Goal: Task Accomplishment & Management: Complete application form

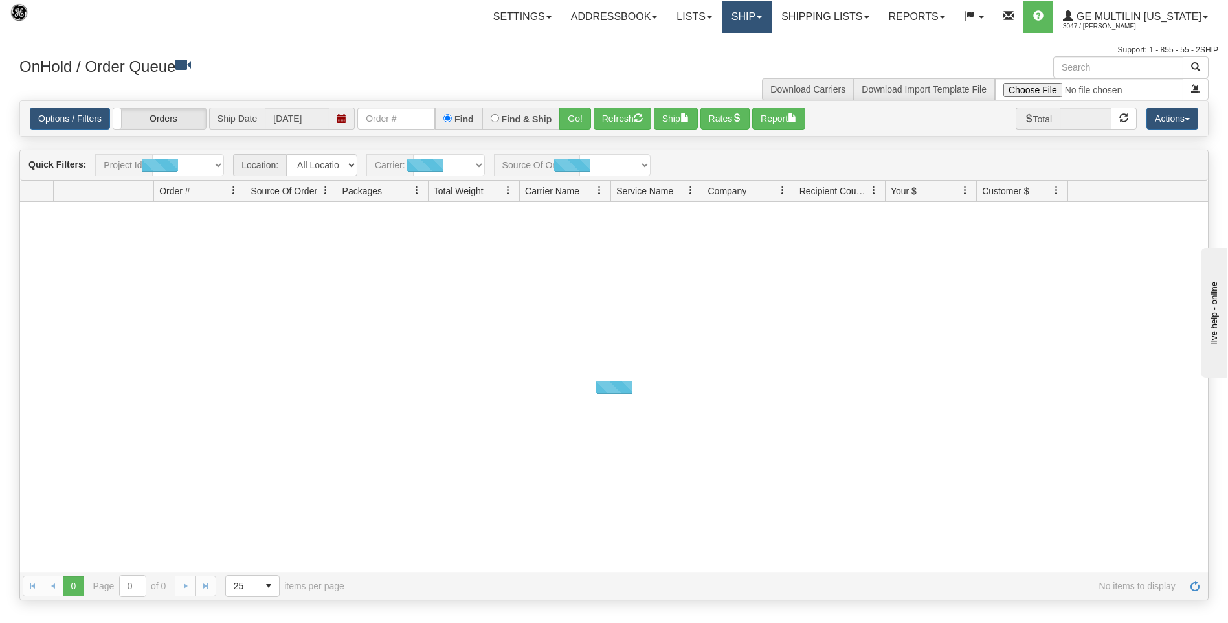
click at [736, 26] on link "Ship" at bounding box center [747, 17] width 50 height 32
click at [718, 39] on link "Ship Screen" at bounding box center [712, 45] width 117 height 17
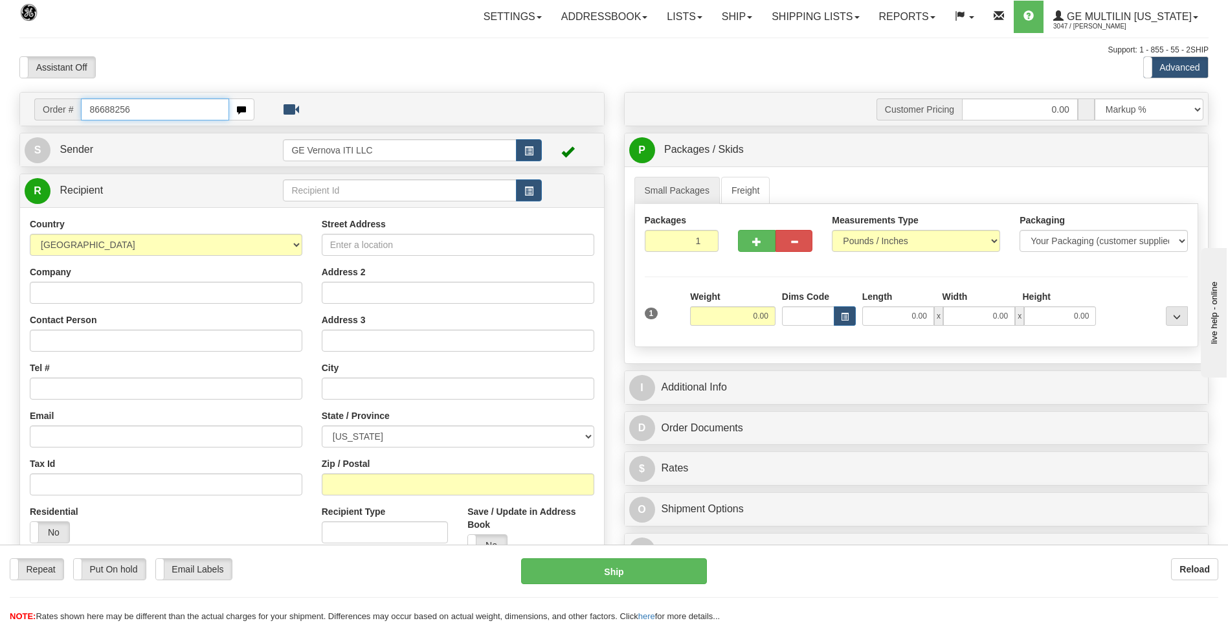
type input "86688256"
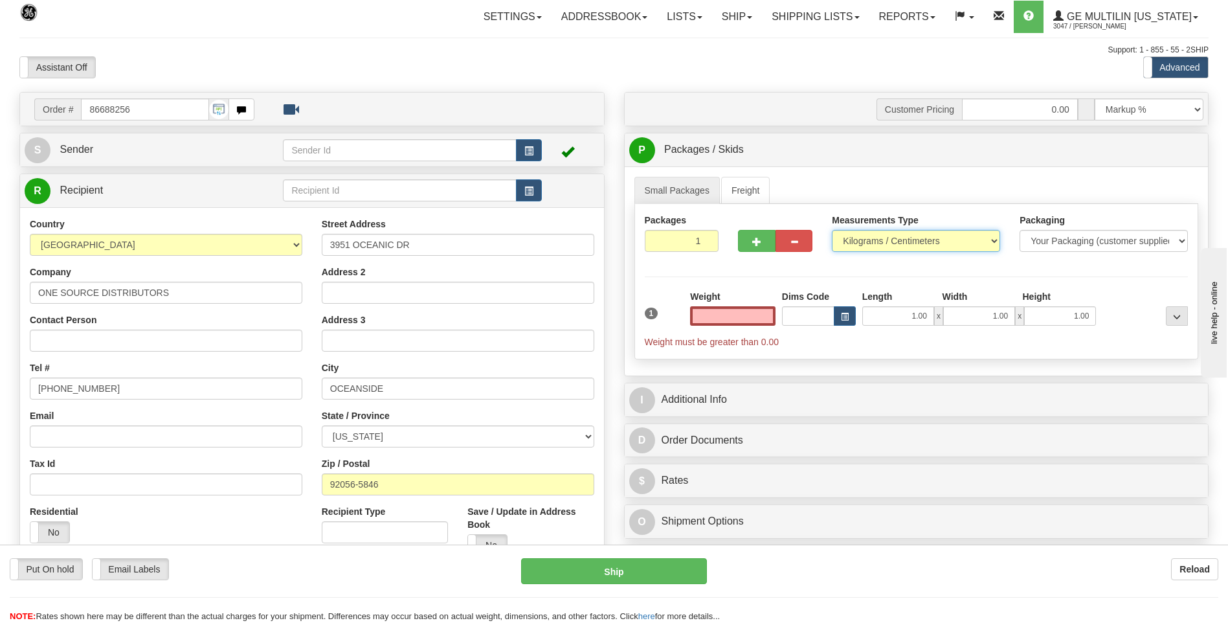
type input "0.00"
click at [876, 241] on select "Pounds / Inches Kilograms / Centimeters" at bounding box center [916, 241] width 168 height 22
select select "0"
click at [832, 230] on select "Pounds / Inches Kilograms / Centimeters" at bounding box center [916, 241] width 168 height 22
click at [764, 314] on input "0.00" at bounding box center [732, 315] width 85 height 19
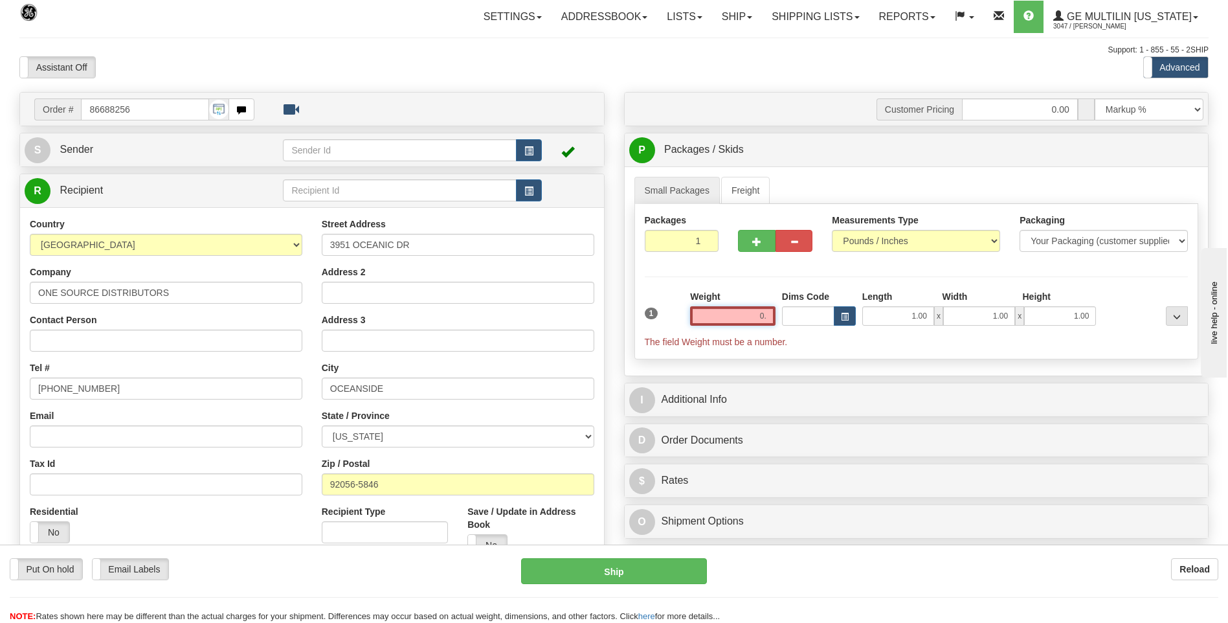
type input "0"
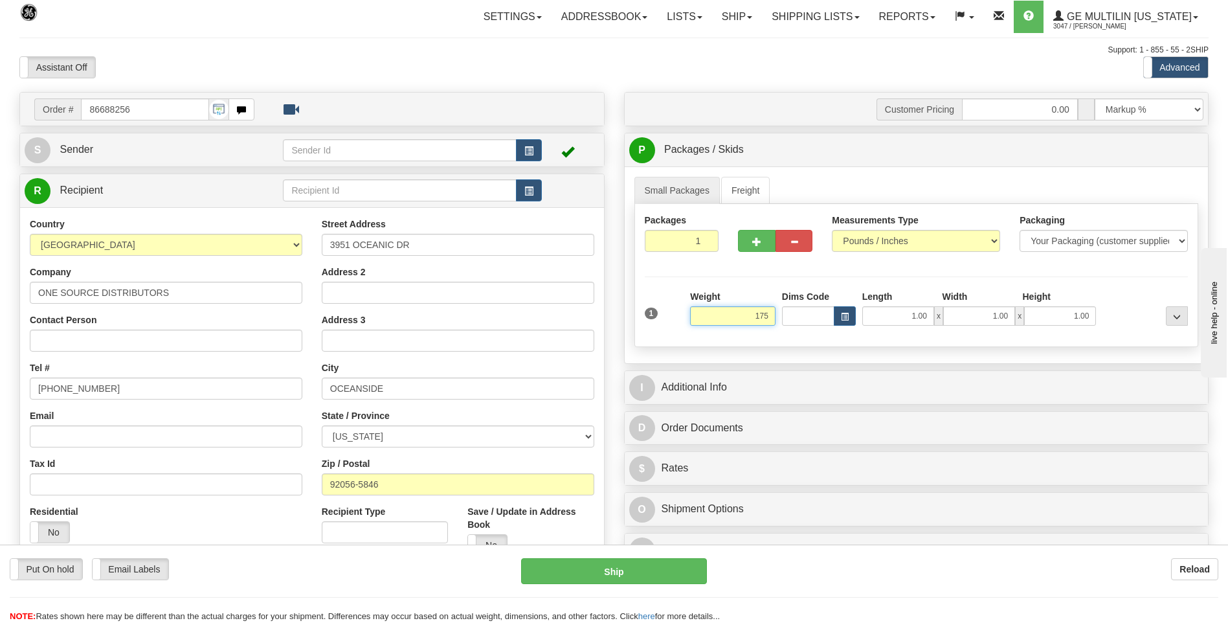
click button "Delete" at bounding box center [0, 0] width 0 height 0
type input "175.00"
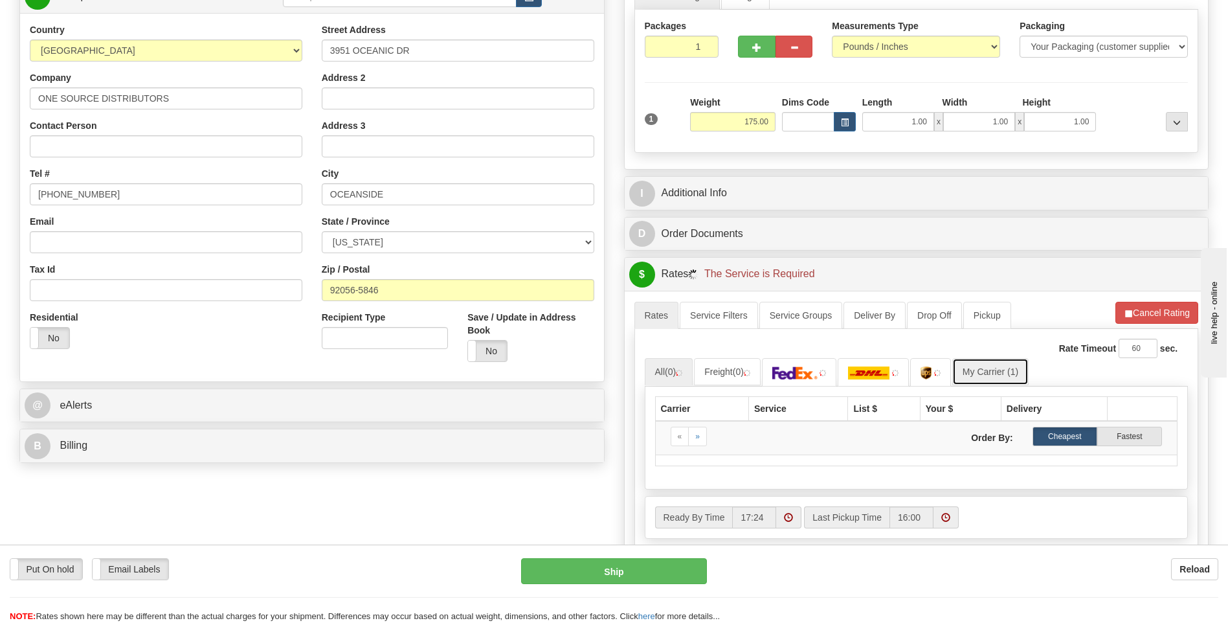
click at [982, 372] on link "My Carrier (1)" at bounding box center [990, 371] width 76 height 27
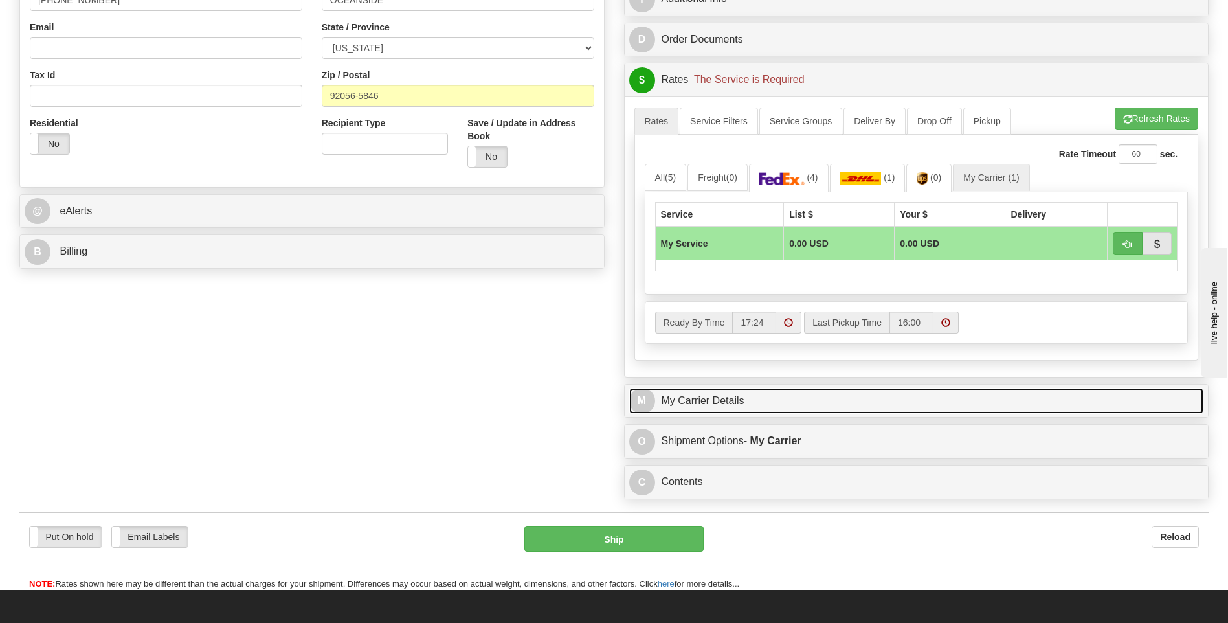
click at [712, 403] on link "M My Carrier Details" at bounding box center [916, 401] width 575 height 27
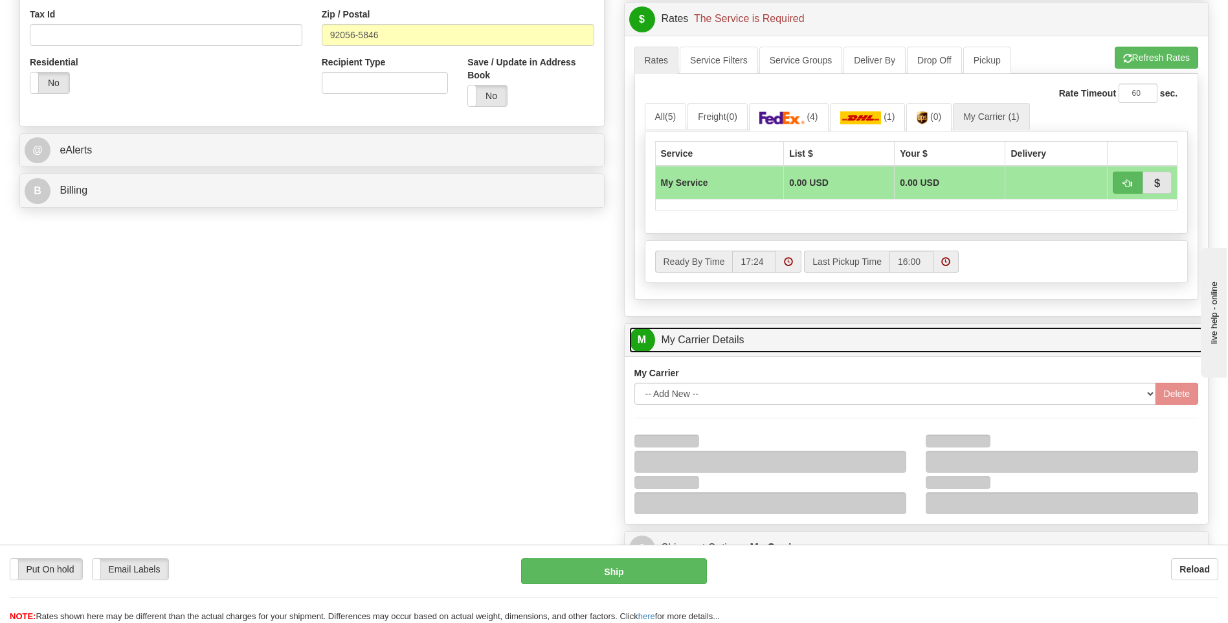
scroll to position [518, 0]
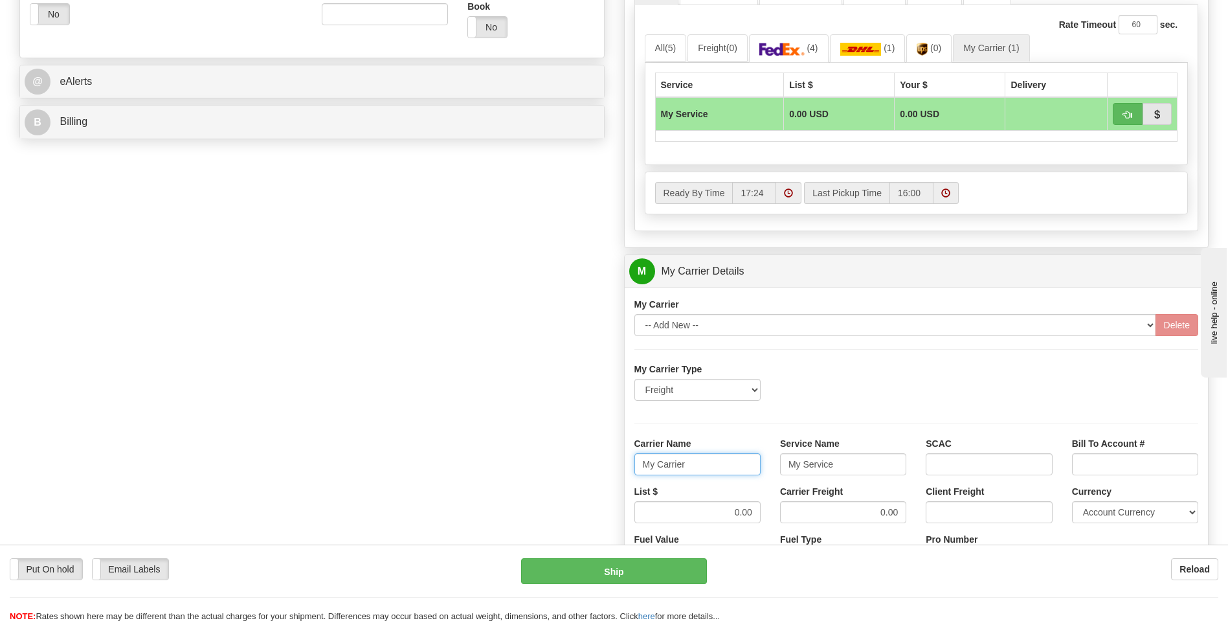
drag, startPoint x: 714, startPoint y: 455, endPoint x: 614, endPoint y: 458, distance: 100.4
click at [612, 465] on div "Order # 86688256 S Sender" at bounding box center [614, 198] width 1208 height 1249
type input "xpo"
type input "ltl"
click at [755, 511] on input "0.00" at bounding box center [697, 512] width 126 height 22
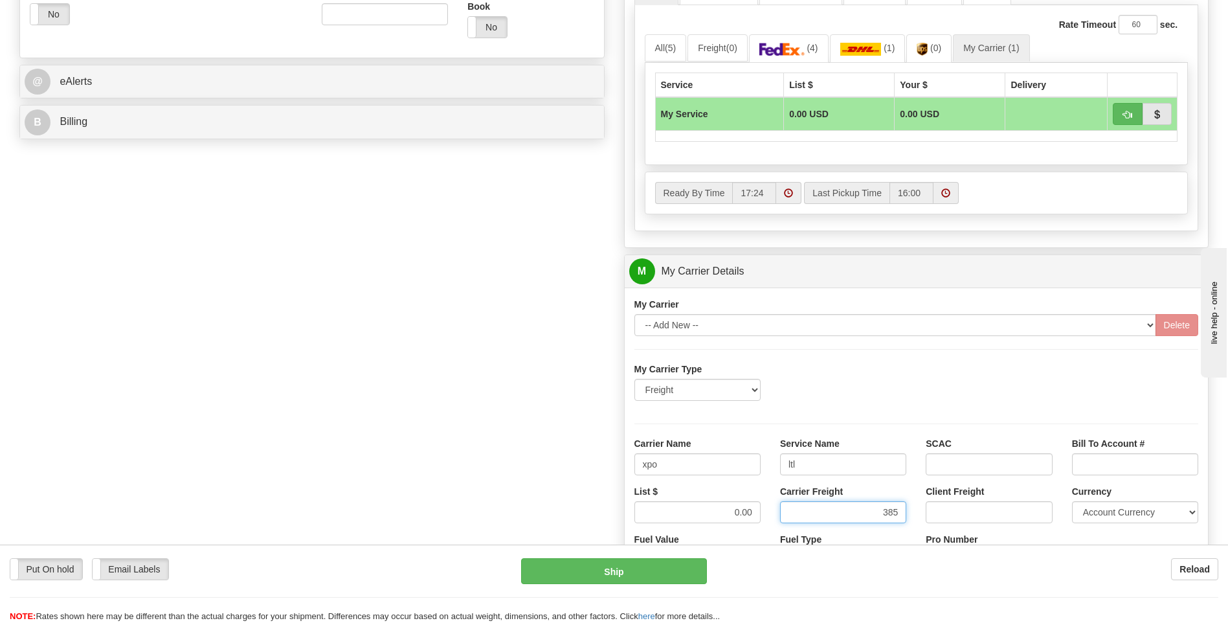
type input "385"
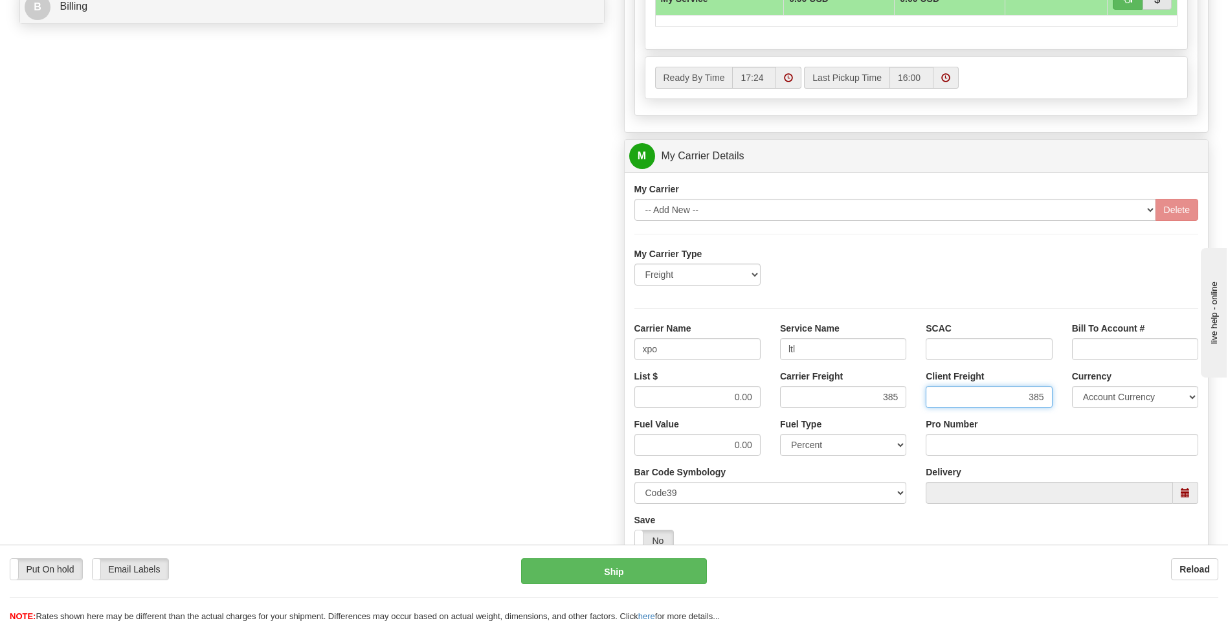
scroll to position [712, 0]
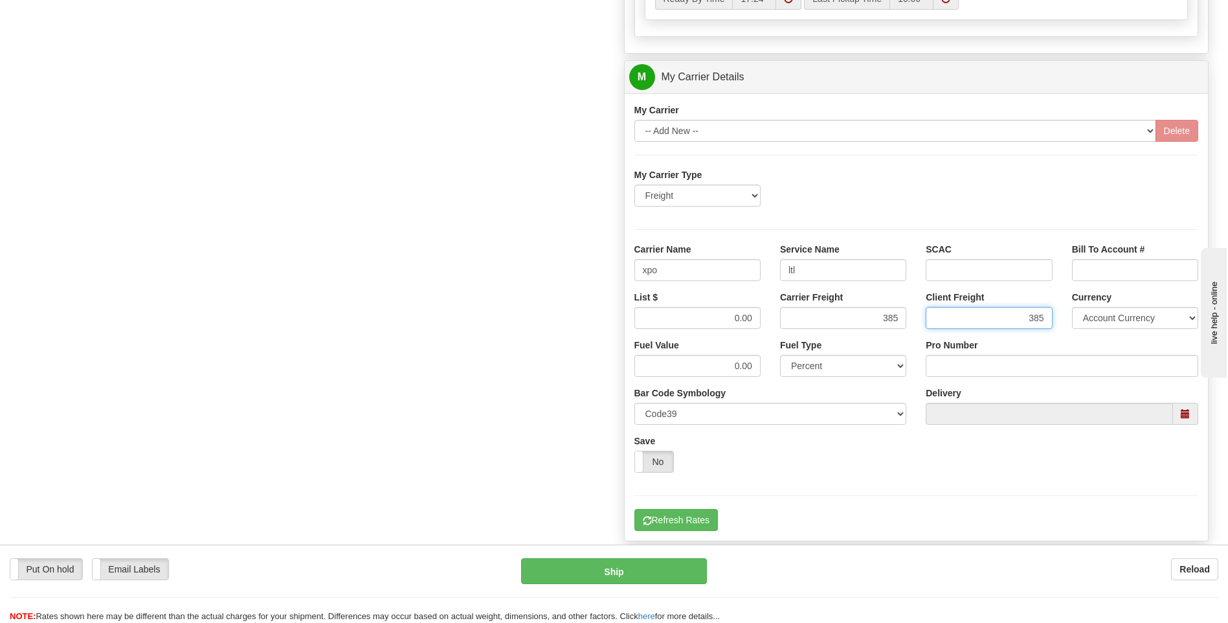
type input "385"
click at [957, 379] on div "Tracking Number Pro Number" at bounding box center [1062, 362] width 292 height 48
click at [958, 372] on input "Pro Number" at bounding box center [1061, 366] width 272 height 22
type input "251-257720"
click at [673, 520] on button "Refresh Rates" at bounding box center [675, 520] width 83 height 22
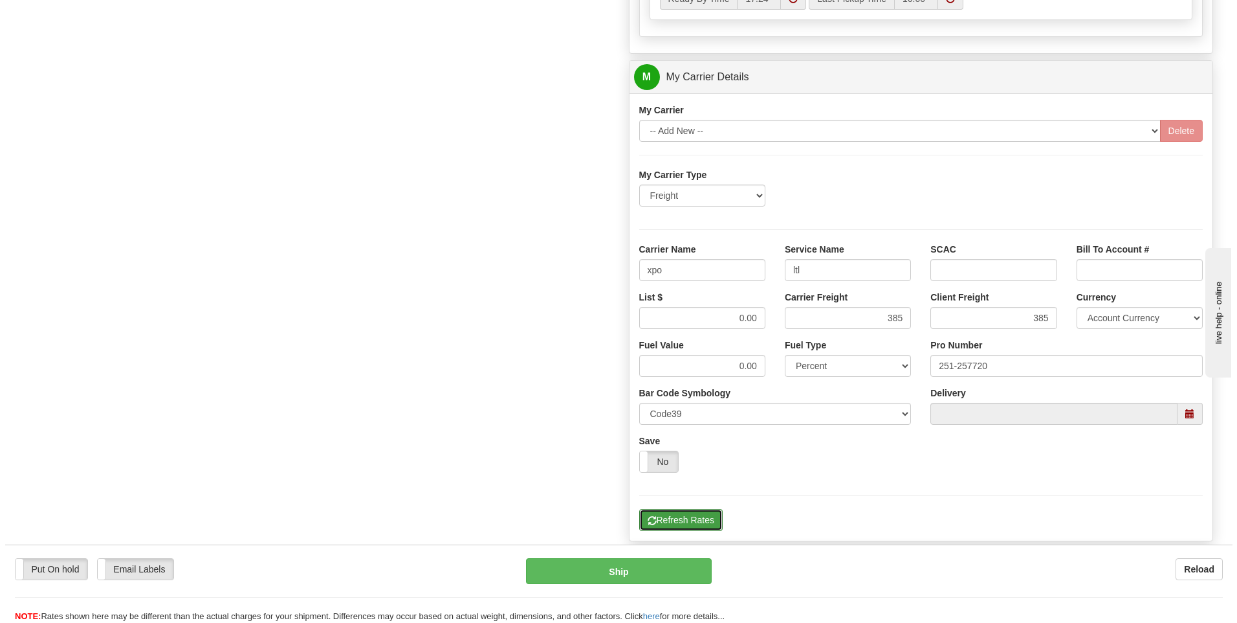
scroll to position [161, 0]
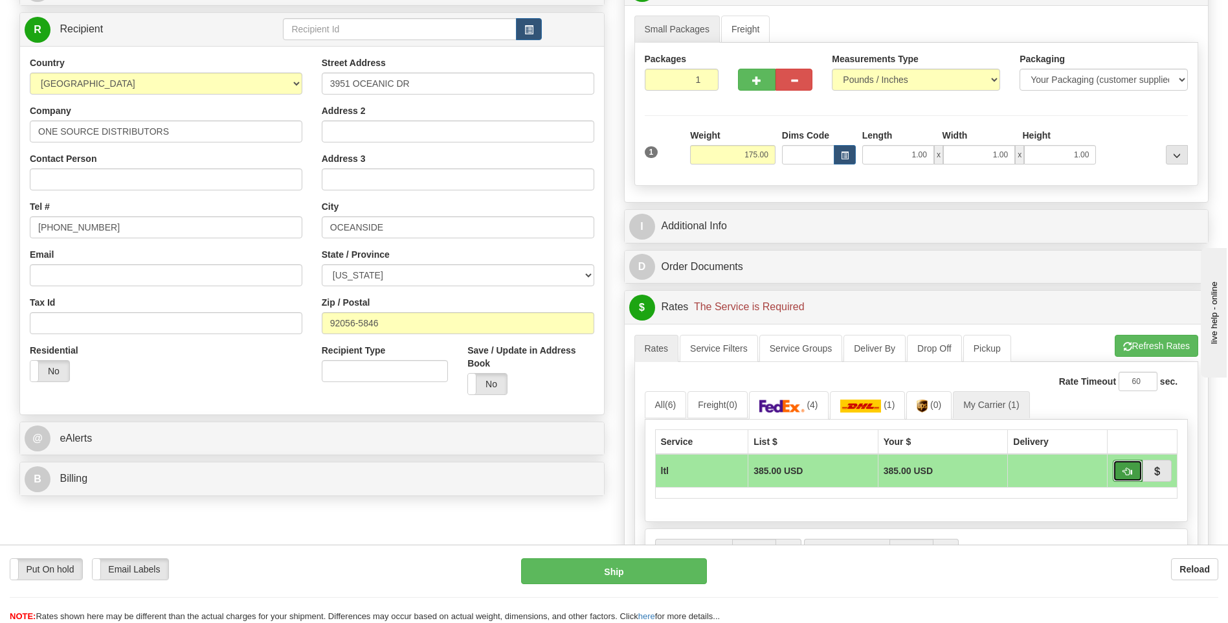
click at [1130, 470] on span "button" at bounding box center [1127, 471] width 9 height 8
type input "00"
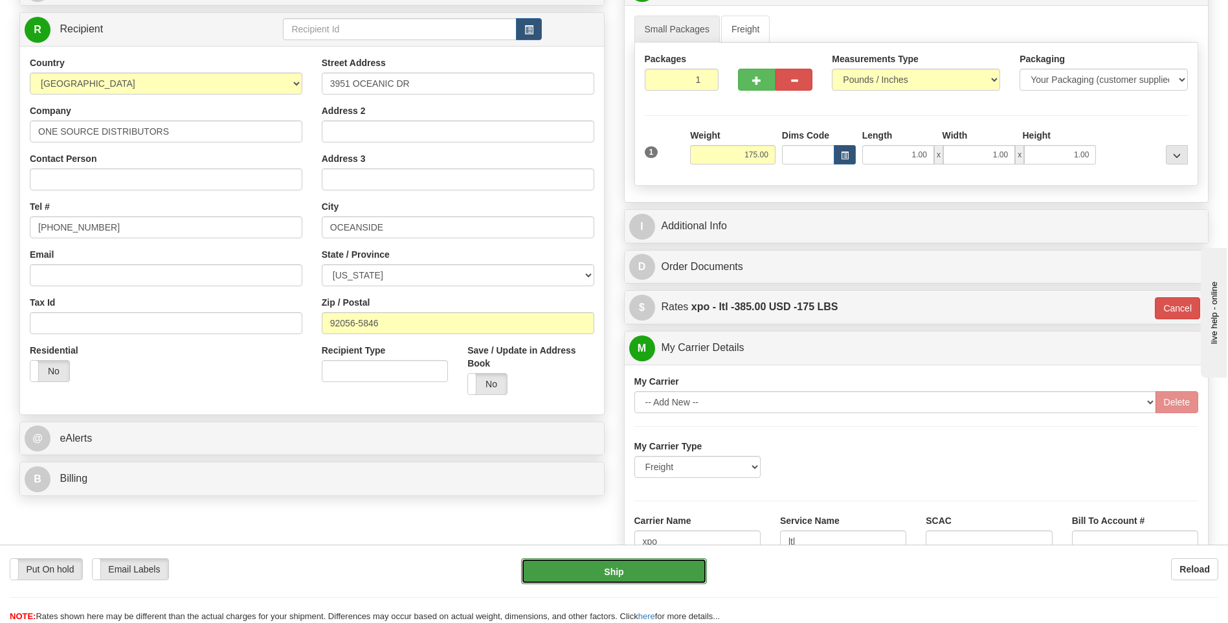
click at [651, 564] on button "Ship" at bounding box center [613, 571] width 185 height 26
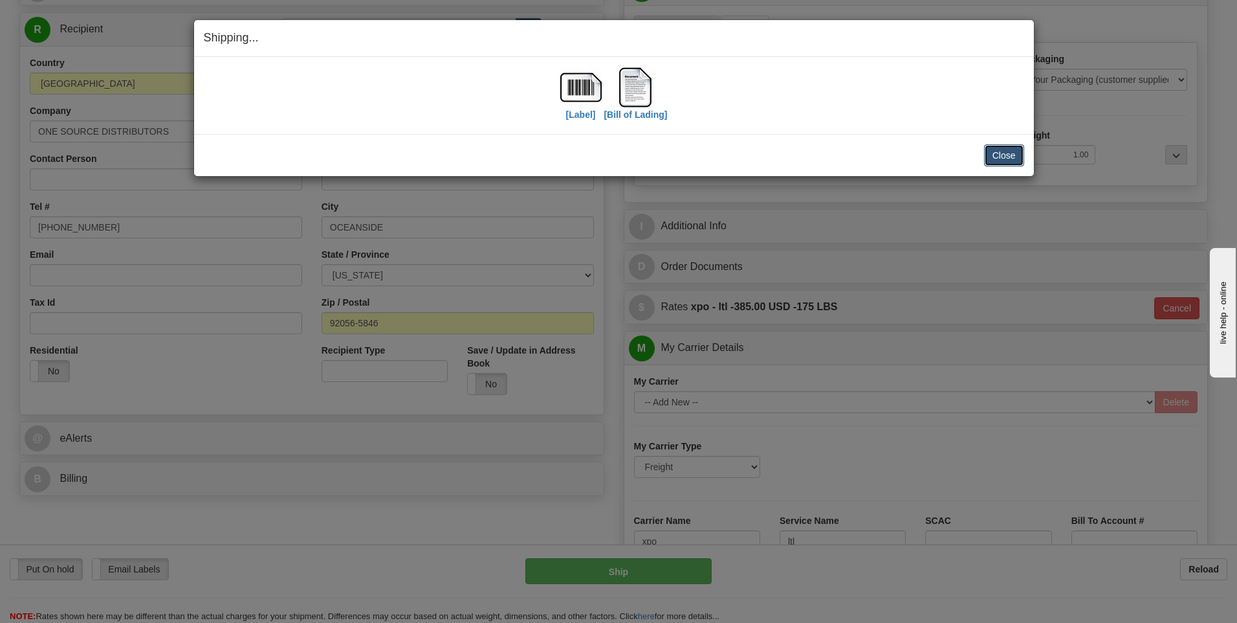
click at [996, 164] on button "Close" at bounding box center [1004, 155] width 40 height 22
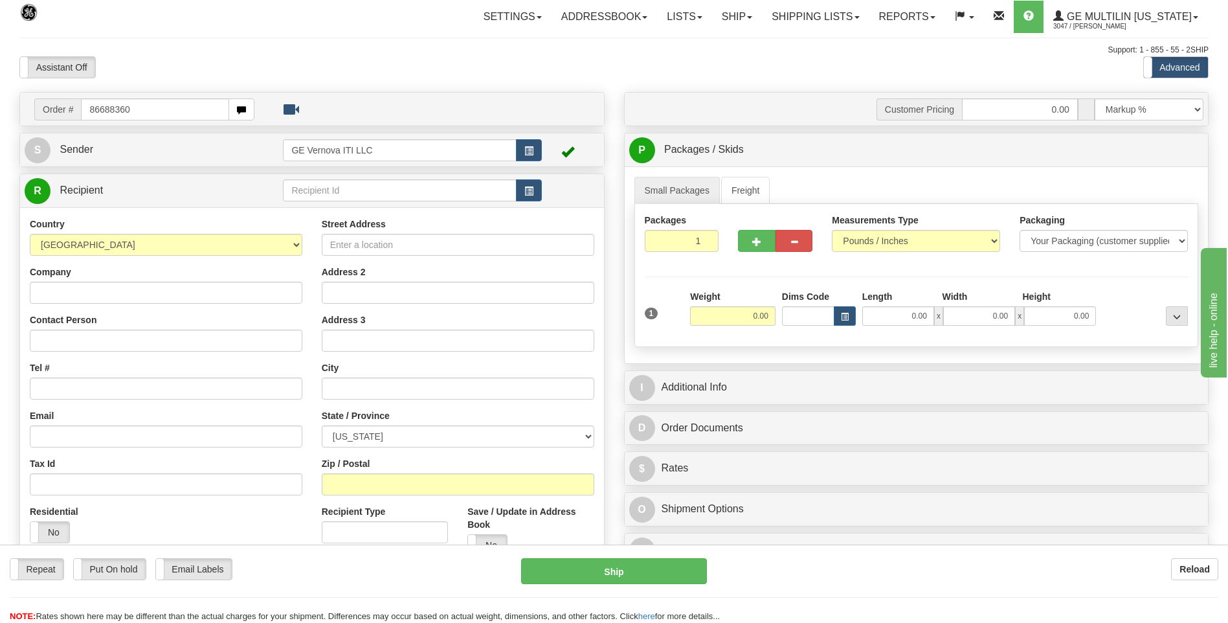
type input "86688360"
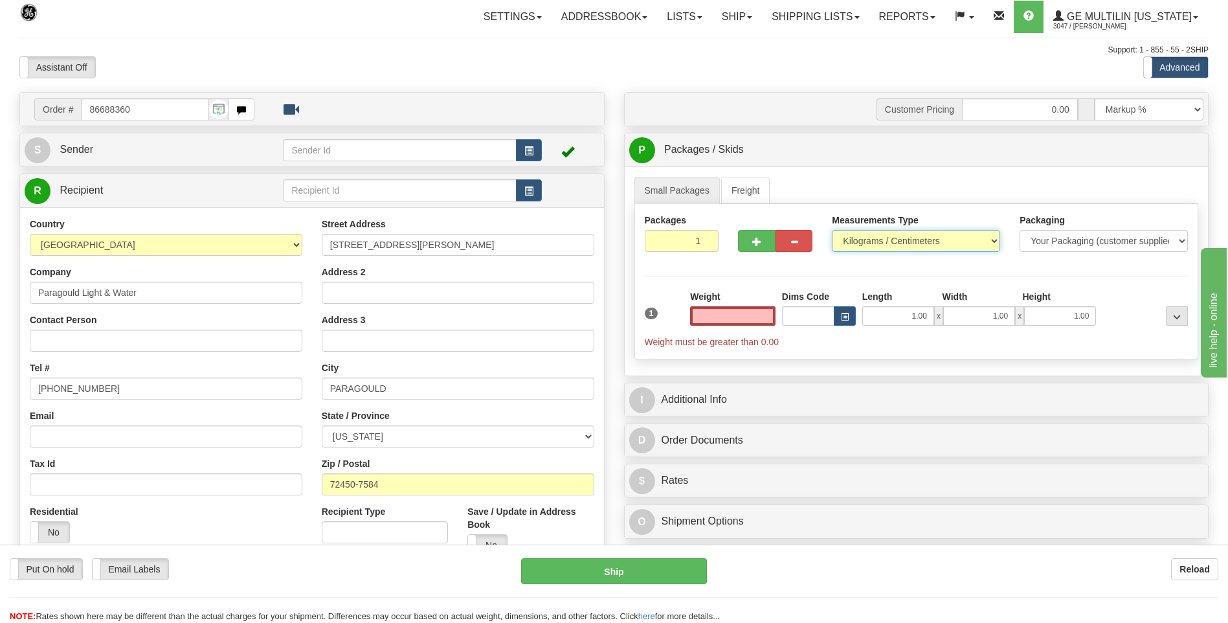
type input "0.00"
click at [933, 243] on select "Pounds / Inches Kilograms / Centimeters" at bounding box center [916, 241] width 168 height 22
select select "0"
click at [832, 230] on select "Pounds / Inches Kilograms / Centimeters" at bounding box center [916, 241] width 168 height 22
click at [772, 311] on input "0.00" at bounding box center [732, 315] width 85 height 19
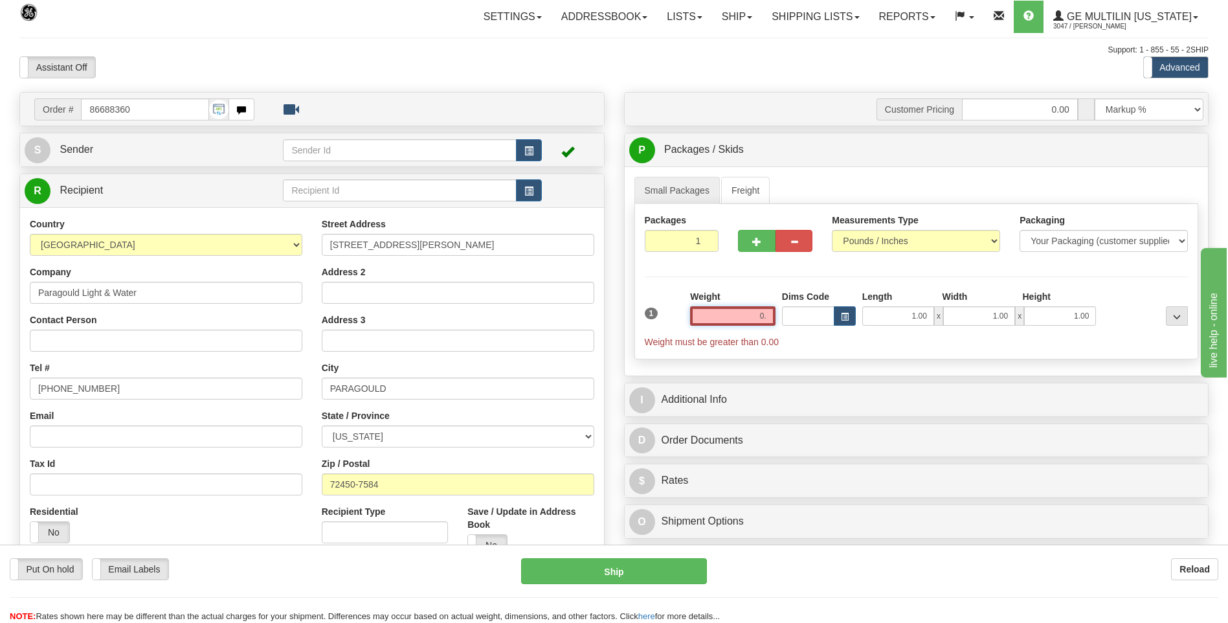
type input "0"
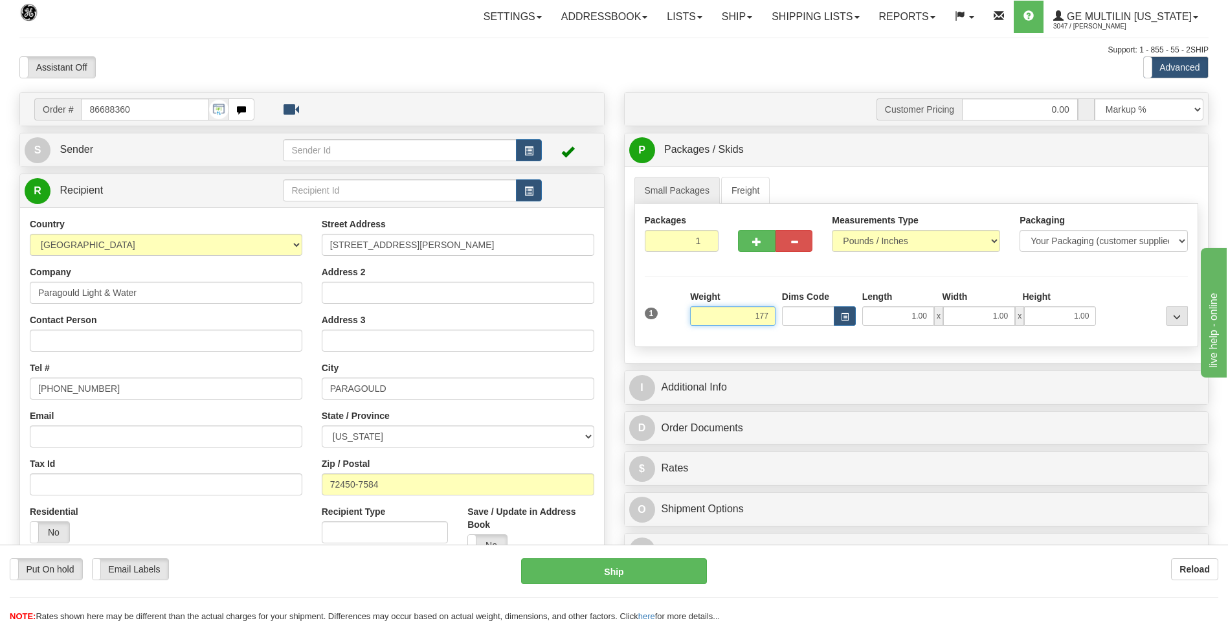
click button "Delete" at bounding box center [0, 0] width 0 height 0
type input "177.00"
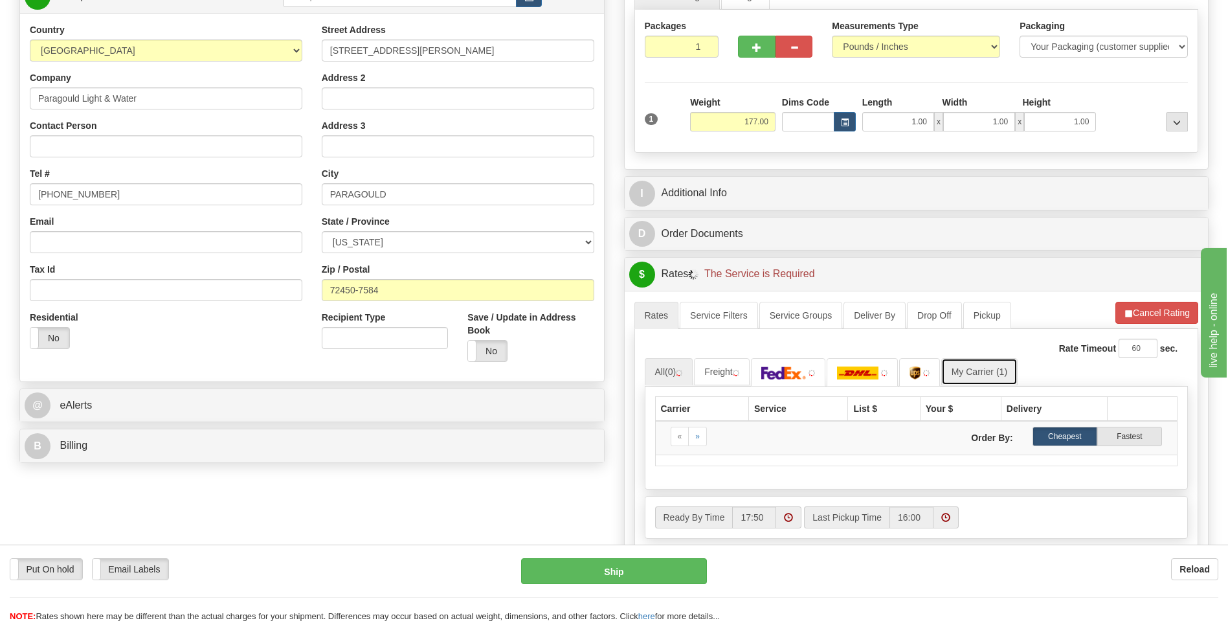
click at [973, 366] on link "My Carrier (1)" at bounding box center [979, 371] width 76 height 27
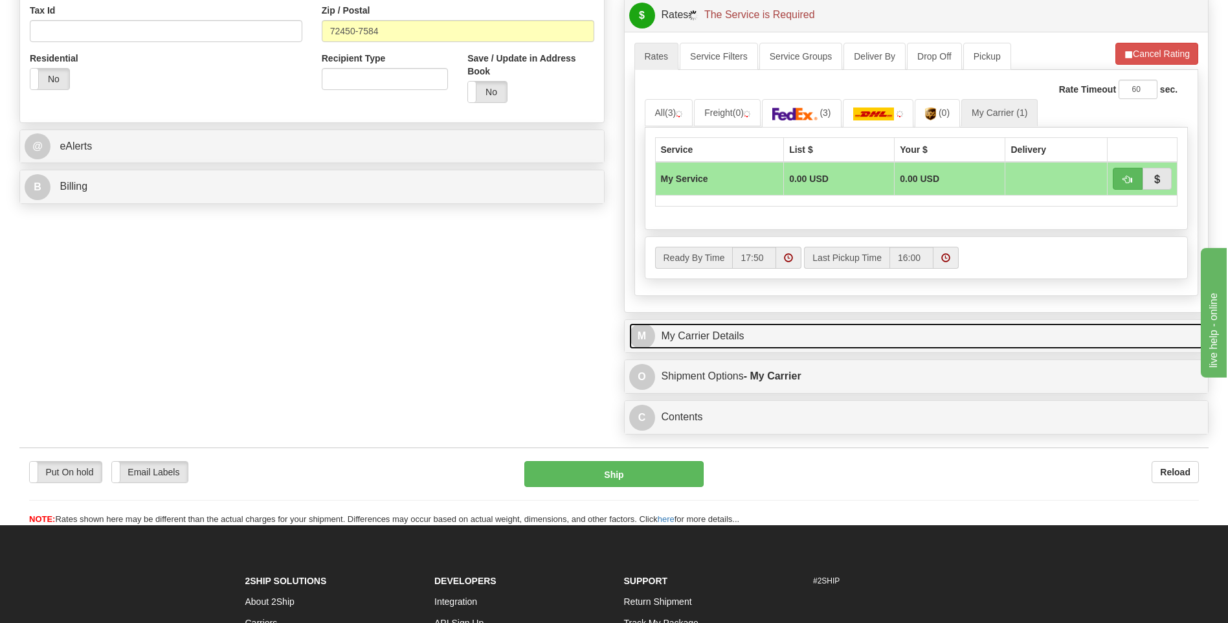
click at [725, 332] on link "M My Carrier Details" at bounding box center [916, 336] width 575 height 27
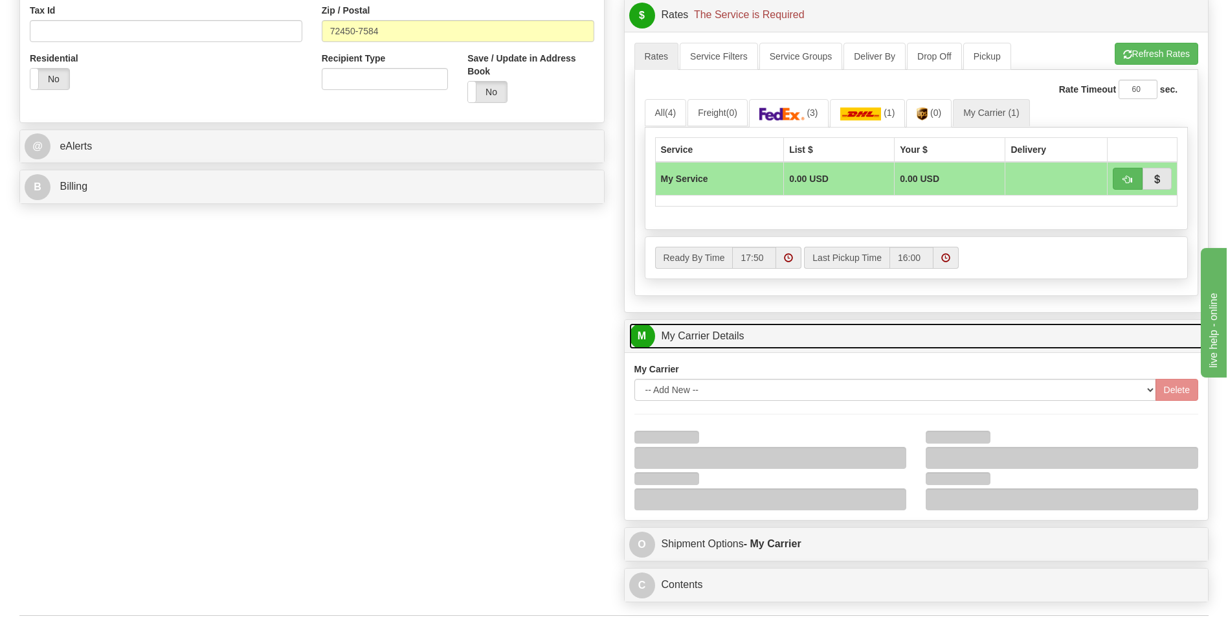
scroll to position [647, 0]
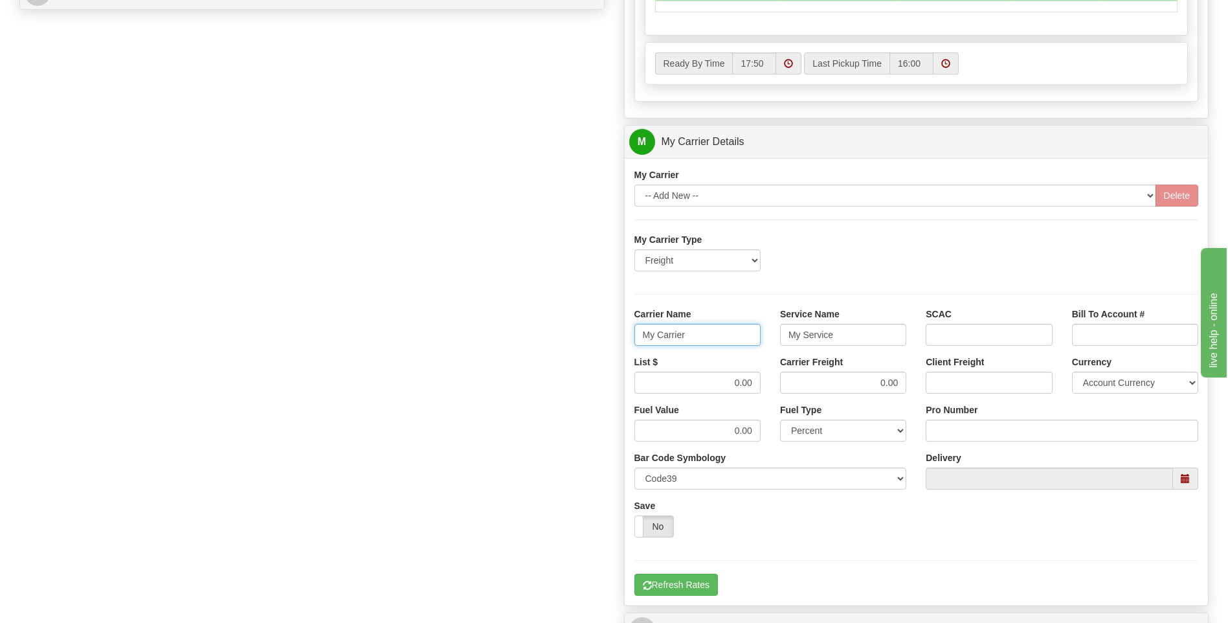
drag, startPoint x: 710, startPoint y: 338, endPoint x: 610, endPoint y: 342, distance: 100.4
click at [610, 342] on div "Order # 86688360 S Sender" at bounding box center [614, 69] width 1208 height 1249
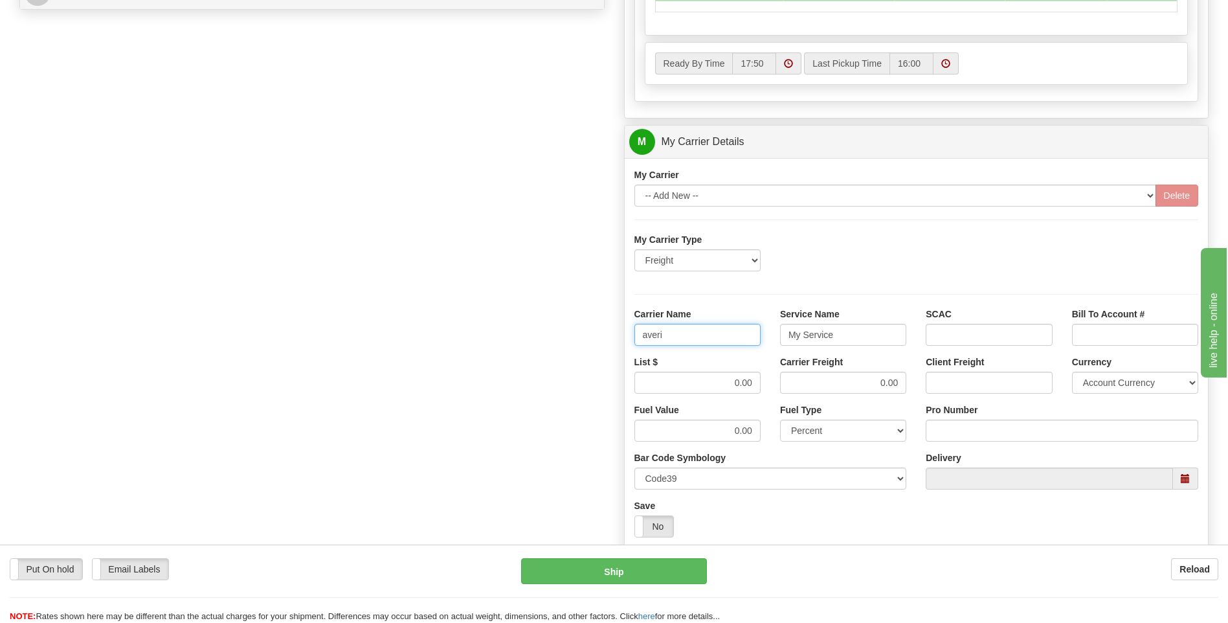
type input "averi"
type input "ltl"
drag, startPoint x: 694, startPoint y: 382, endPoint x: 783, endPoint y: 386, distance: 88.7
click at [782, 386] on div "List $ 0.00 Carrier Freight 0.00 Client Freight Currency Account Currency ARN A…" at bounding box center [916, 379] width 584 height 48
type input "320"
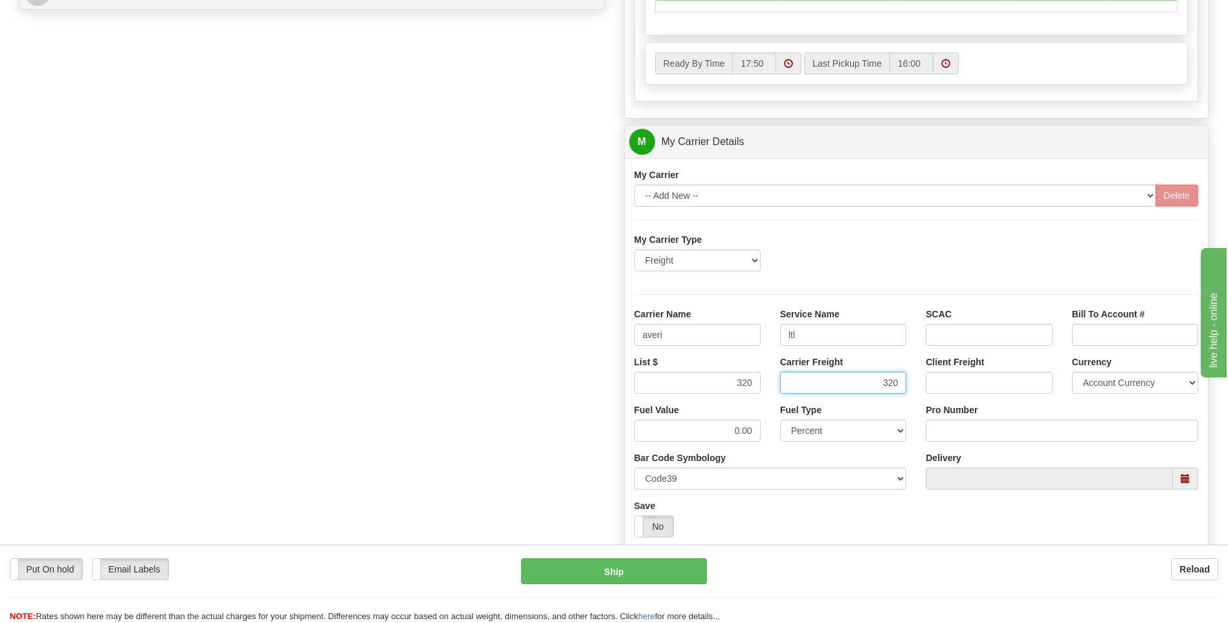
type input "320"
click at [983, 427] on input "Pro Number" at bounding box center [1061, 430] width 272 height 22
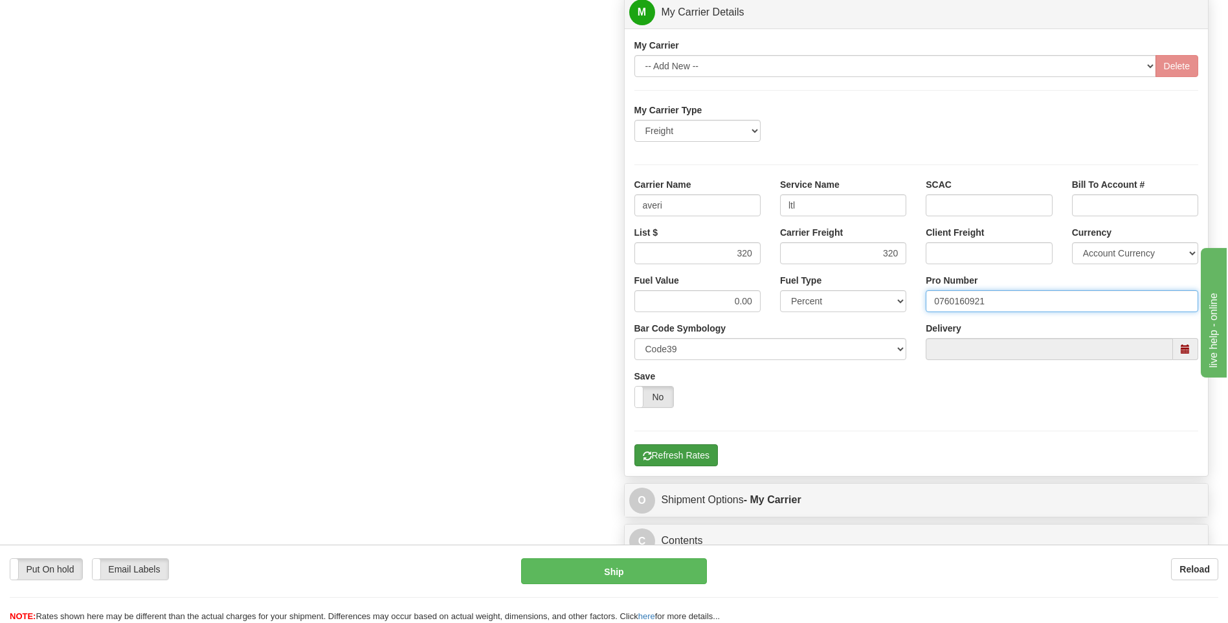
type input "0760160921"
click at [667, 448] on button "Refresh Rates" at bounding box center [675, 455] width 83 height 22
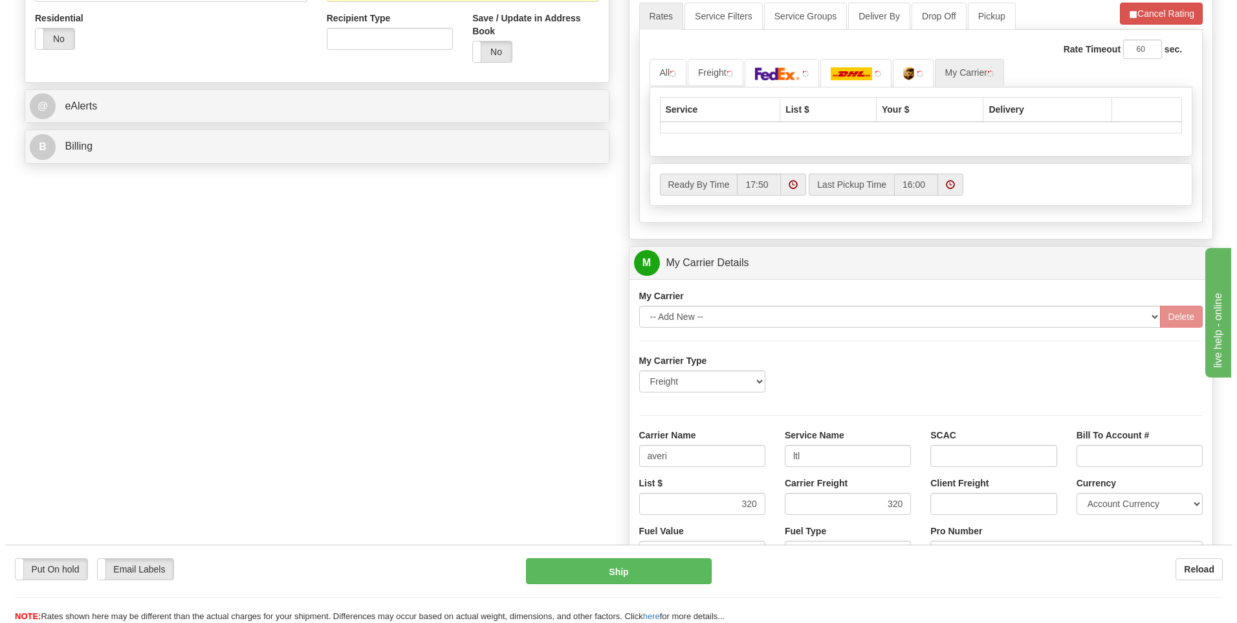
scroll to position [226, 0]
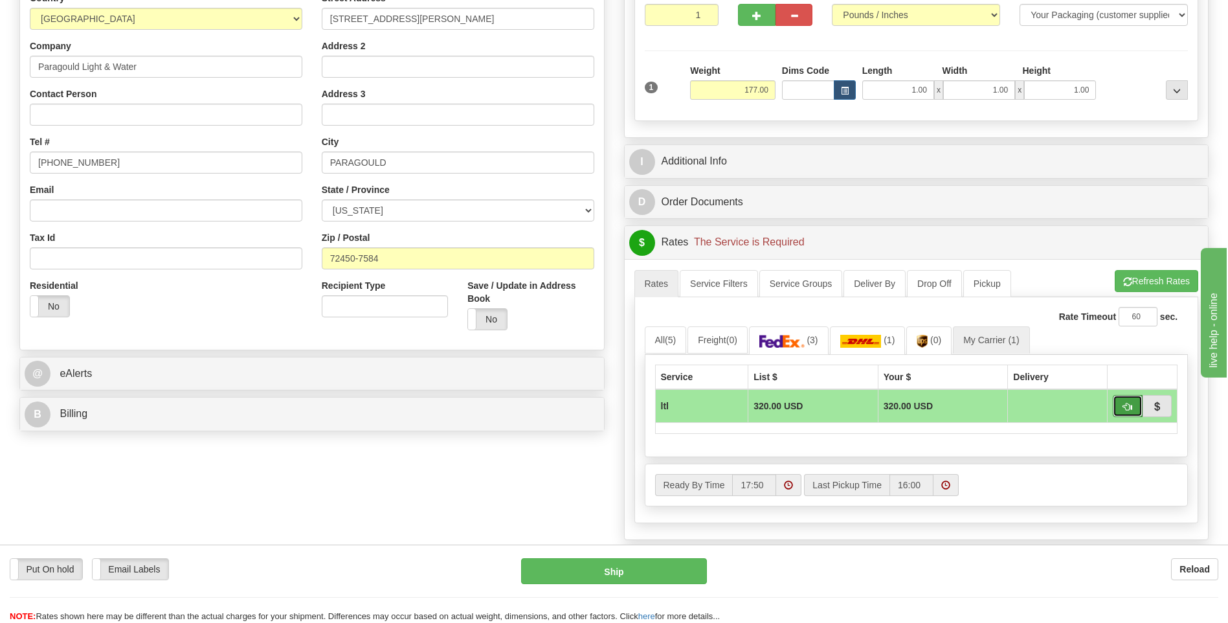
click at [1121, 406] on button "button" at bounding box center [1127, 406] width 30 height 22
type input "00"
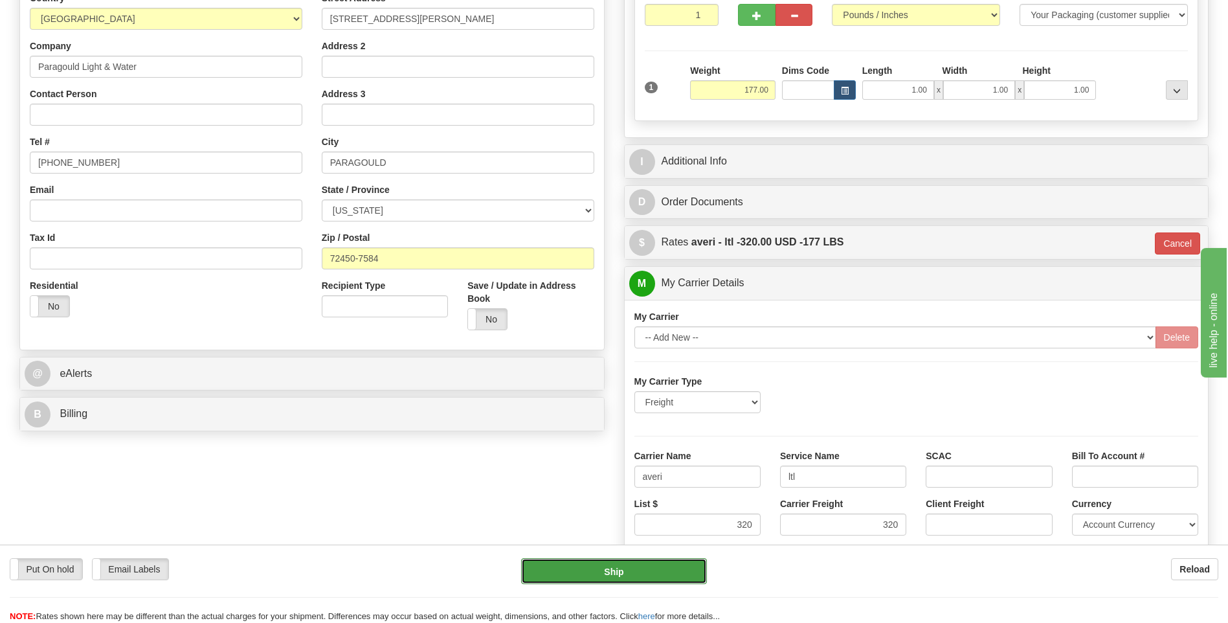
click at [635, 572] on button "Ship" at bounding box center [613, 571] width 185 height 26
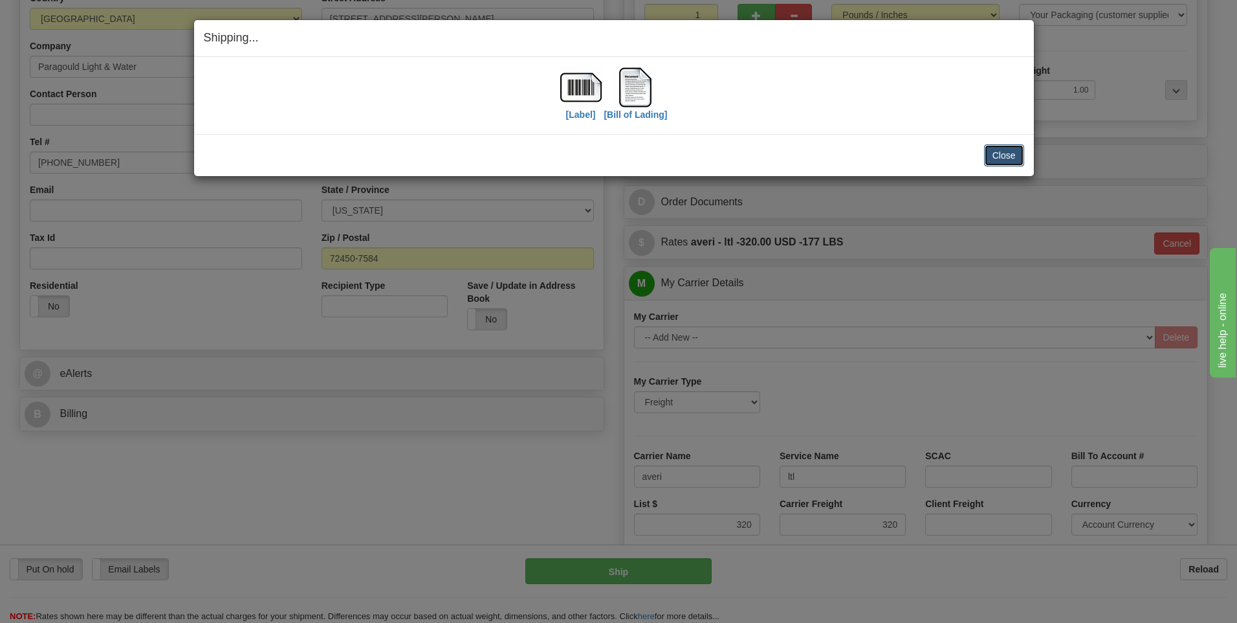
click at [992, 157] on button "Close" at bounding box center [1004, 155] width 40 height 22
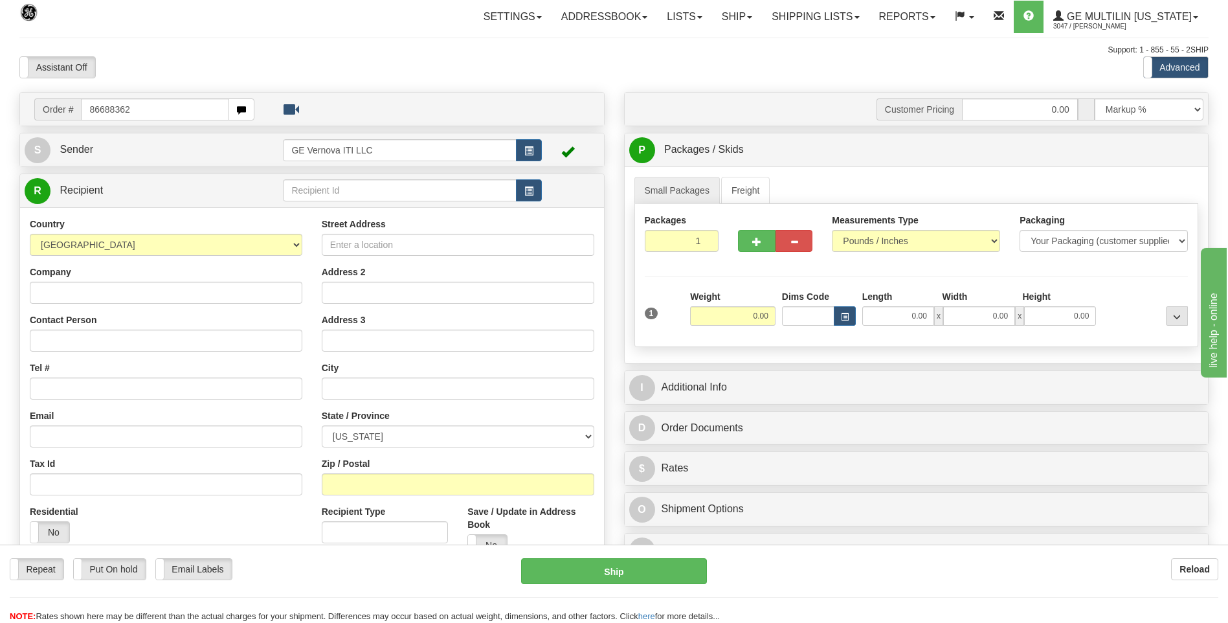
type input "86688362"
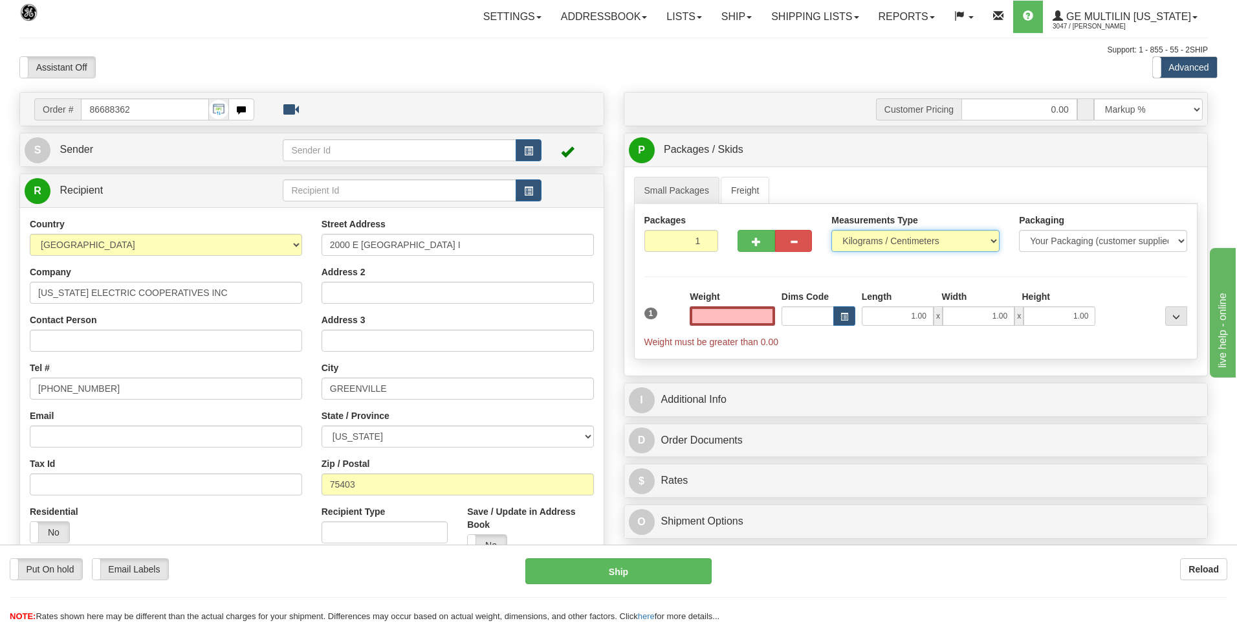
type input "0.00"
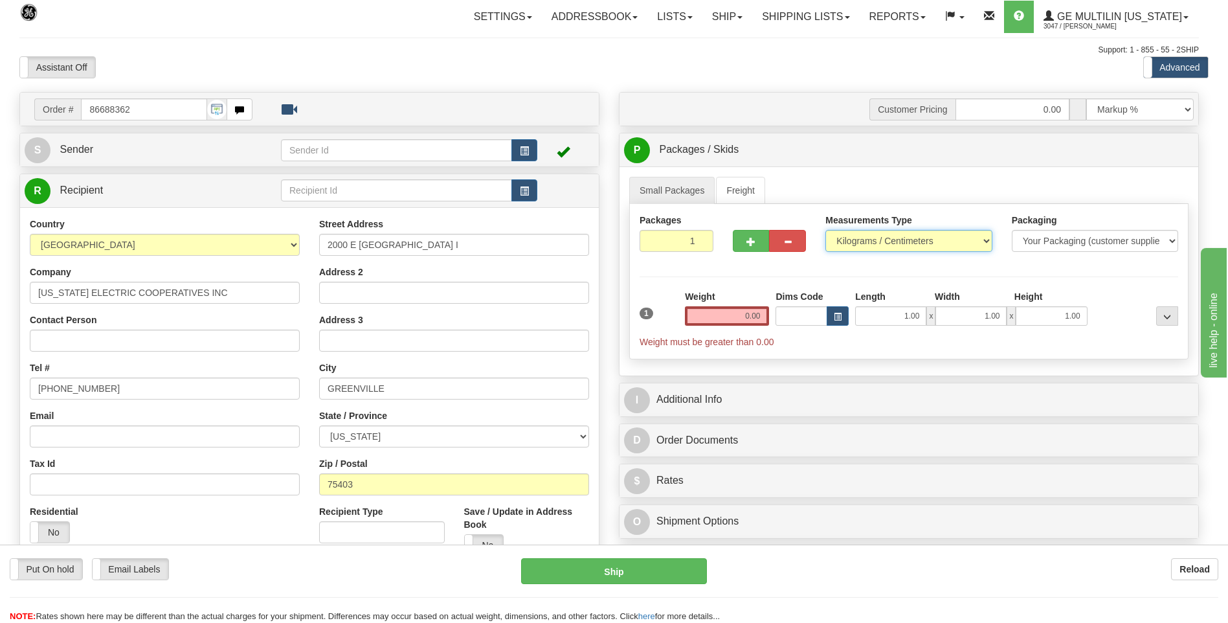
click at [879, 240] on select "Pounds / Inches Kilograms / Centimeters" at bounding box center [908, 241] width 166 height 22
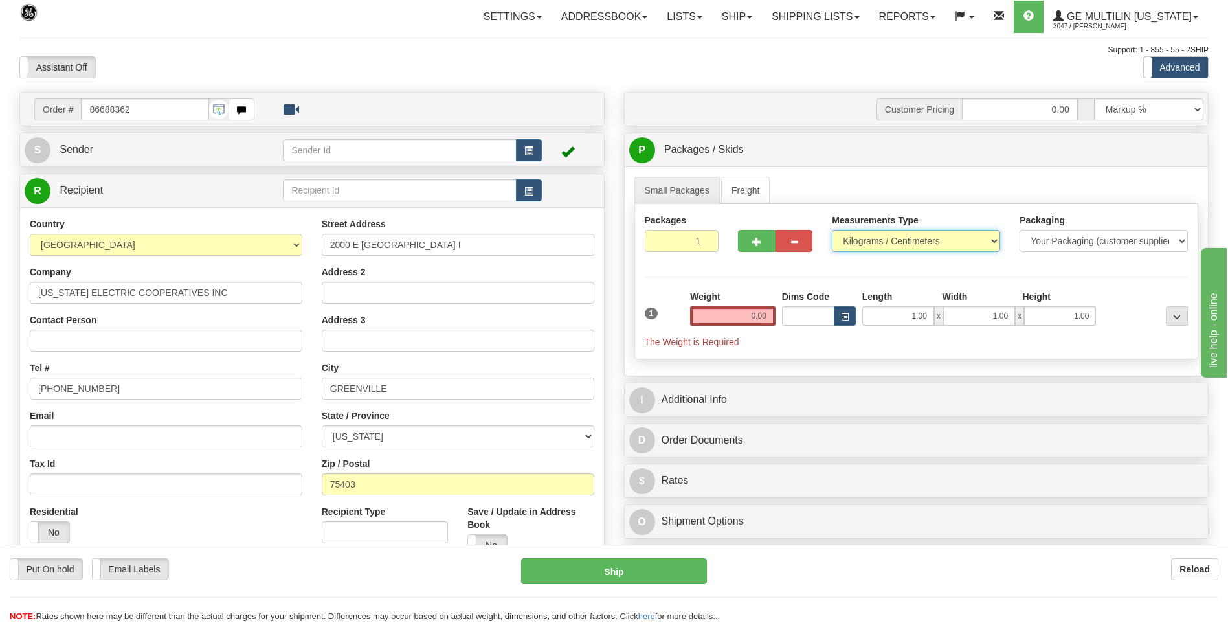
select select "0"
click at [832, 230] on select "Pounds / Inches Kilograms / Centimeters" at bounding box center [916, 241] width 168 height 22
click at [769, 313] on input "0.00" at bounding box center [732, 315] width 85 height 19
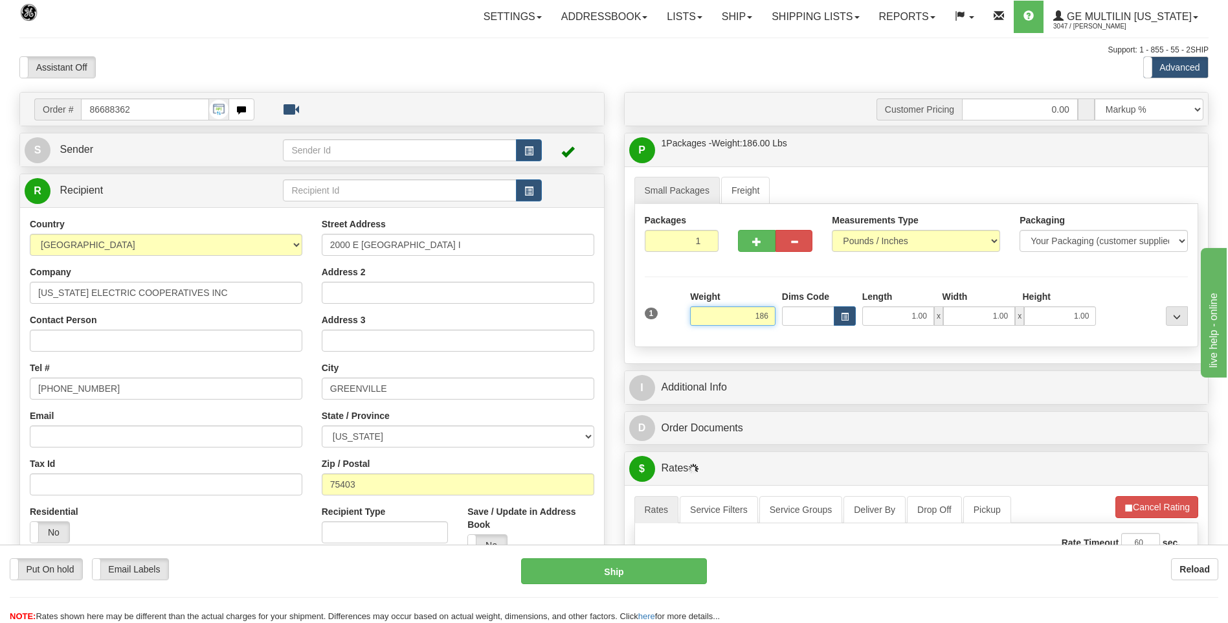
type input "186.00"
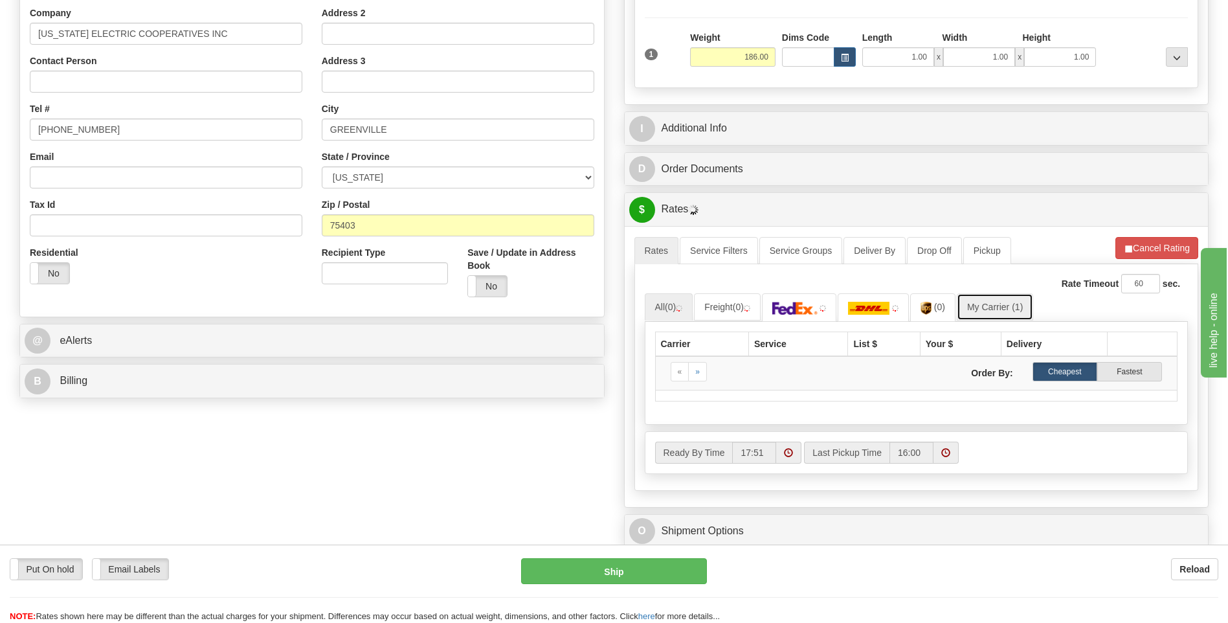
click at [992, 315] on link "My Carrier (1)" at bounding box center [994, 306] width 76 height 27
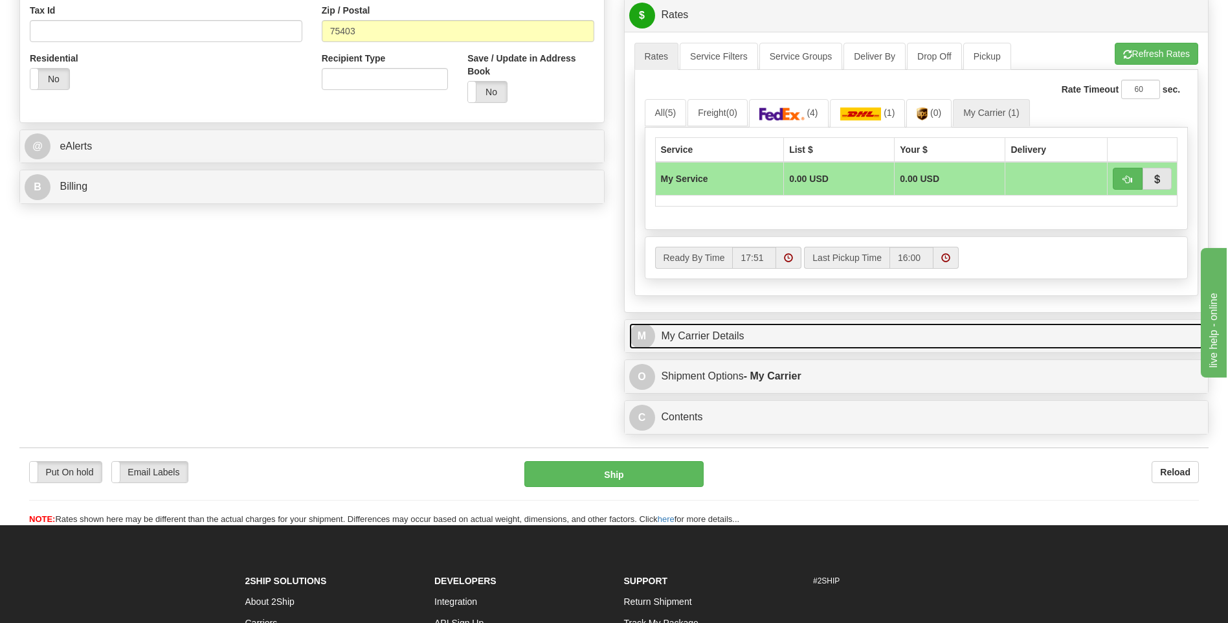
click at [733, 333] on link "M My Carrier Details" at bounding box center [916, 336] width 575 height 27
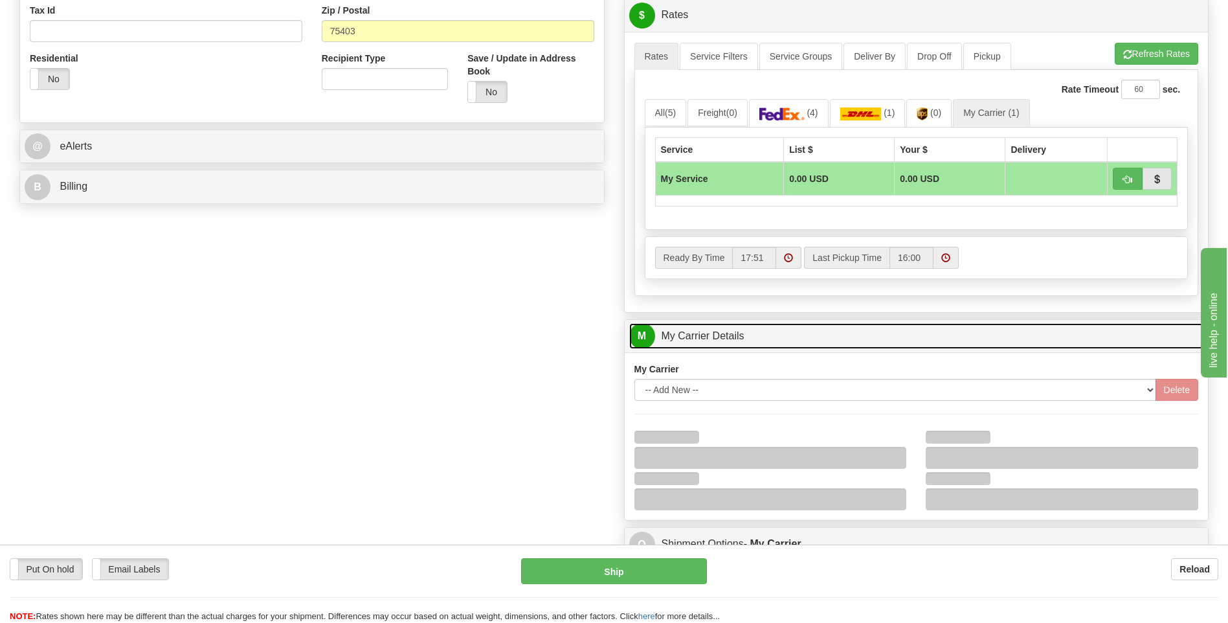
scroll to position [647, 0]
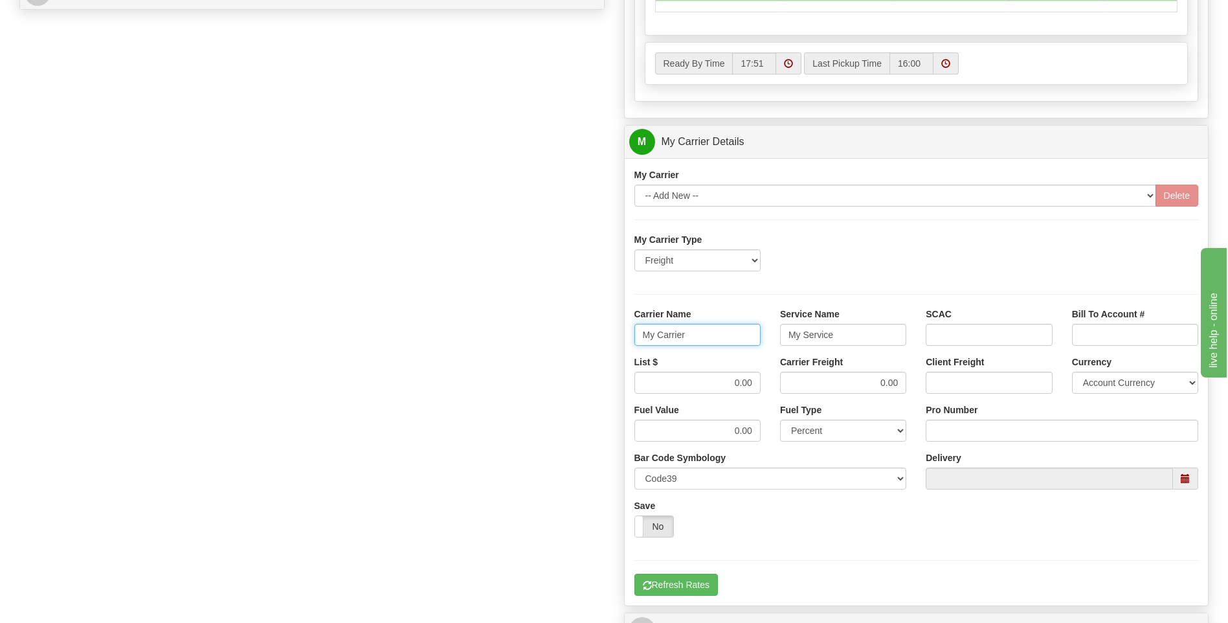
drag, startPoint x: 674, startPoint y: 339, endPoint x: 615, endPoint y: 338, distance: 58.3
click at [614, 338] on div "Customer Pricing 0.00 Markup % Discount % Flat Amount Per Pound Flat Amount Mar…" at bounding box center [916, 69] width 604 height 1249
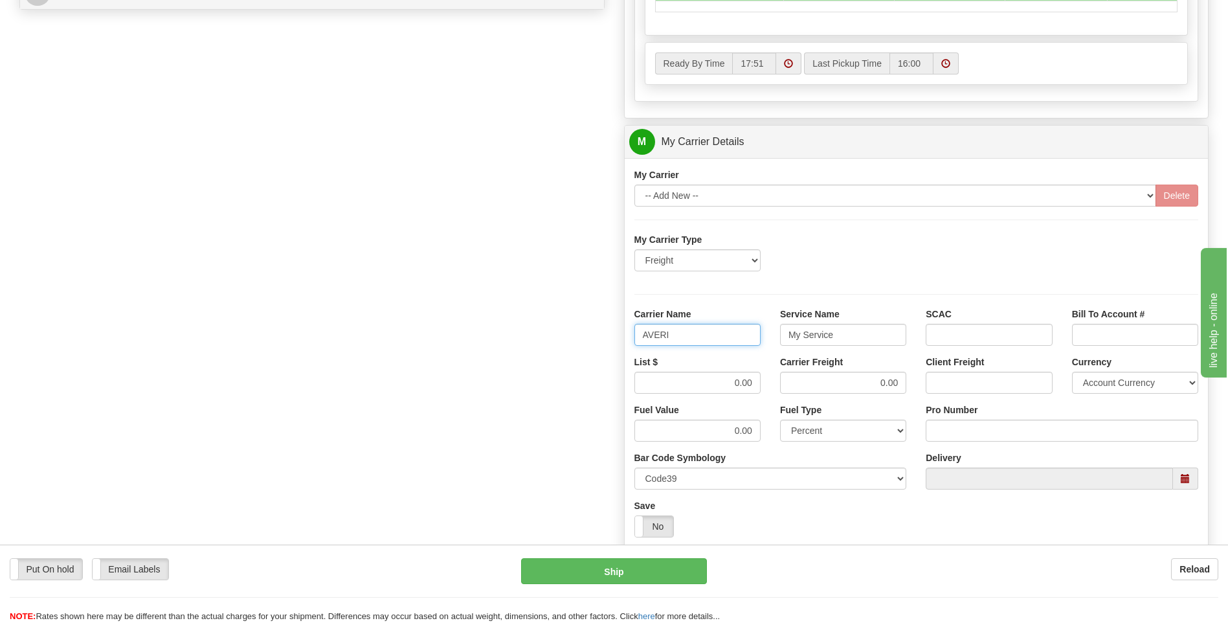
type input "AVERI"
type input "LTL"
drag, startPoint x: 702, startPoint y: 390, endPoint x: 757, endPoint y: 383, distance: 54.8
click at [757, 383] on input "0.00" at bounding box center [697, 382] width 126 height 22
type input "320"
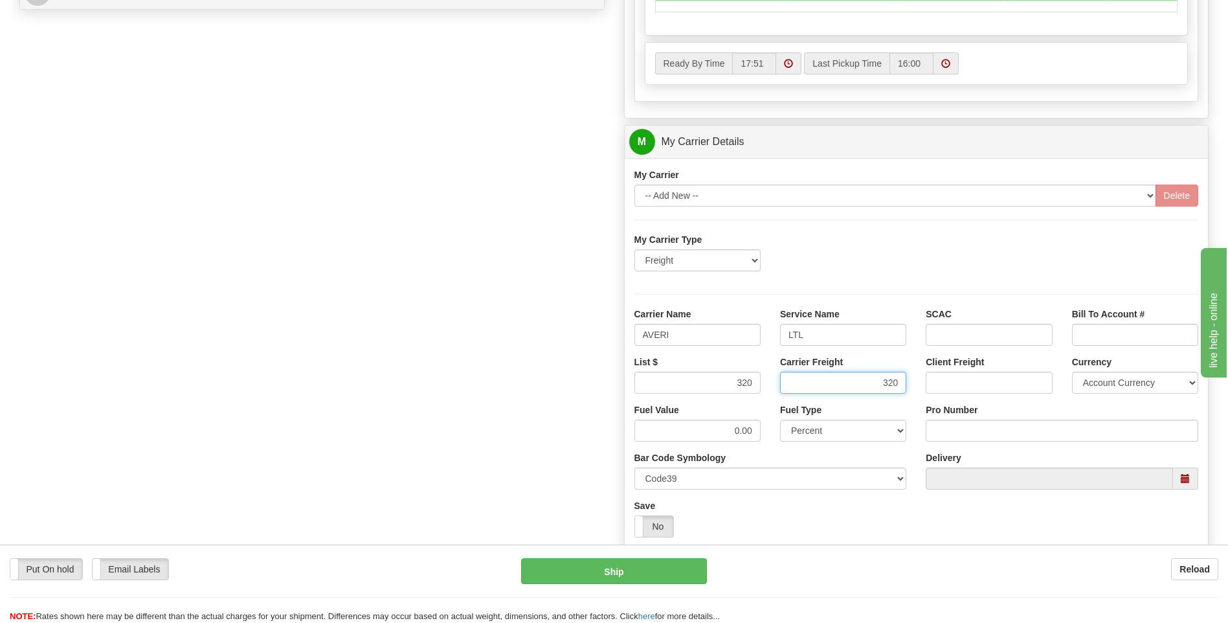
type input "320"
click at [951, 430] on input "Pro Number" at bounding box center [1061, 430] width 272 height 22
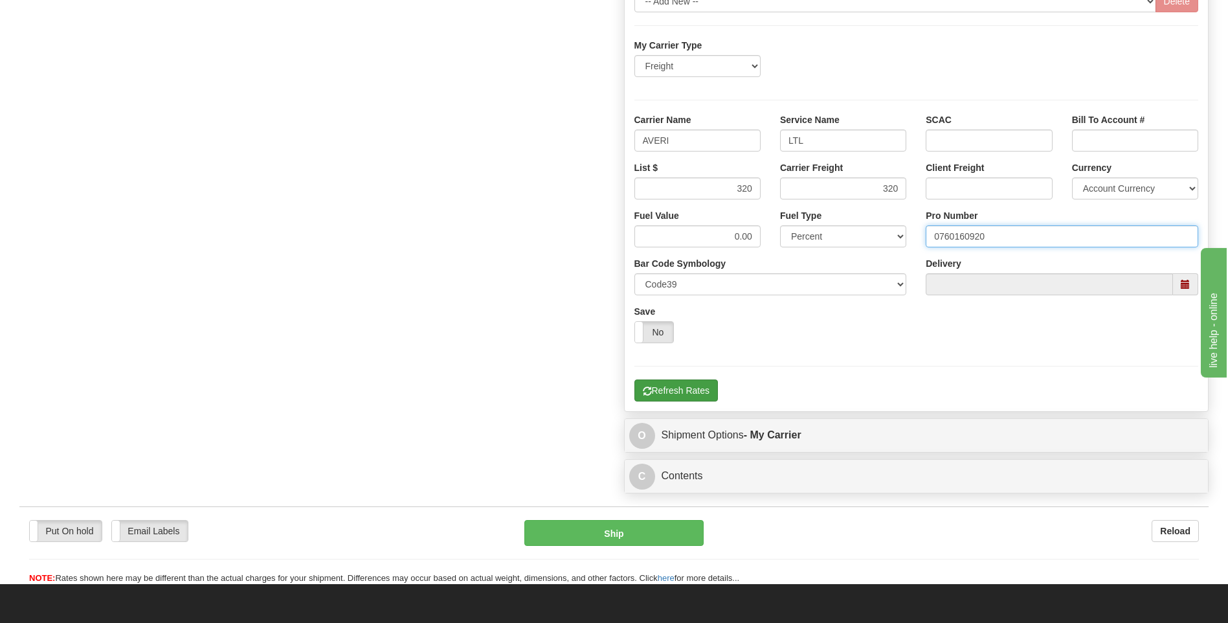
type input "0760160920"
click at [709, 393] on button "Refresh Rates" at bounding box center [675, 390] width 83 height 22
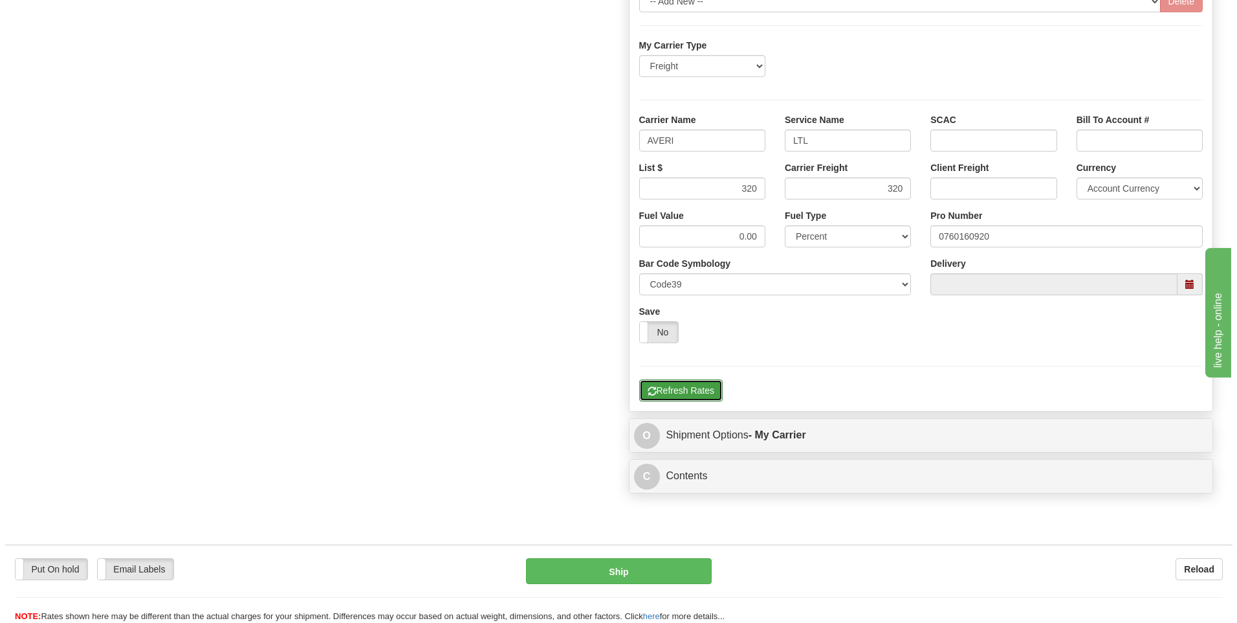
scroll to position [291, 0]
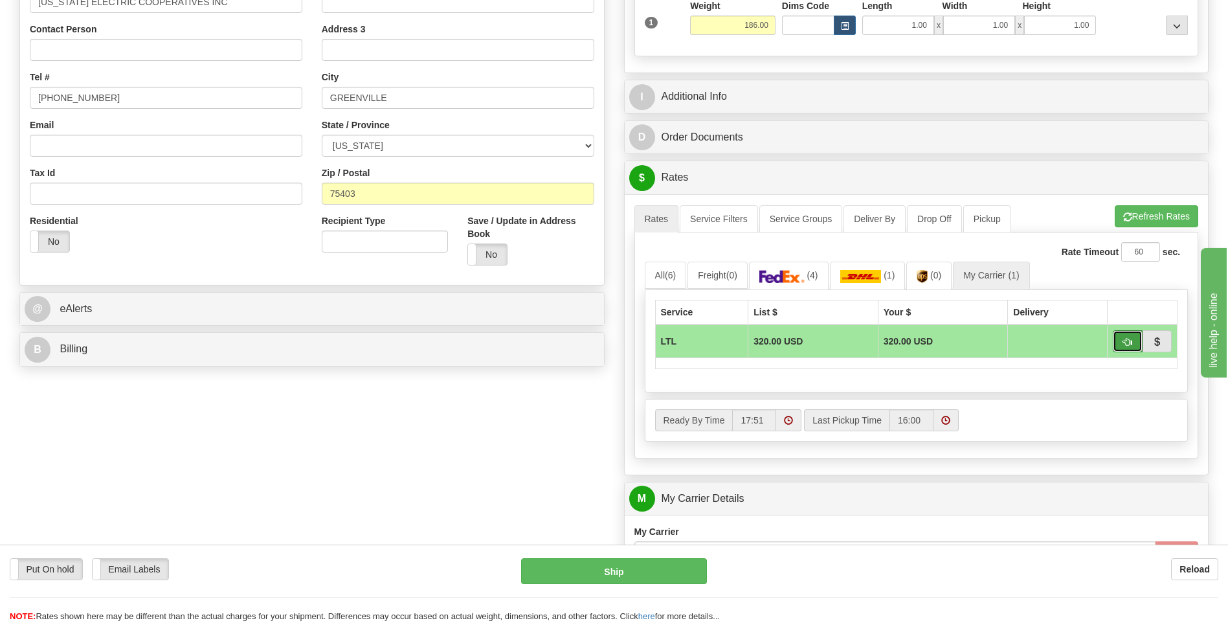
click at [1123, 344] on span "button" at bounding box center [1127, 342] width 9 height 8
type input "00"
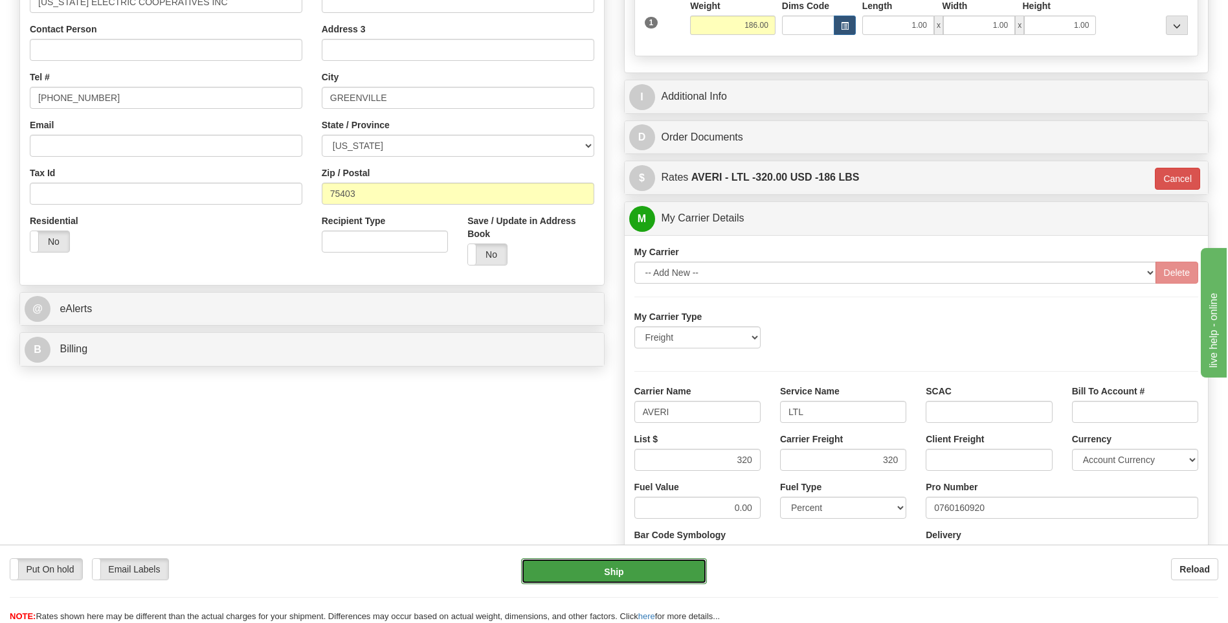
click at [596, 569] on button "Ship" at bounding box center [613, 571] width 185 height 26
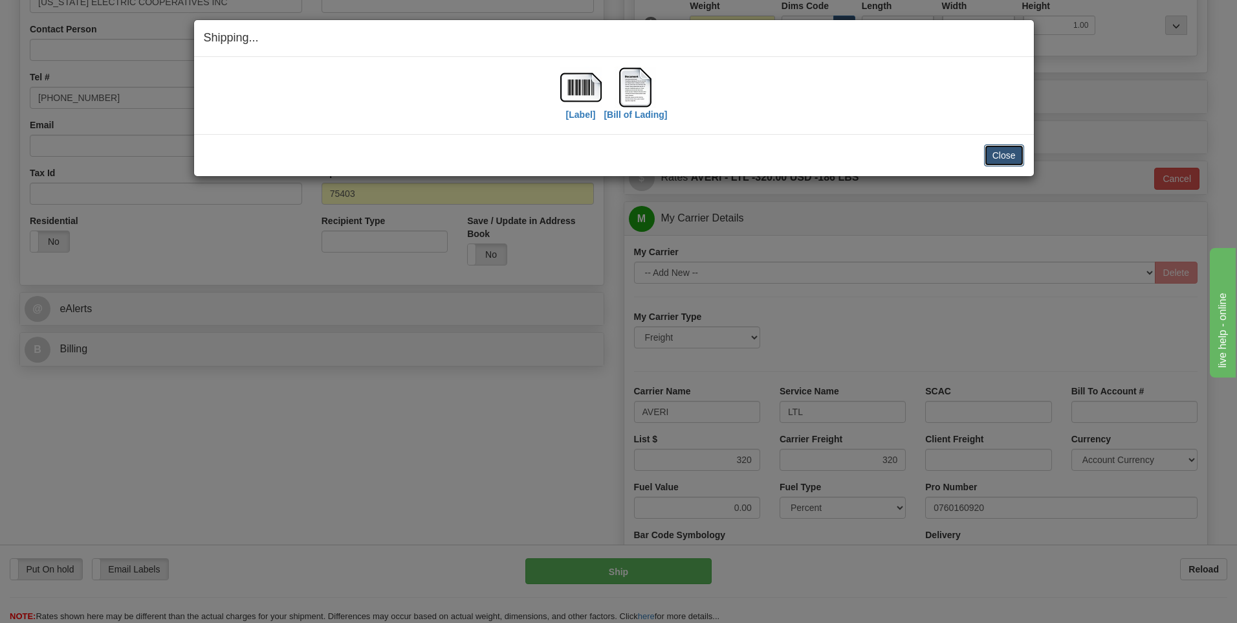
click at [1003, 154] on button "Close" at bounding box center [1004, 155] width 40 height 22
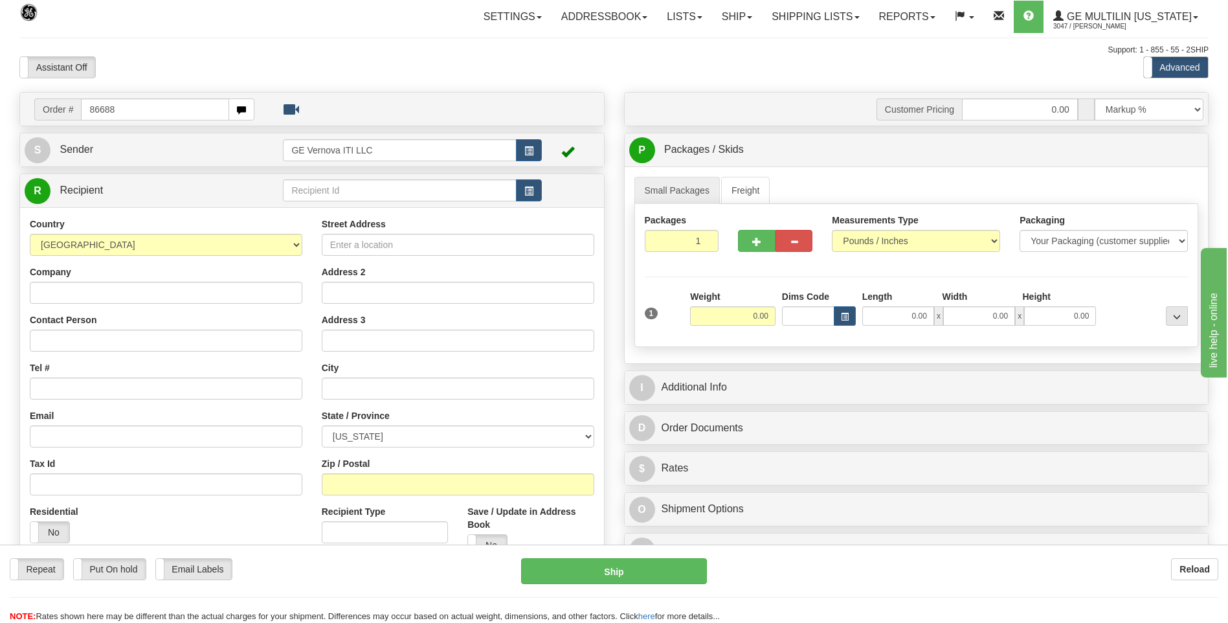
type input "86688"
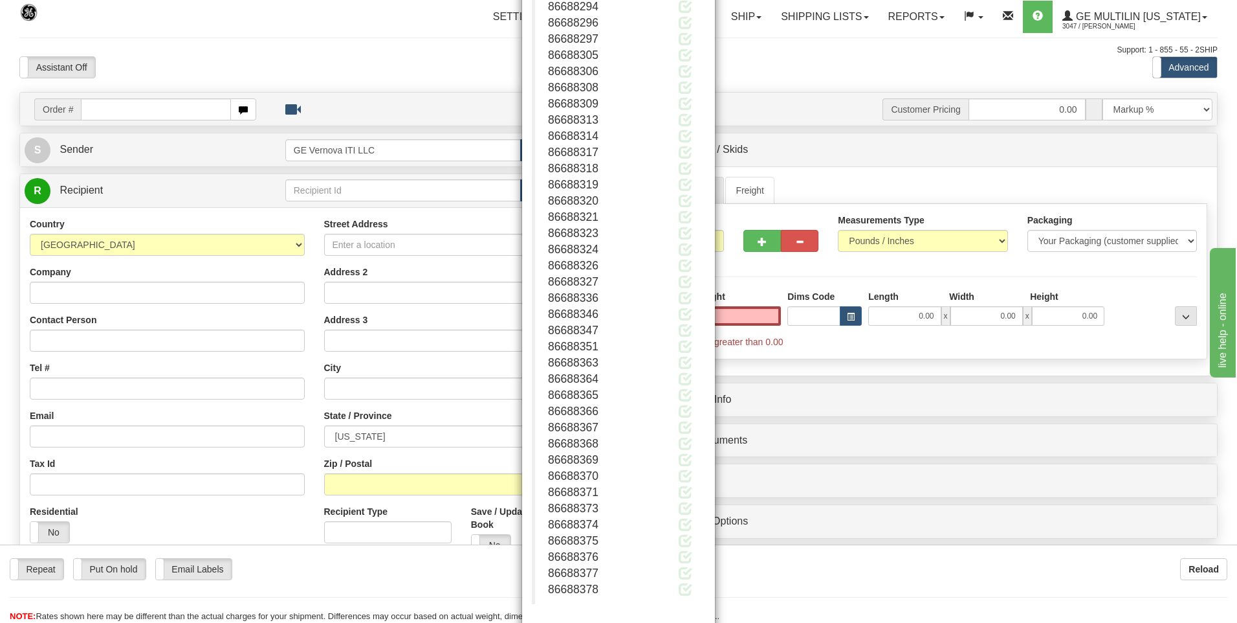
scroll to position [905, 0]
type input "0.00"
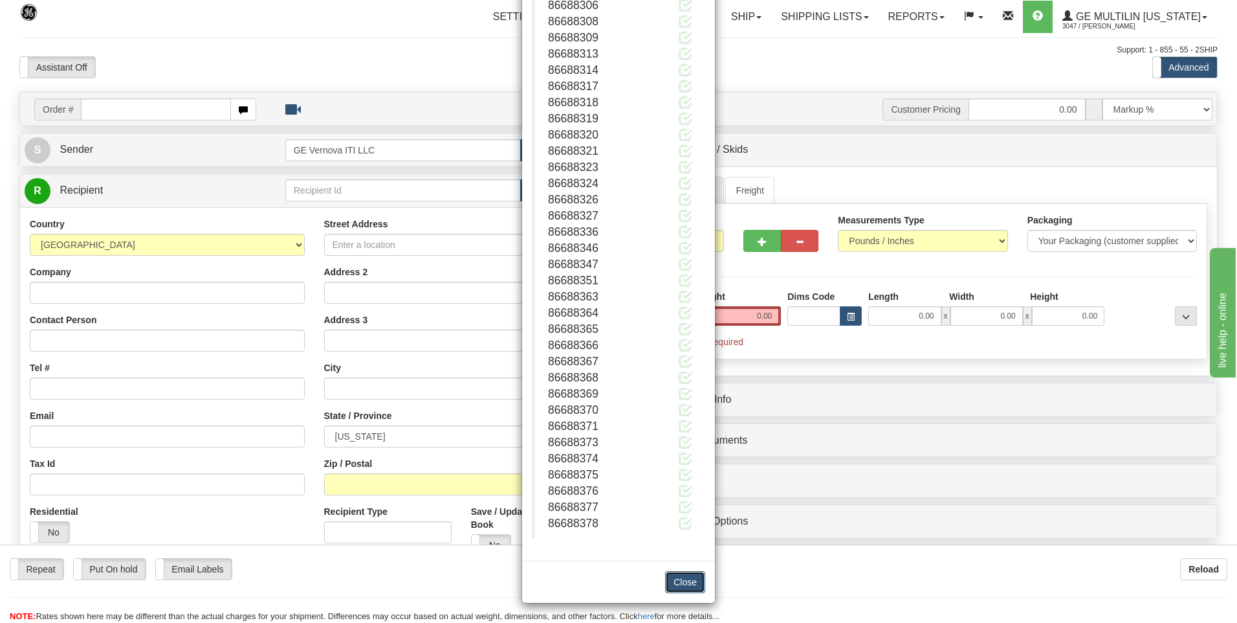
click at [681, 588] on button "Close" at bounding box center [685, 582] width 40 height 22
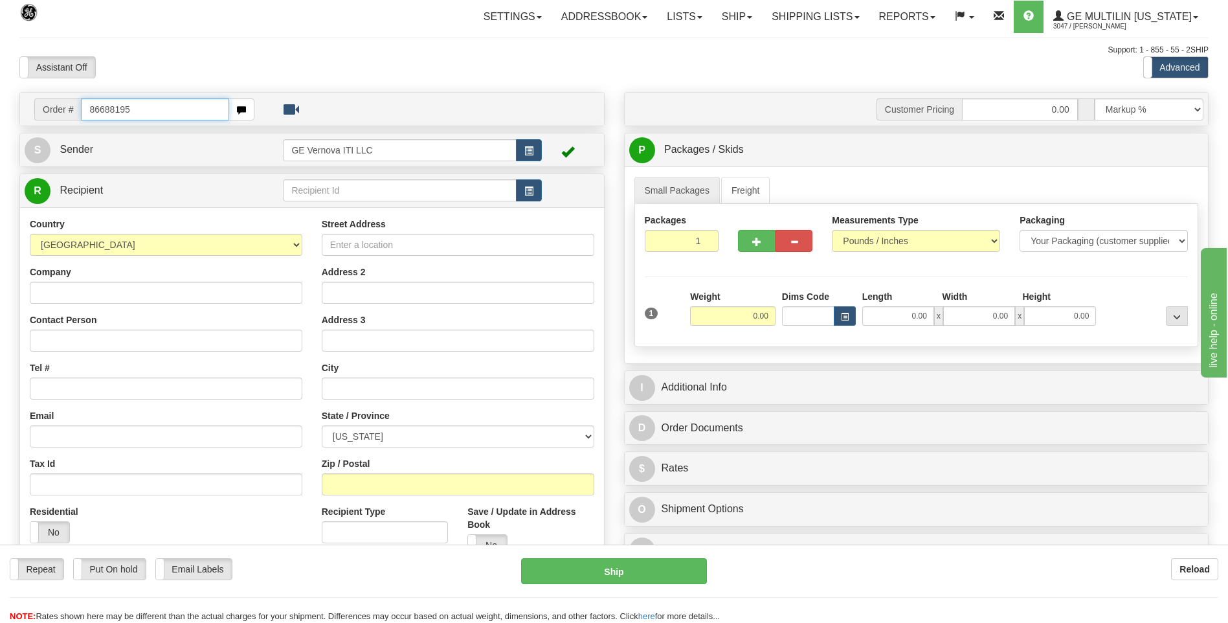
type input "86688195"
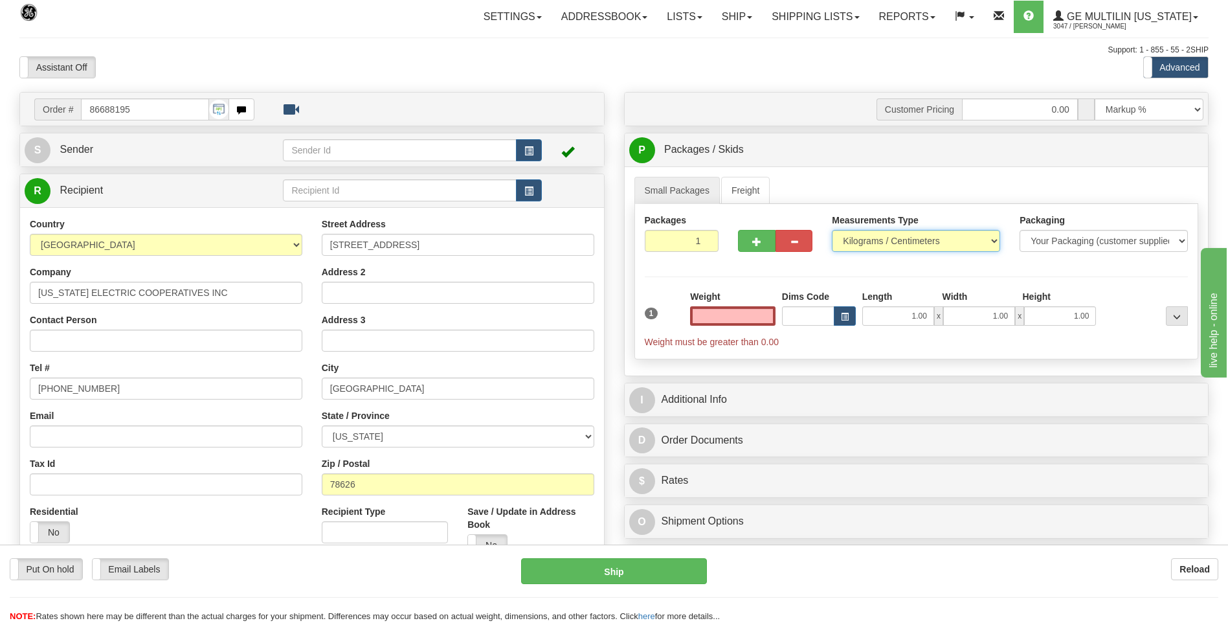
type input "0.00"
click at [851, 244] on select "Pounds / Inches Kilograms / Centimeters" at bounding box center [916, 241] width 168 height 22
select select "0"
click at [832, 230] on select "Pounds / Inches Kilograms / Centimeters" at bounding box center [916, 241] width 168 height 22
click at [768, 315] on input "0.00" at bounding box center [732, 315] width 85 height 19
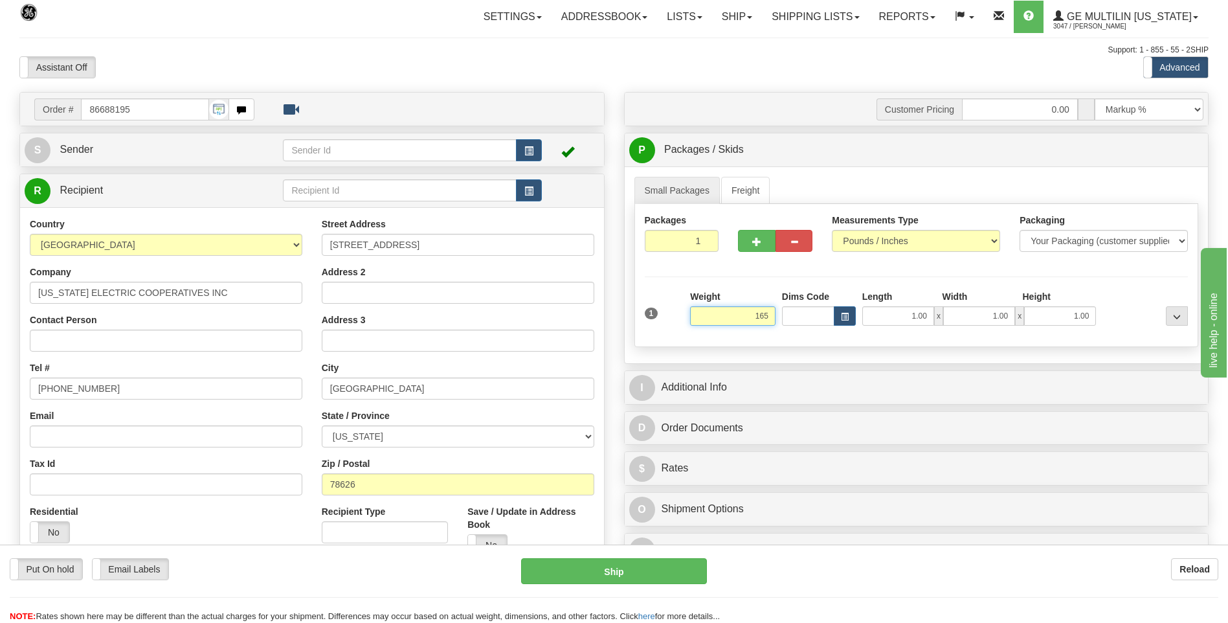
click button "Delete" at bounding box center [0, 0] width 0 height 0
type input "165.00"
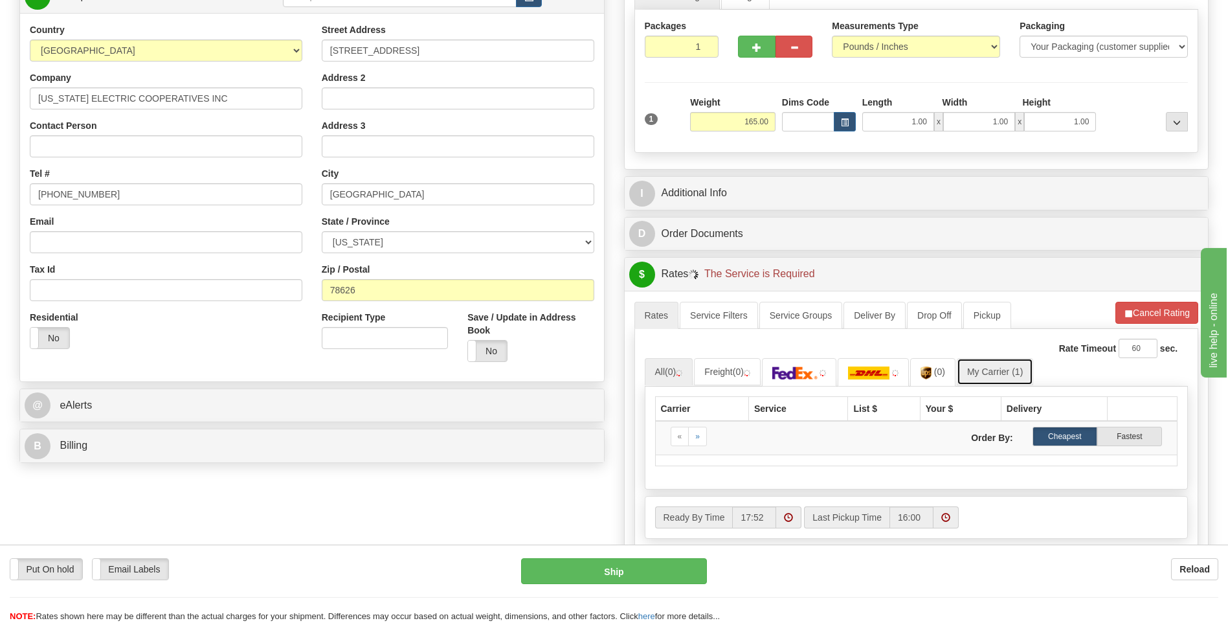
click at [1006, 381] on link "My Carrier (1)" at bounding box center [994, 371] width 76 height 27
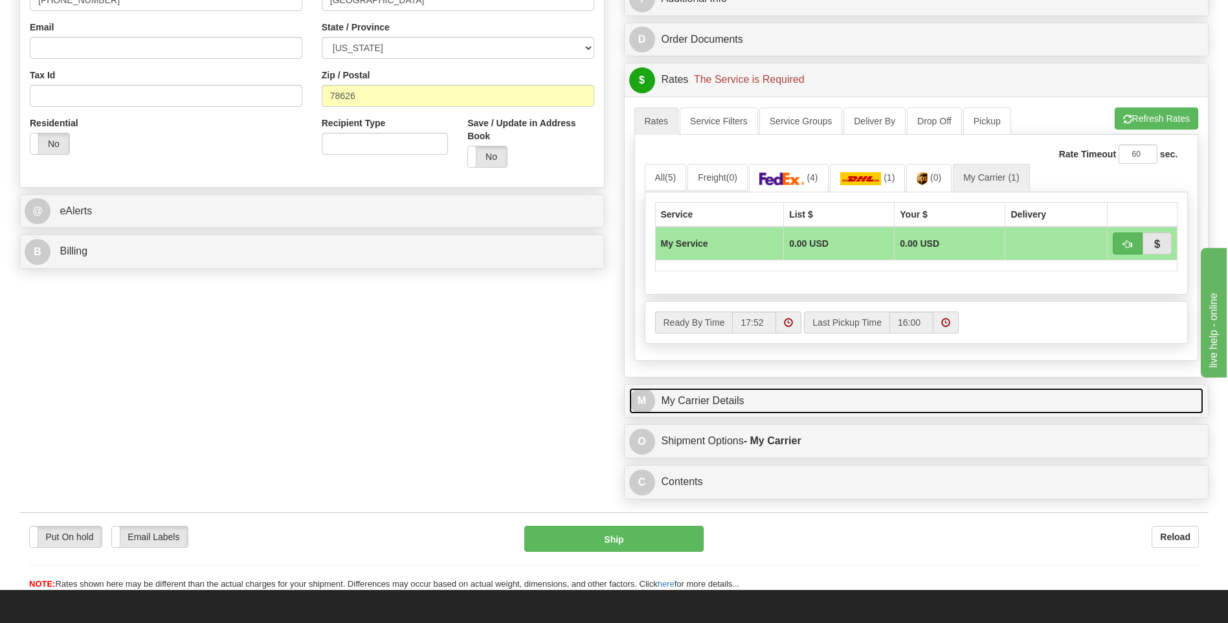
click at [762, 403] on link "M My Carrier Details" at bounding box center [916, 401] width 575 height 27
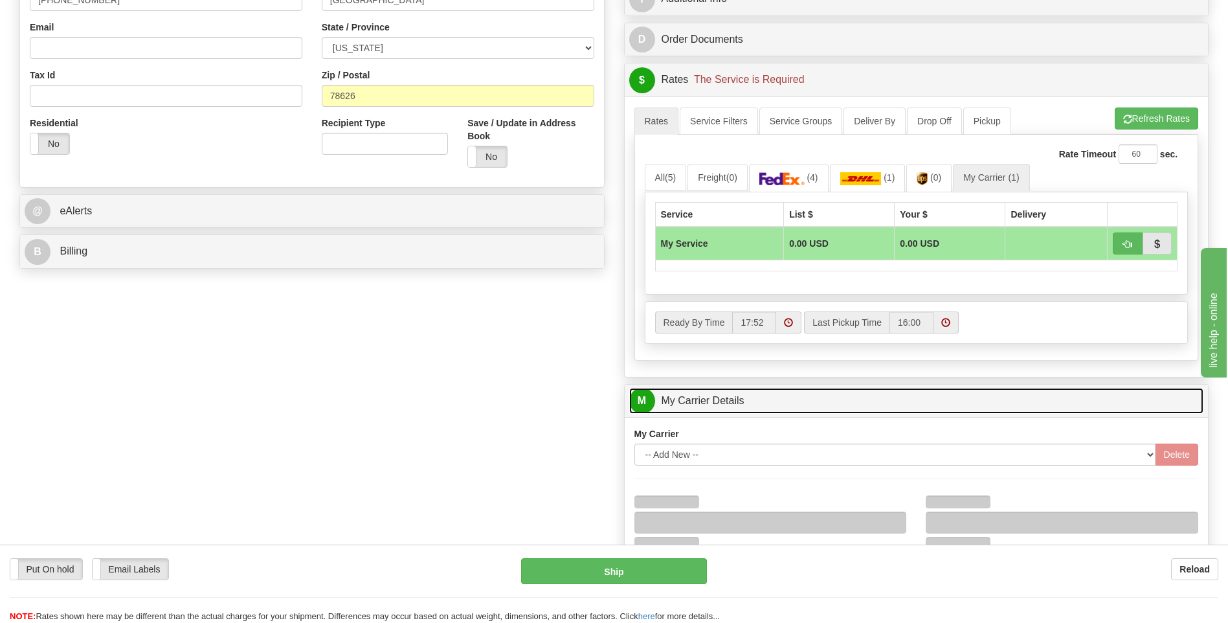
scroll to position [582, 0]
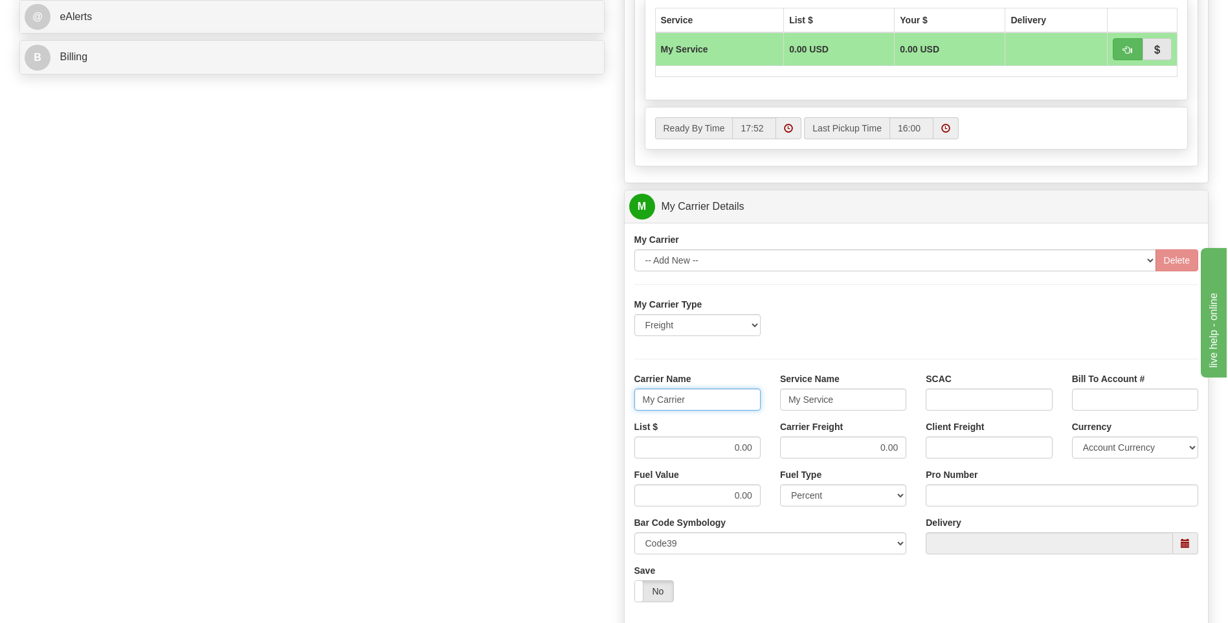
drag, startPoint x: 664, startPoint y: 404, endPoint x: 603, endPoint y: 404, distance: 60.8
click at [604, 404] on div "Order # 86688195 S Sender" at bounding box center [614, 133] width 1208 height 1249
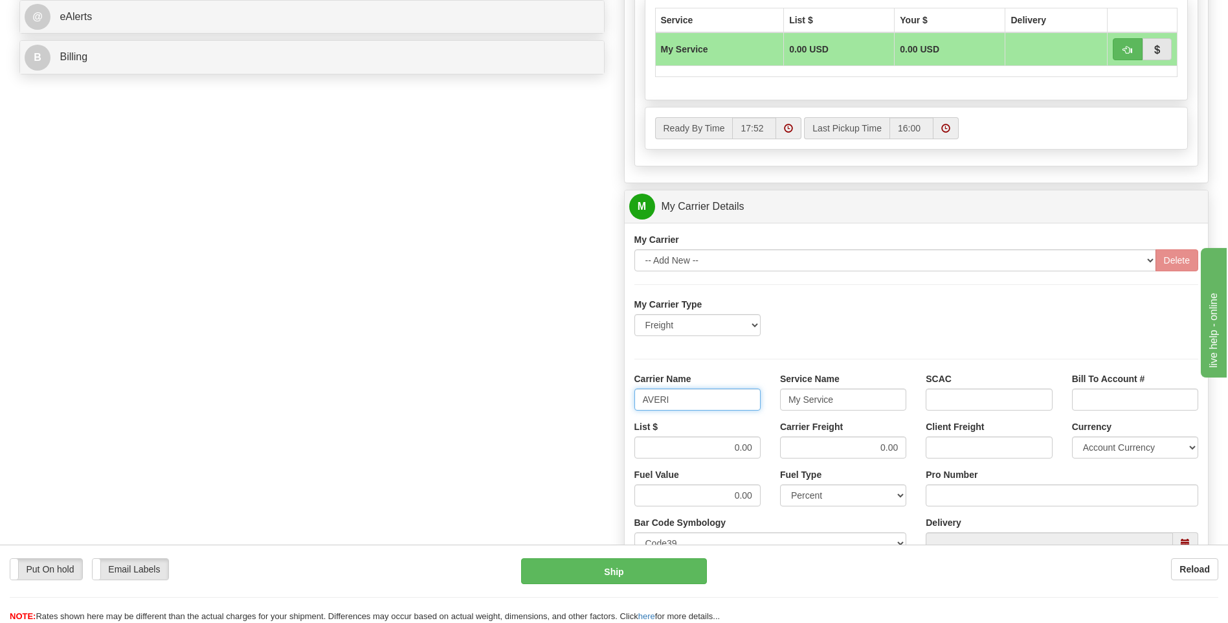
type input "AVERI"
type input "LT"
drag, startPoint x: 739, startPoint y: 444, endPoint x: 762, endPoint y: 445, distance: 22.7
click at [762, 445] on div "List $ 0.00" at bounding box center [697, 444] width 146 height 48
drag, startPoint x: 730, startPoint y: 446, endPoint x: 777, endPoint y: 457, distance: 47.9
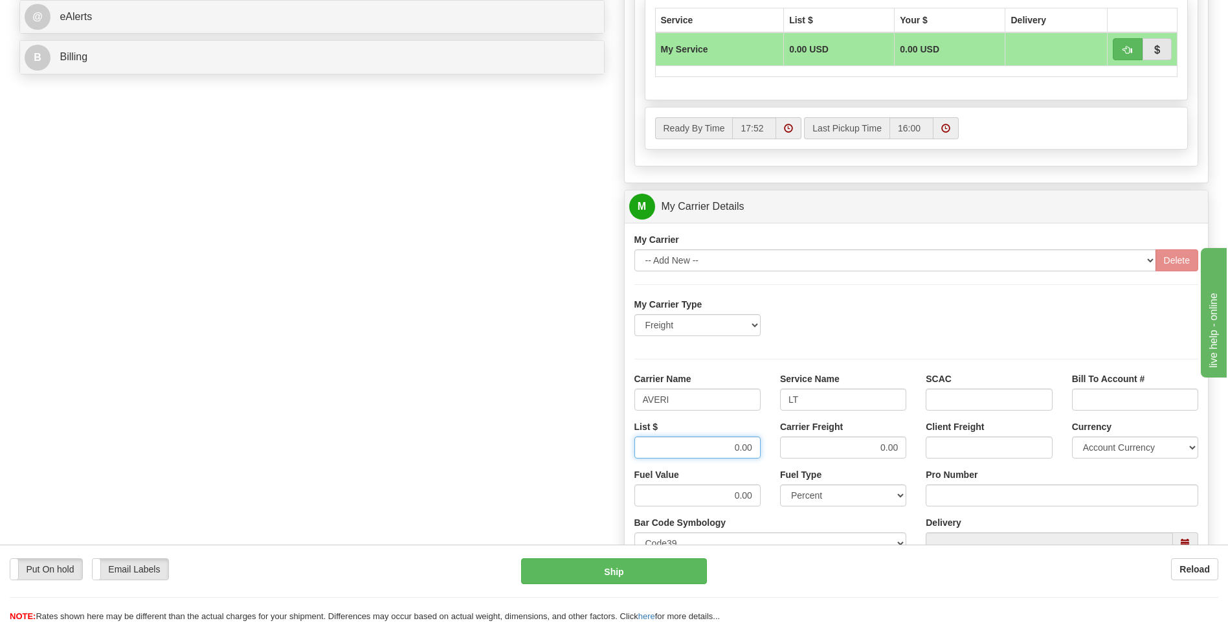
click at [777, 457] on div "List $ 0.00 Carrier Freight 0.00 Client Freight Currency Account Currency ARN A…" at bounding box center [916, 444] width 584 height 48
type input "320"
click at [977, 484] on div "Pro Number" at bounding box center [1061, 487] width 272 height 38
click at [979, 496] on input "Pro Number" at bounding box center [1061, 495] width 272 height 22
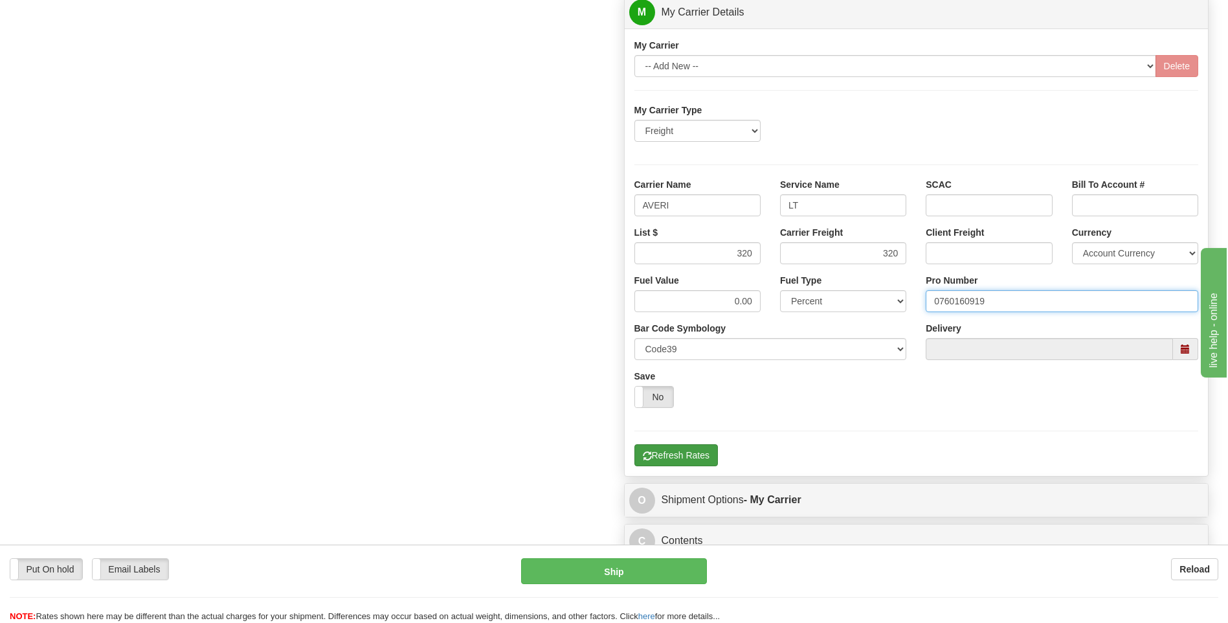
type input "0760160919"
click at [692, 448] on button "Refresh Rates" at bounding box center [675, 455] width 83 height 22
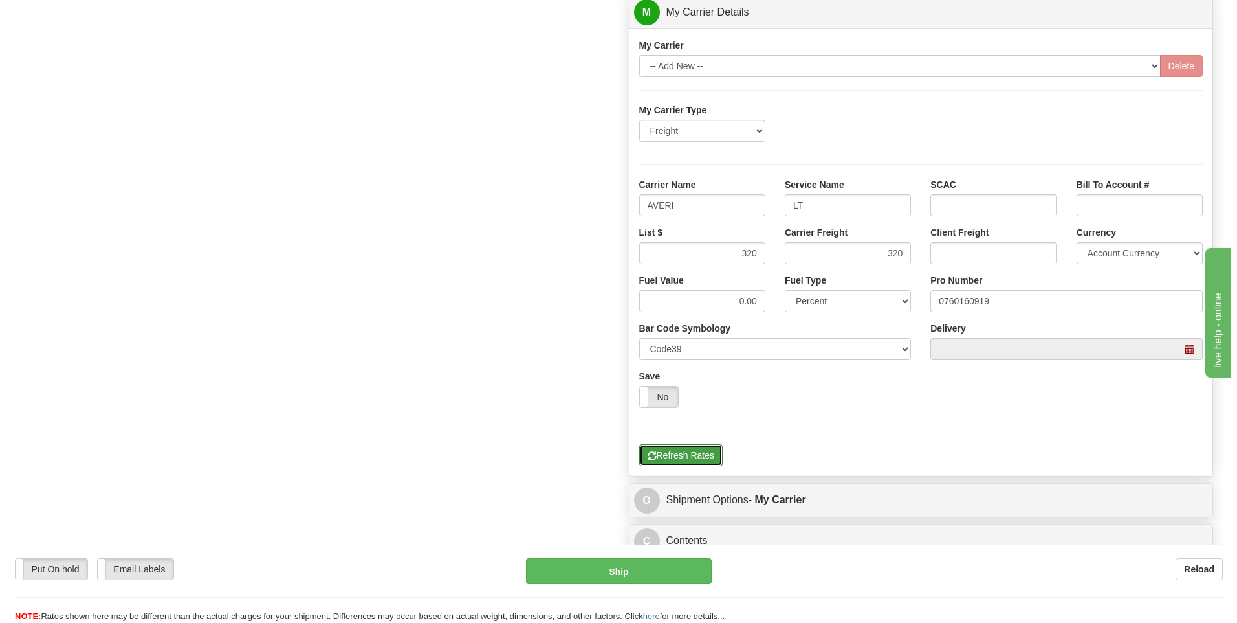
scroll to position [355, 0]
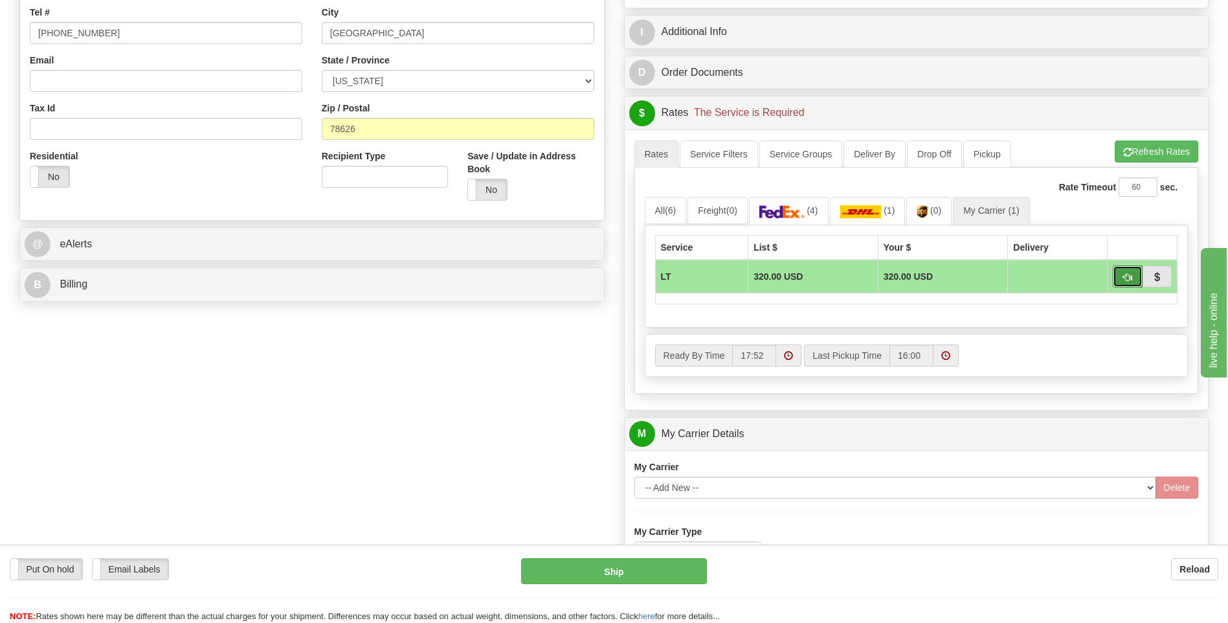
click at [1121, 276] on button "button" at bounding box center [1127, 276] width 30 height 22
type input "00"
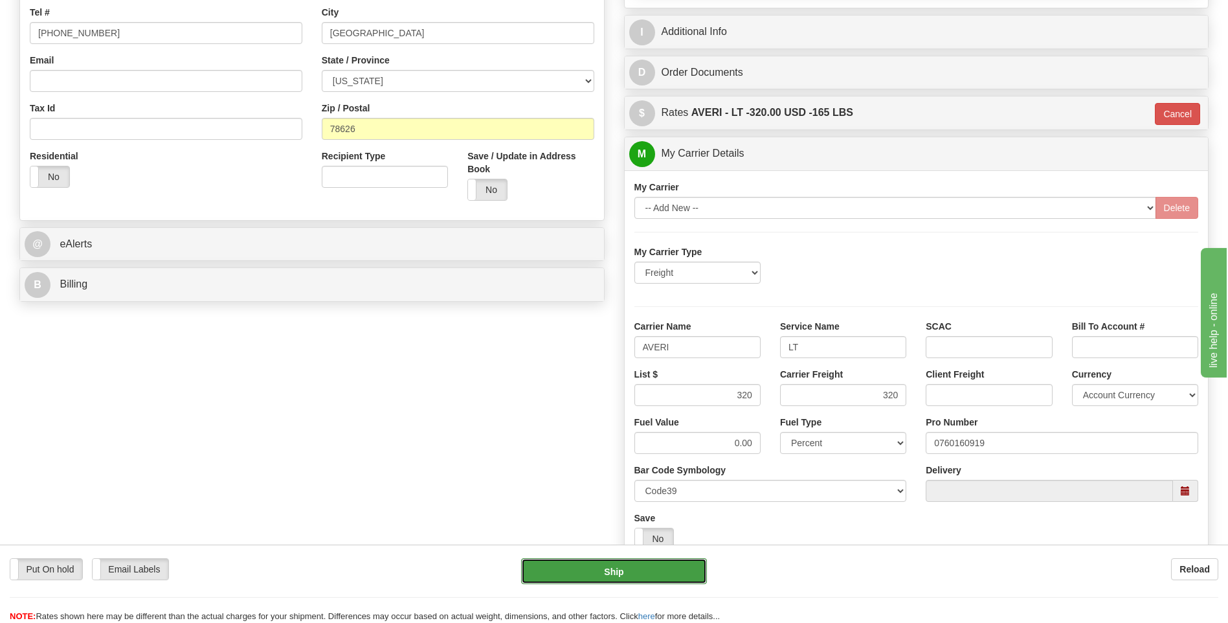
click at [625, 571] on button "Ship" at bounding box center [613, 571] width 185 height 26
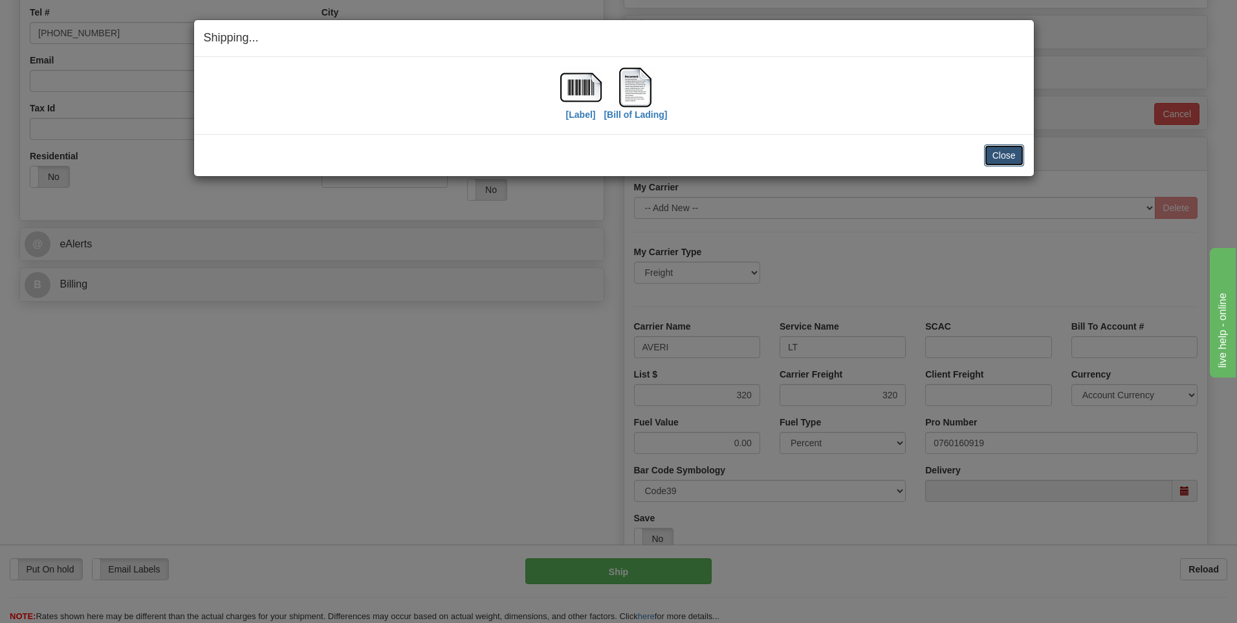
click at [1000, 149] on button "Close" at bounding box center [1004, 155] width 40 height 22
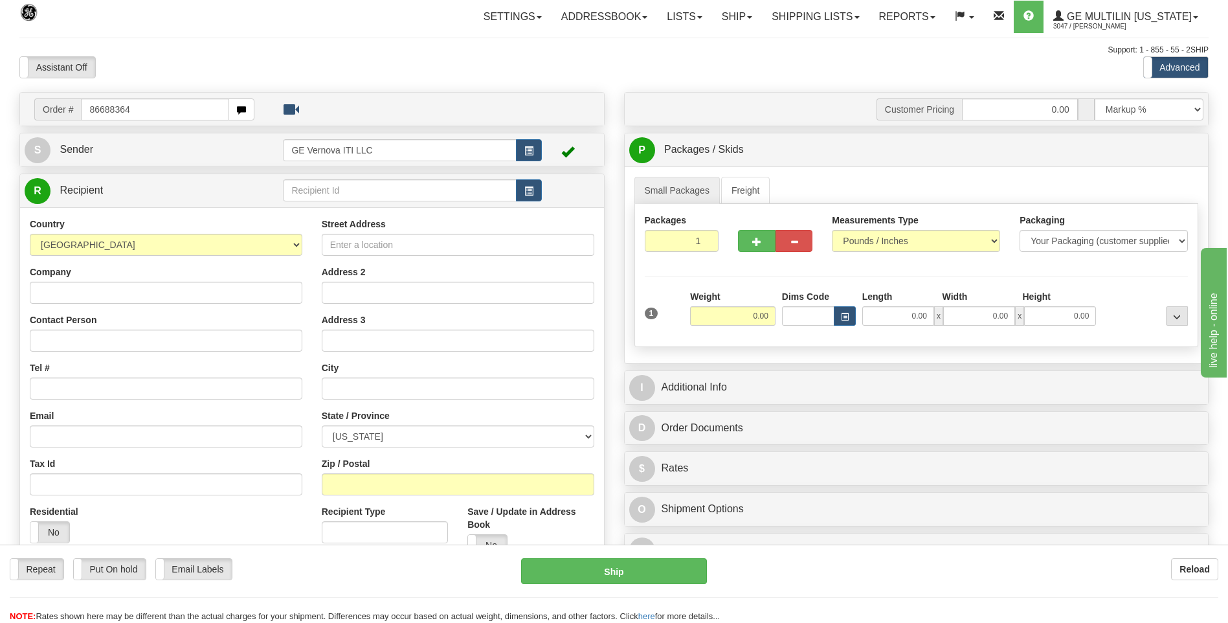
type input "86688364"
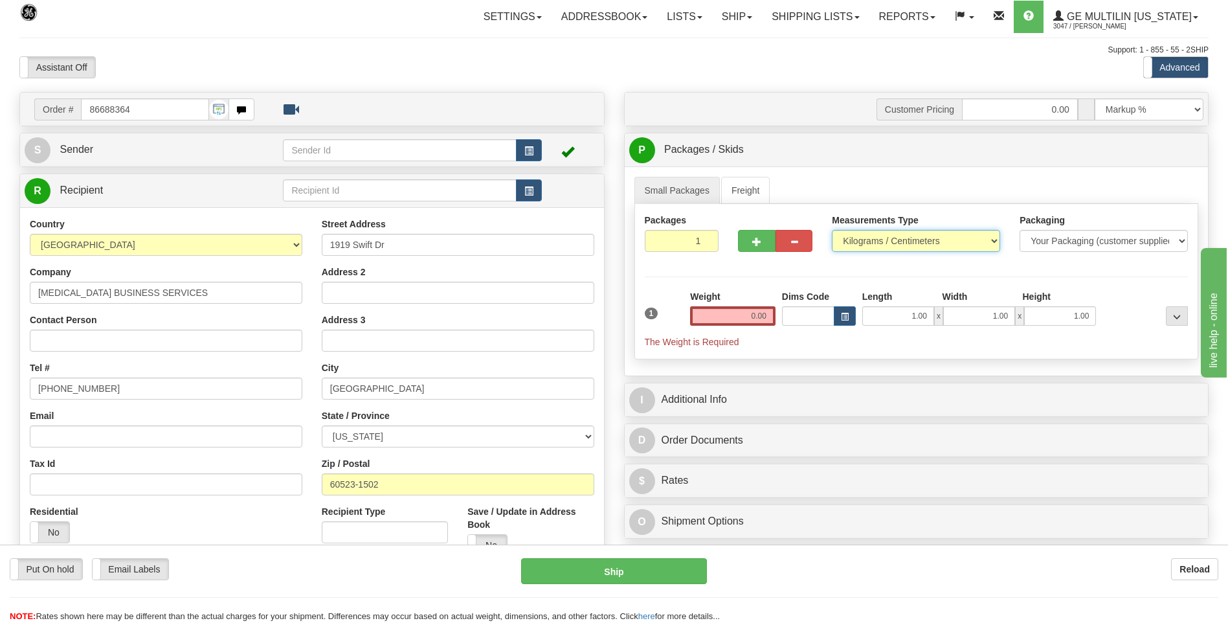
click at [845, 242] on select "Pounds / Inches Kilograms / Centimeters" at bounding box center [916, 241] width 168 height 22
click at [832, 230] on select "Pounds / Inches Kilograms / Centimeters" at bounding box center [916, 241] width 168 height 22
click at [855, 267] on div "Packages 1 1 Measurements Type" at bounding box center [916, 281] width 564 height 155
click at [845, 235] on select "Pounds / Inches Kilograms / Centimeters" at bounding box center [916, 241] width 168 height 22
select select "0"
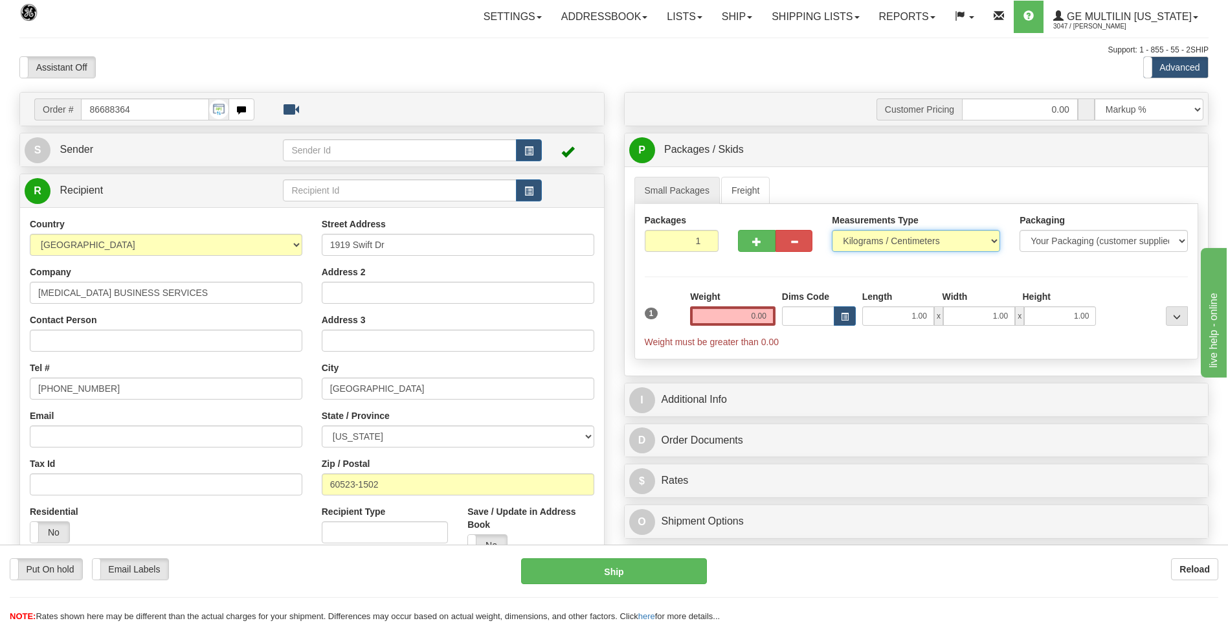
click at [832, 230] on select "Pounds / Inches Kilograms / Centimeters" at bounding box center [916, 241] width 168 height 22
click at [770, 319] on input "0.00" at bounding box center [732, 315] width 85 height 19
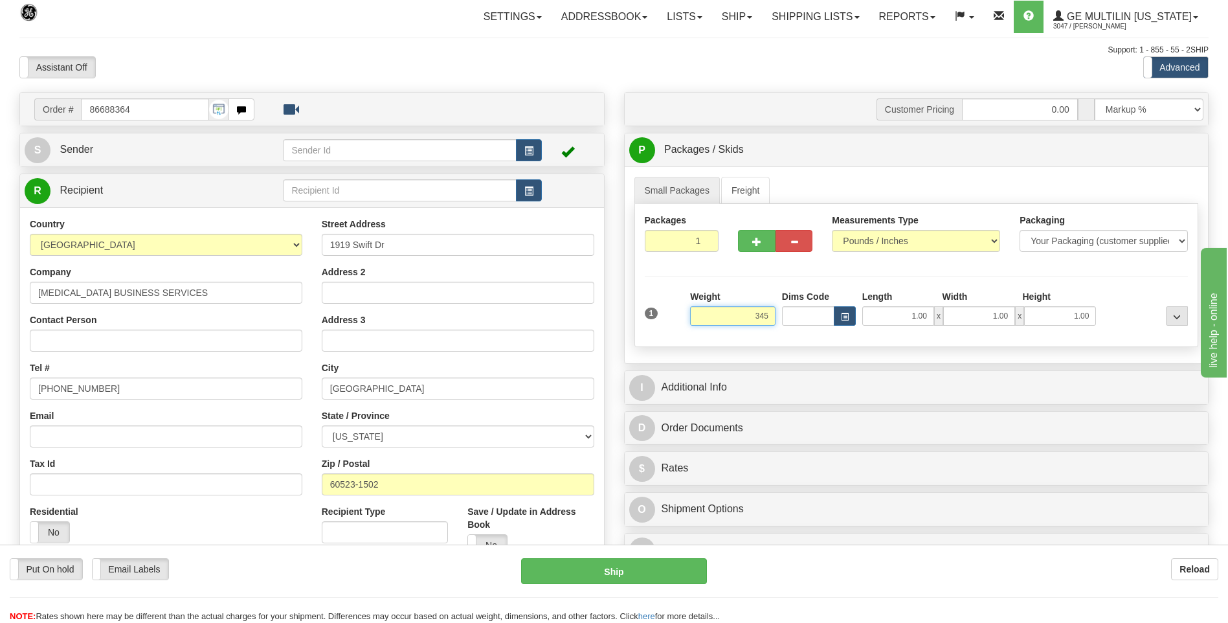
click button "Delete" at bounding box center [0, 0] width 0 height 0
type input "345.00"
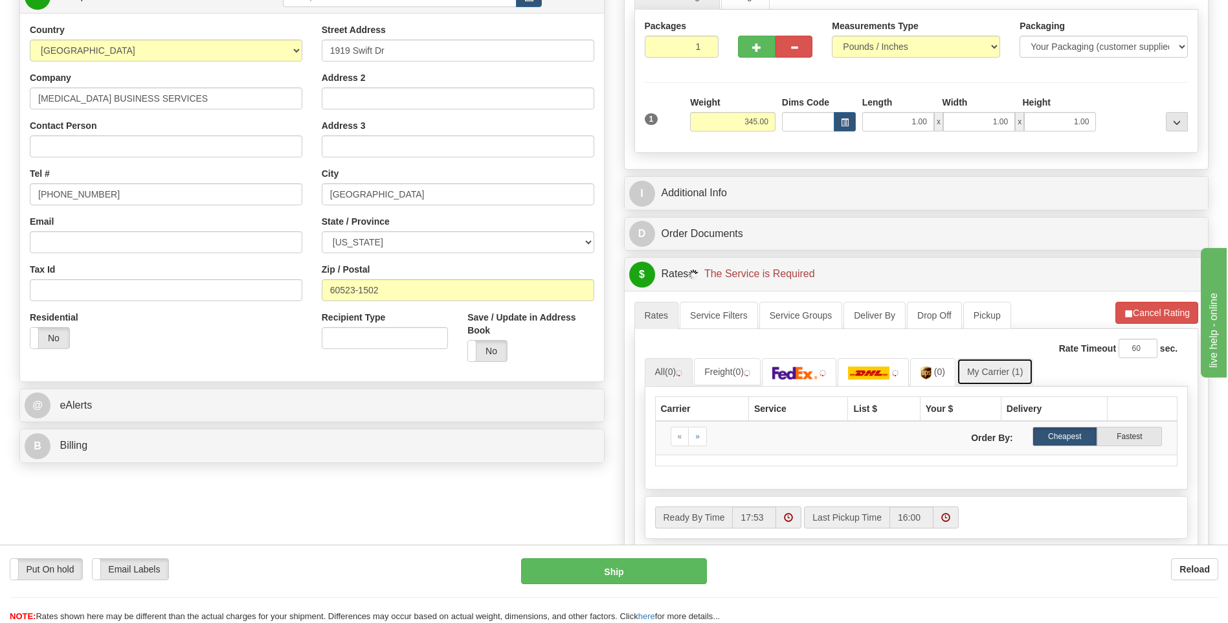
click at [996, 379] on link "My Carrier (1)" at bounding box center [994, 371] width 76 height 27
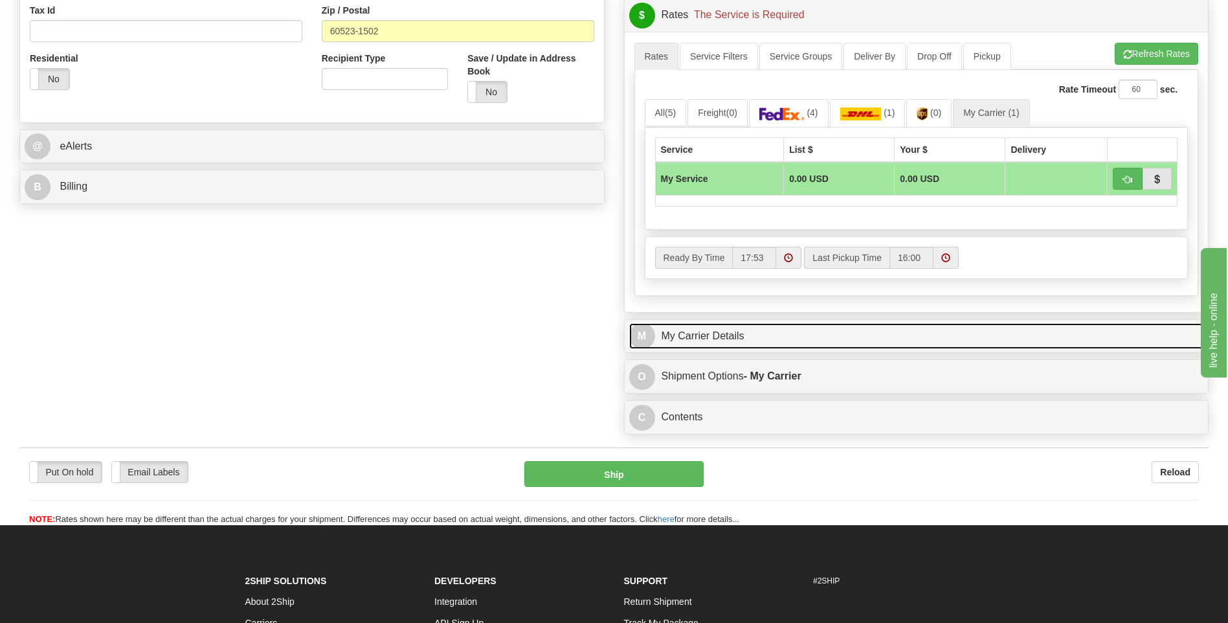
click at [765, 344] on link "M My Carrier Details" at bounding box center [916, 336] width 575 height 27
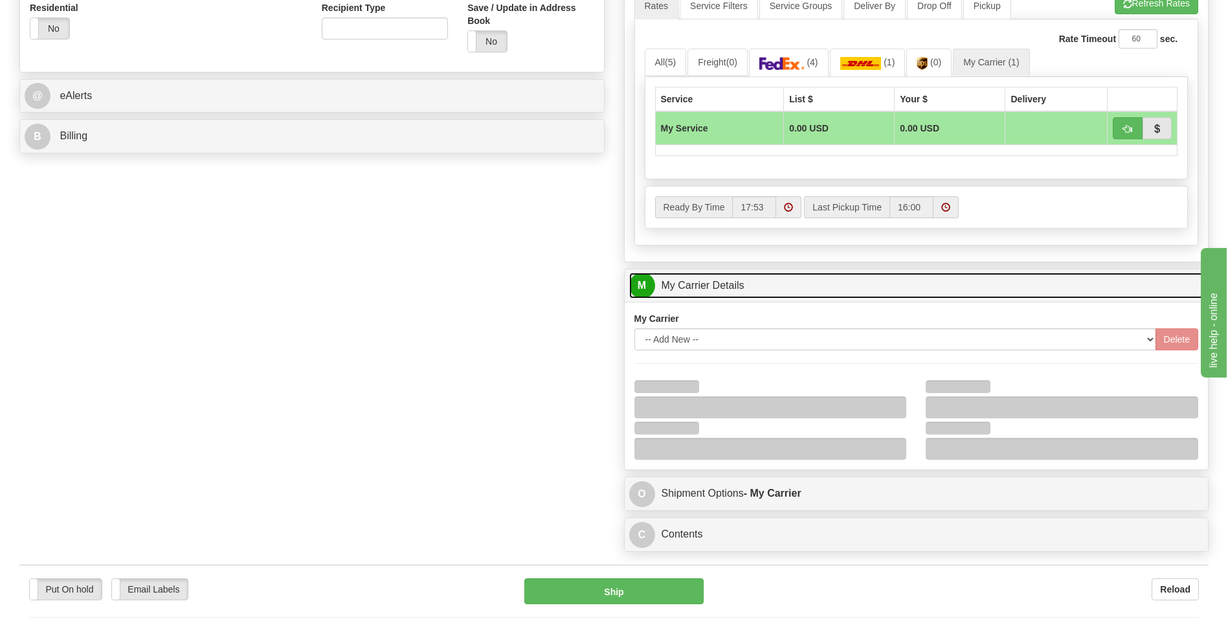
scroll to position [582, 0]
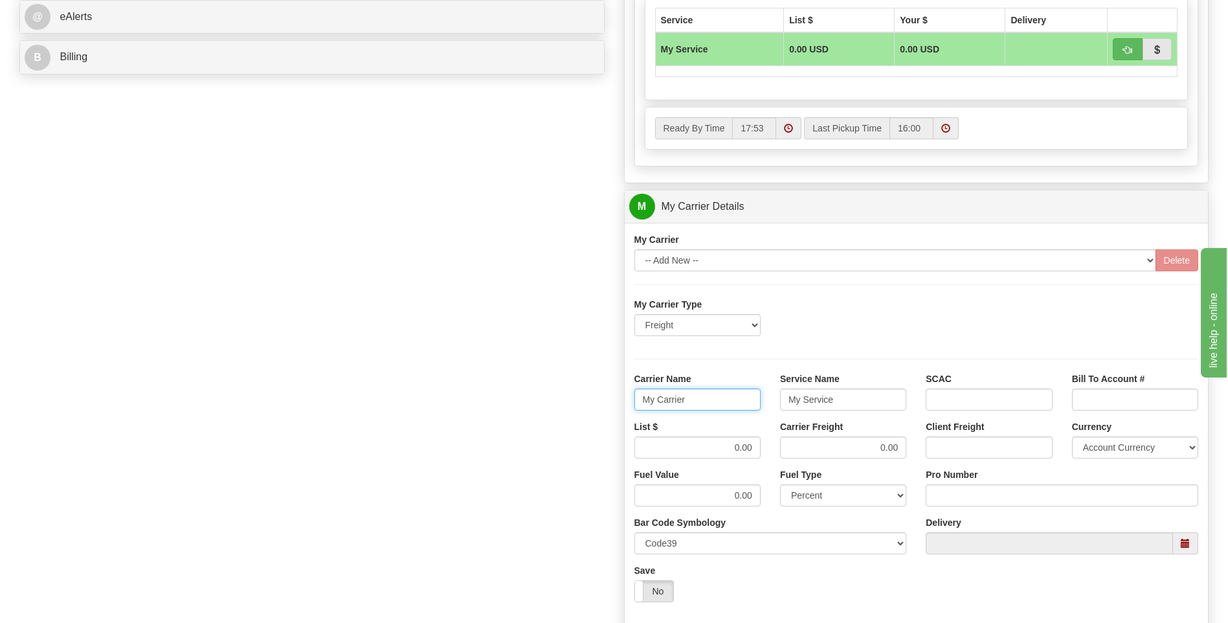
drag, startPoint x: 719, startPoint y: 392, endPoint x: 595, endPoint y: 397, distance: 123.7
click at [595, 397] on div "Order # 86688364 S Sender" at bounding box center [614, 133] width 1208 height 1249
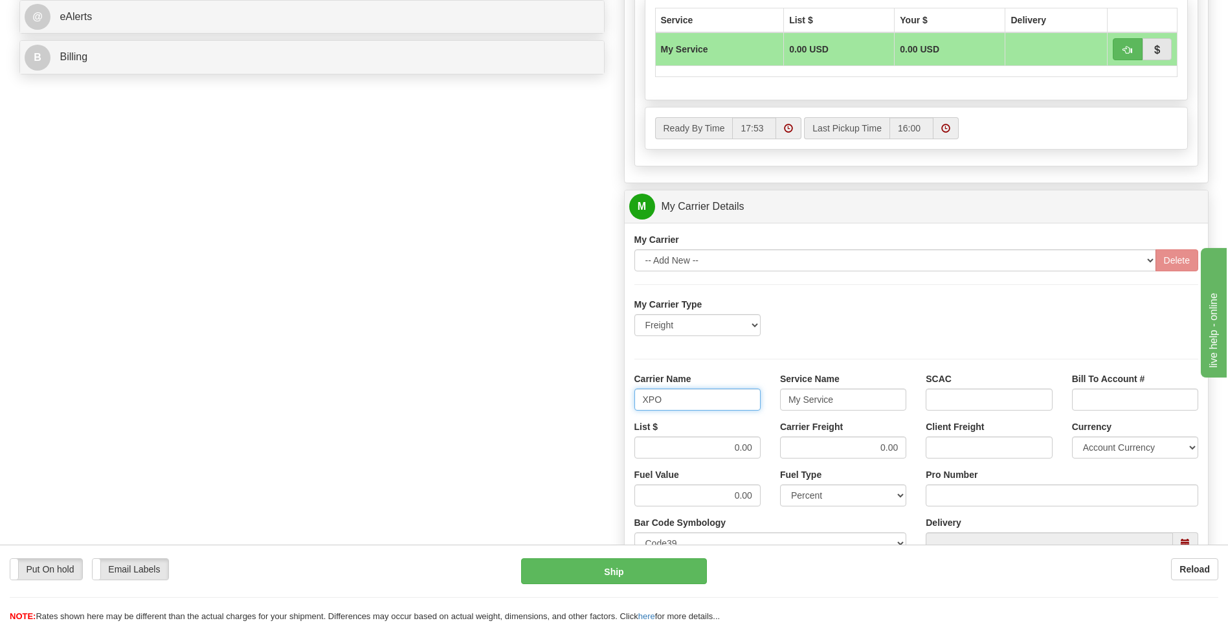
type input "XPO"
type input "LTL"
drag, startPoint x: 729, startPoint y: 451, endPoint x: 766, endPoint y: 449, distance: 36.9
click at [766, 449] on div "List $ 0.00" at bounding box center [697, 444] width 146 height 48
type input "385"
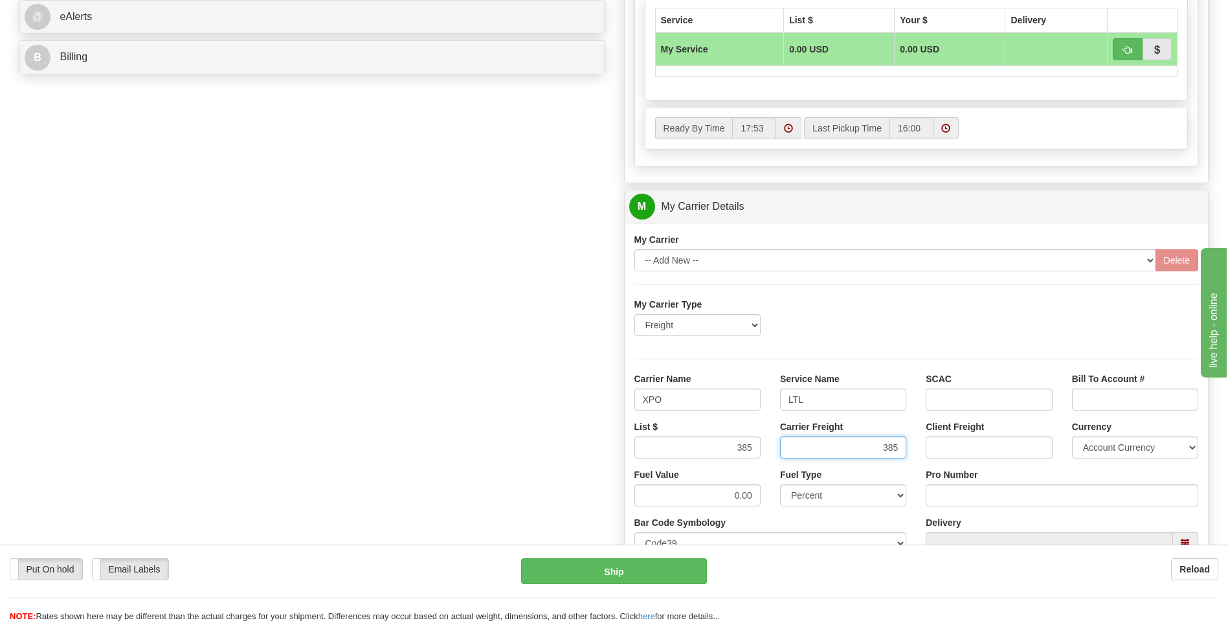
type input "385"
drag, startPoint x: 942, startPoint y: 489, endPoint x: 942, endPoint y: 481, distance: 7.8
click at [942, 489] on input "Pro Number" at bounding box center [1061, 495] width 272 height 22
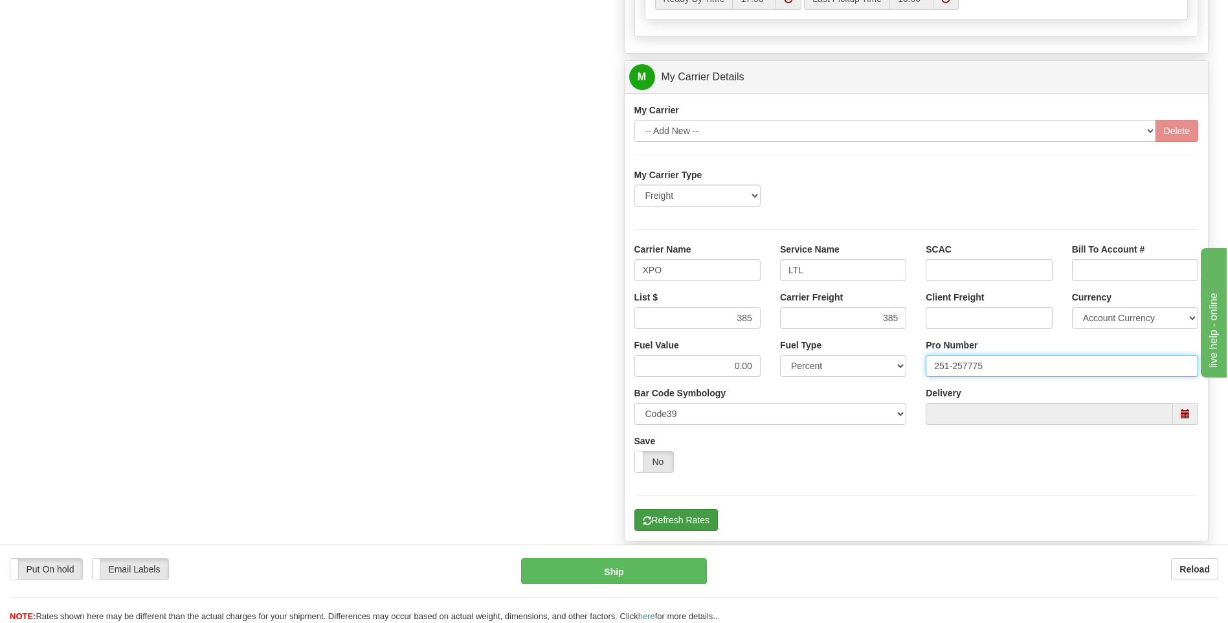
type input "251-257775"
click at [689, 524] on button "Refresh Rates" at bounding box center [675, 520] width 83 height 22
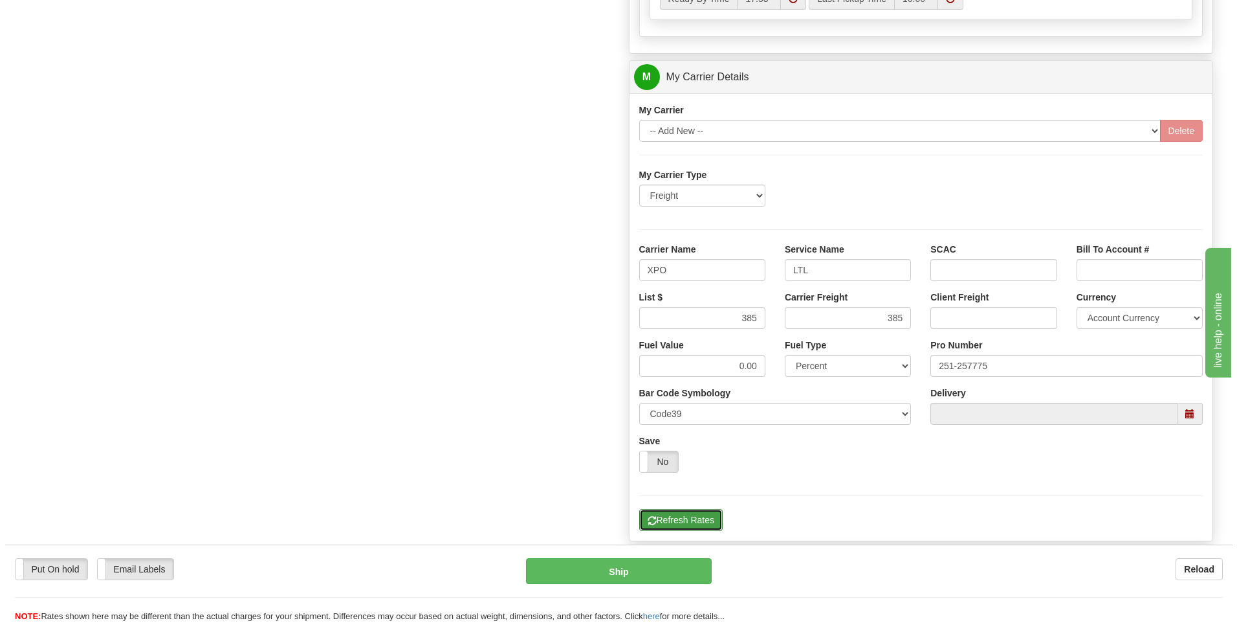
scroll to position [226, 0]
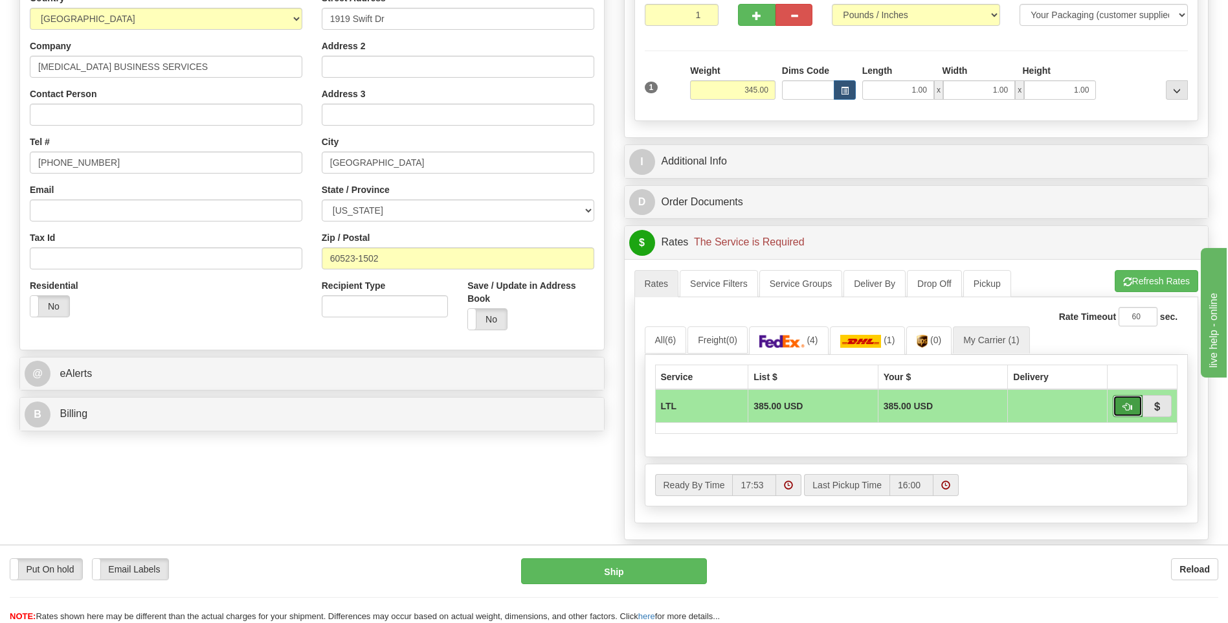
click at [1125, 408] on span "button" at bounding box center [1127, 407] width 9 height 8
type input "00"
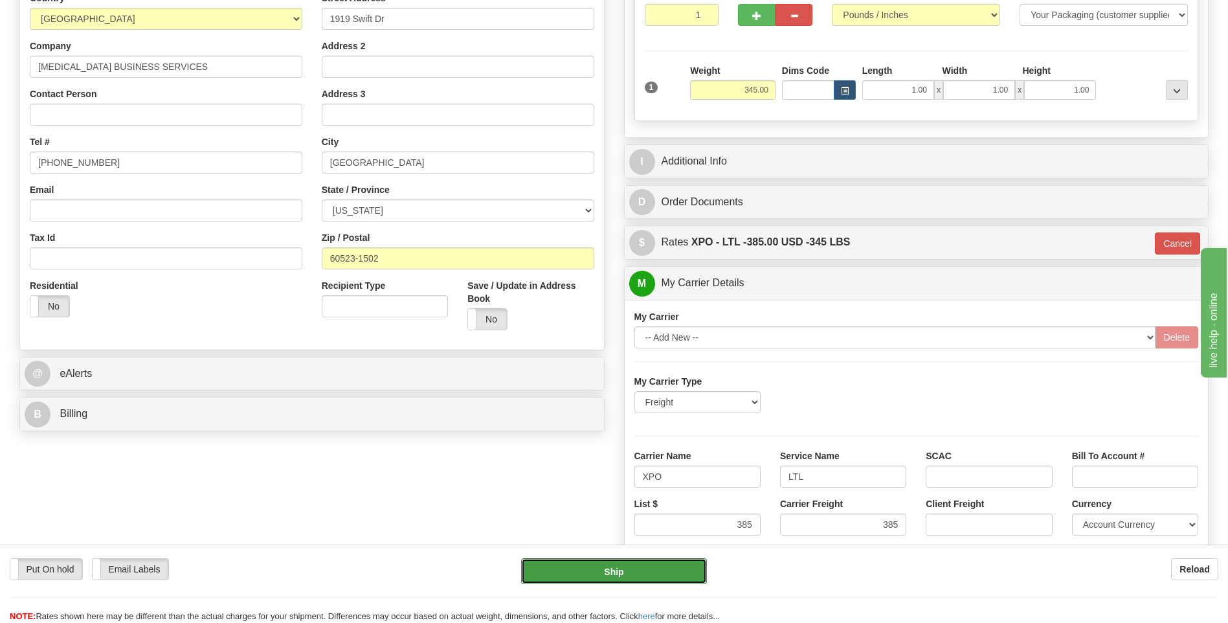
click at [615, 575] on button "Ship" at bounding box center [613, 571] width 185 height 26
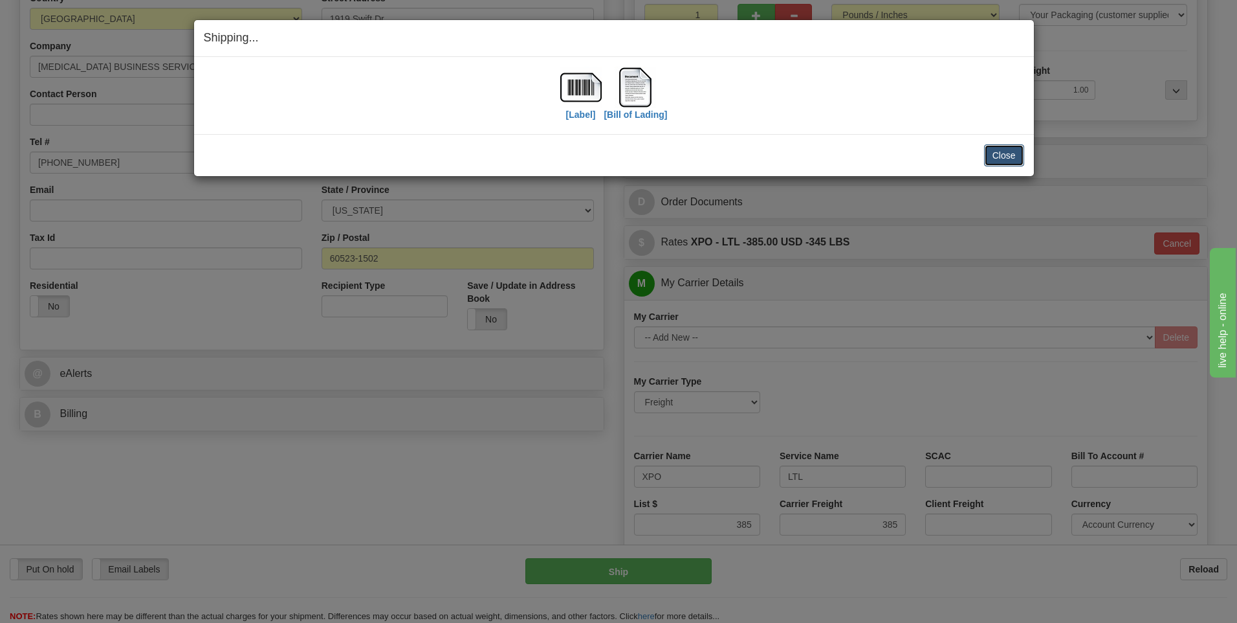
click at [1000, 158] on button "Close" at bounding box center [1004, 155] width 40 height 22
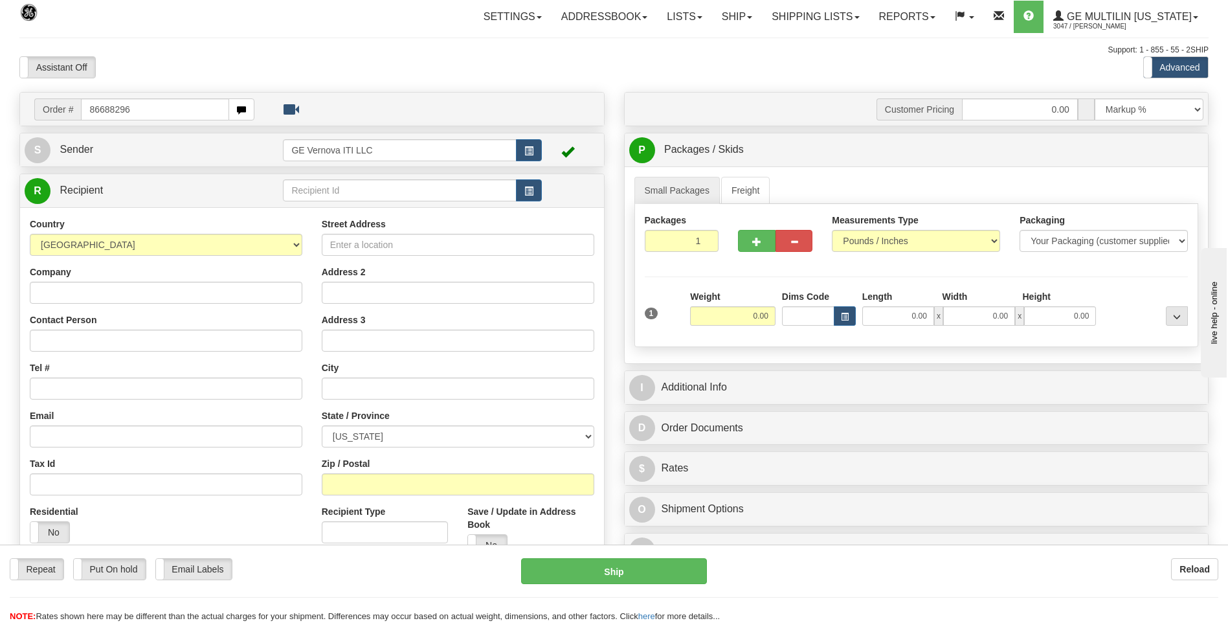
type input "86688296"
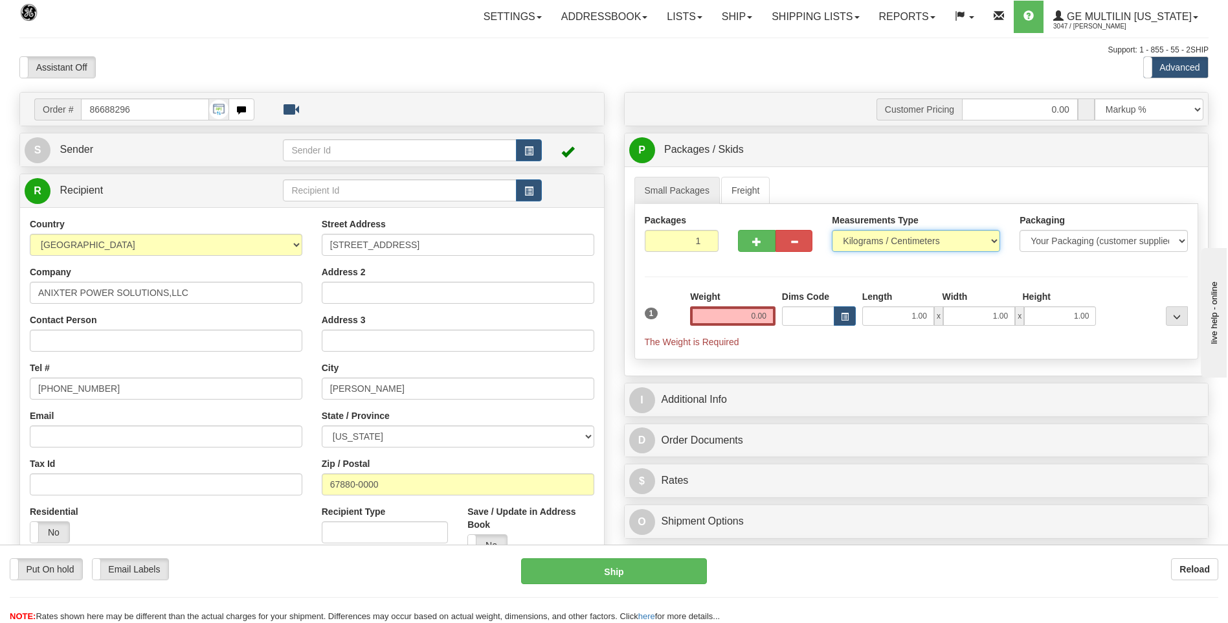
click at [933, 249] on select "Pounds / Inches Kilograms / Centimeters" at bounding box center [916, 241] width 168 height 22
select select "0"
click at [832, 230] on select "Pounds / Inches Kilograms / Centimeters" at bounding box center [916, 241] width 168 height 22
click at [765, 316] on input "0.00" at bounding box center [732, 315] width 85 height 19
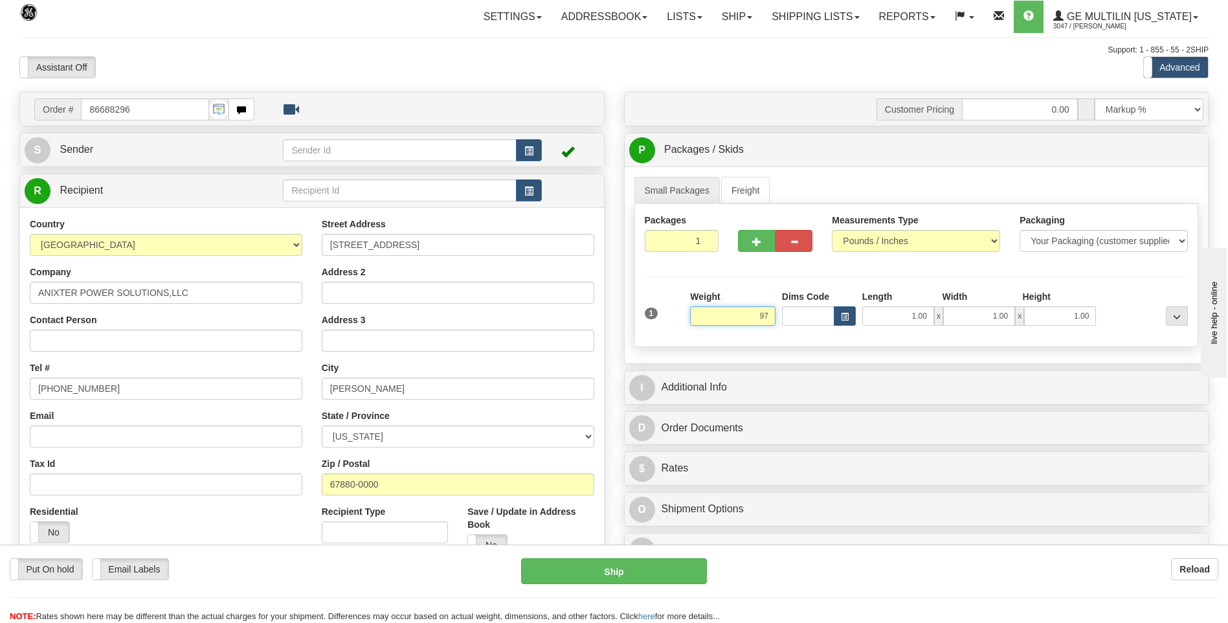
click button "Delete" at bounding box center [0, 0] width 0 height 0
type input "97.00"
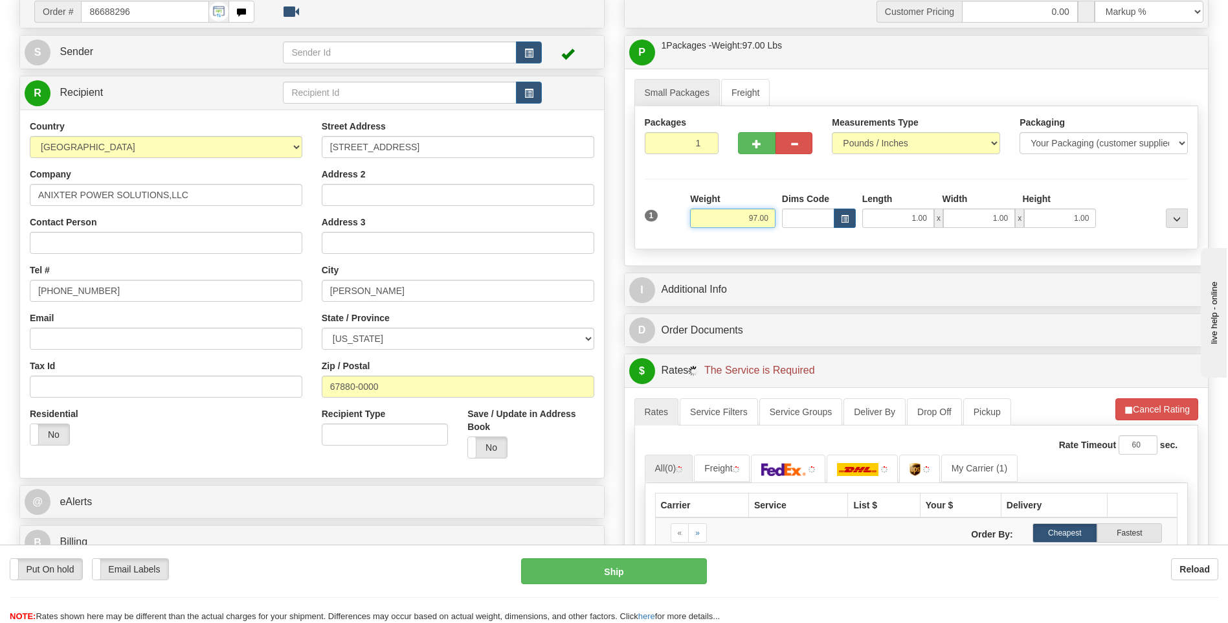
scroll to position [194, 0]
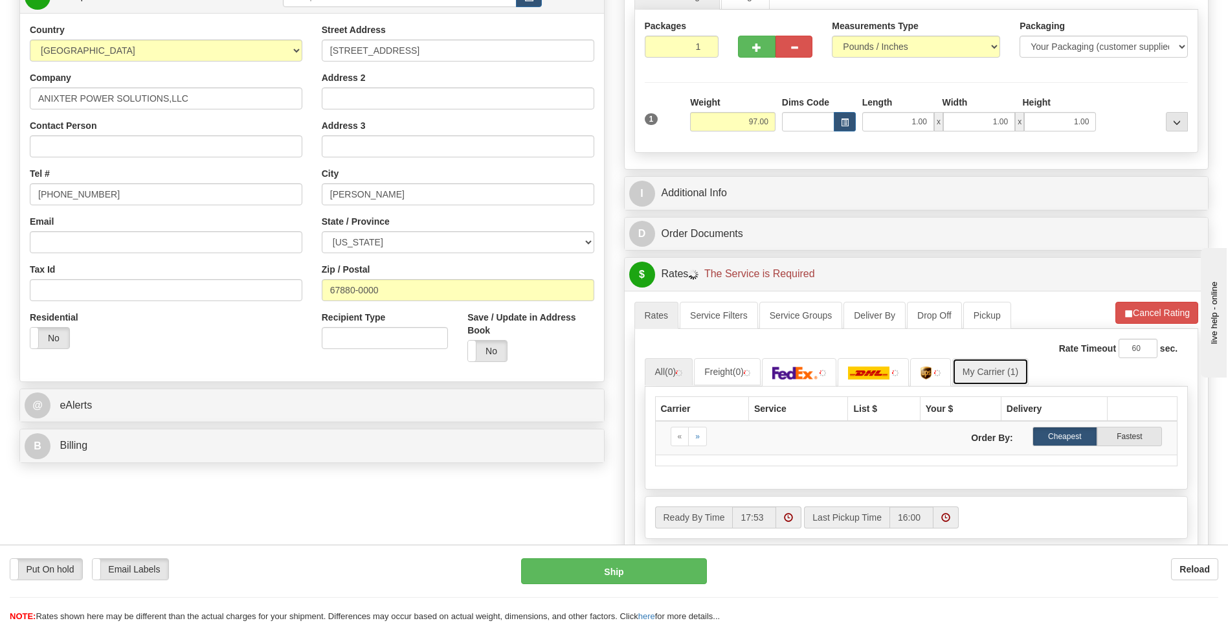
click at [994, 370] on link "My Carrier (1)" at bounding box center [990, 371] width 76 height 27
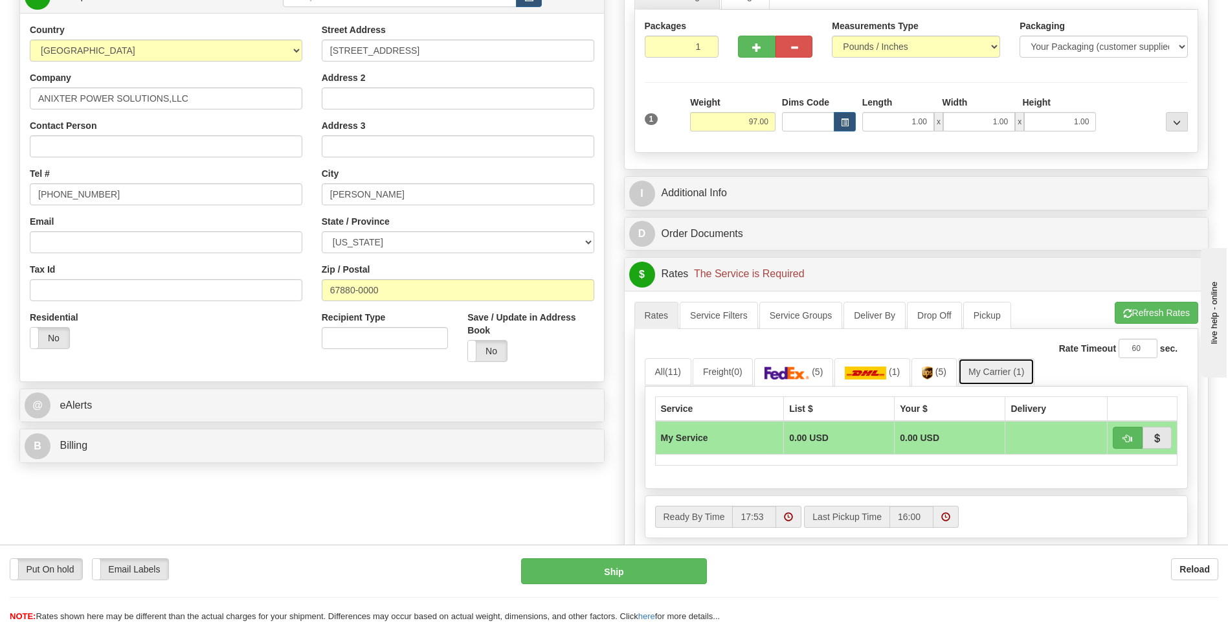
scroll to position [324, 0]
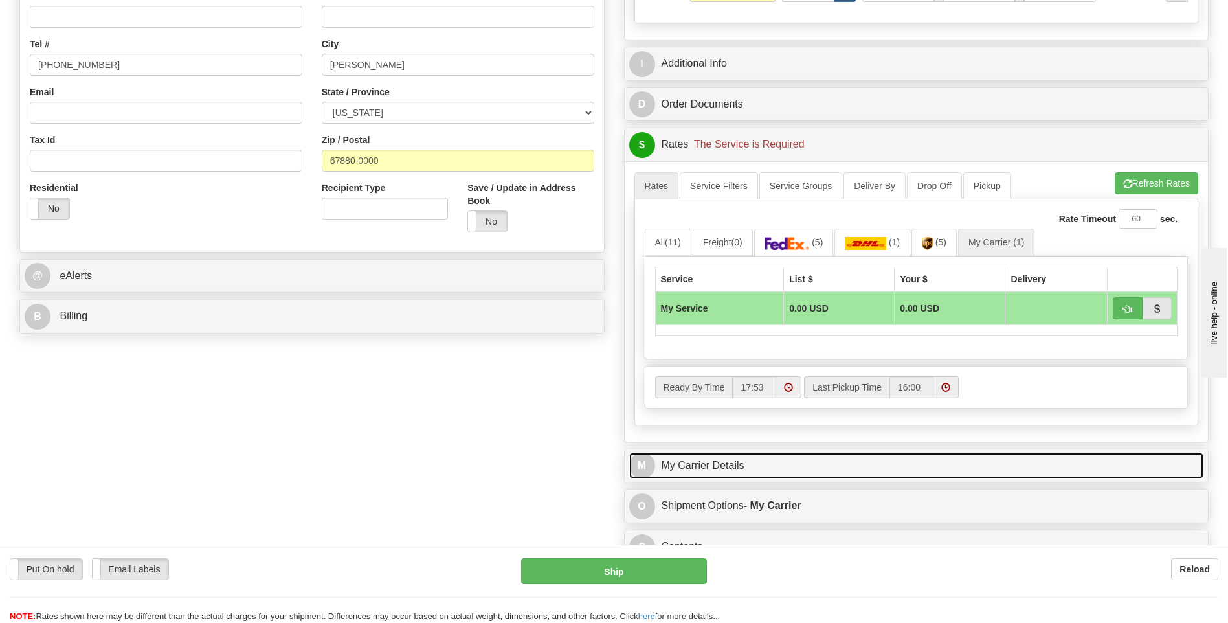
click at [749, 458] on link "M My Carrier Details" at bounding box center [916, 465] width 575 height 27
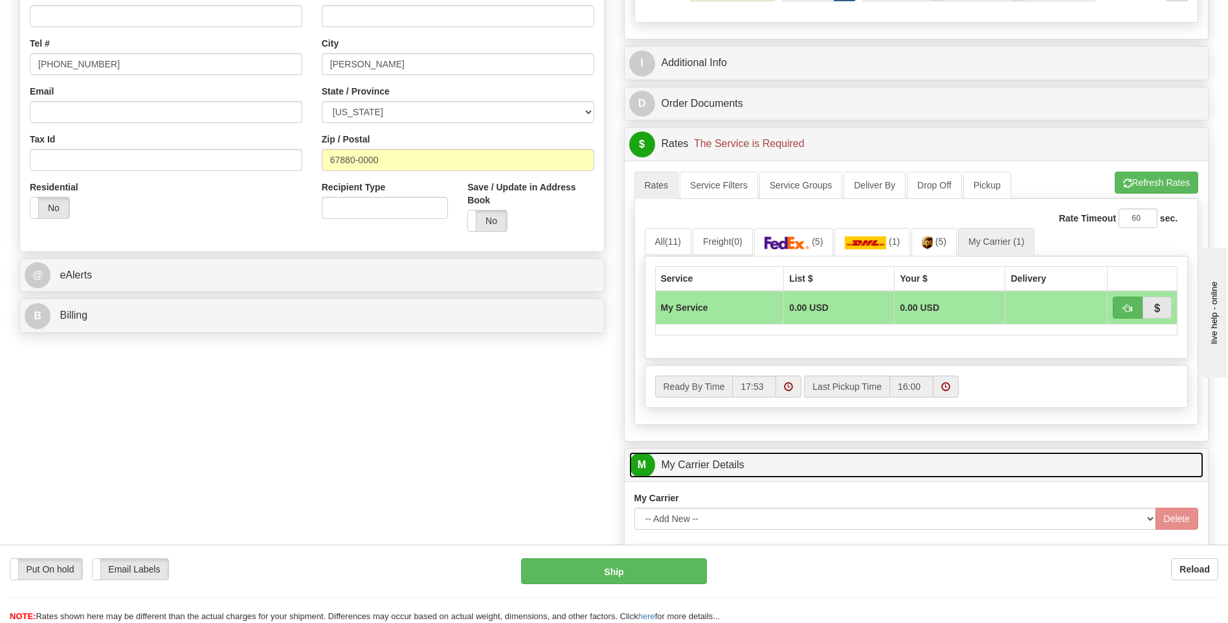
scroll to position [518, 0]
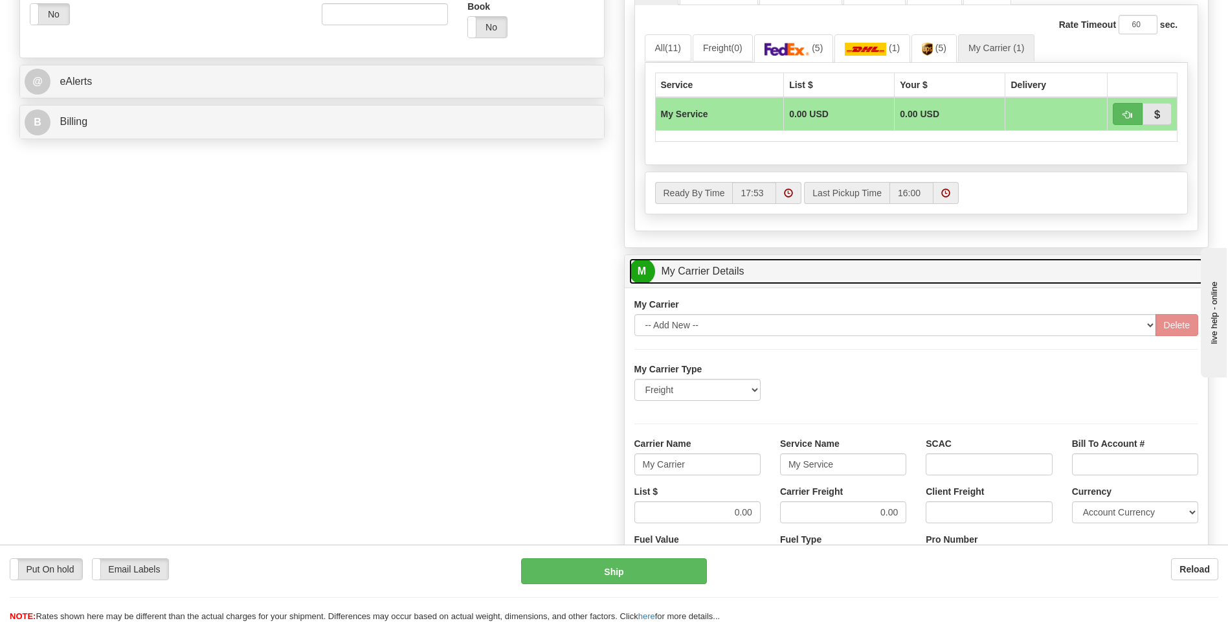
drag, startPoint x: 705, startPoint y: 280, endPoint x: 713, endPoint y: 277, distance: 9.0
click at [705, 280] on link "M My Carrier Details" at bounding box center [916, 271] width 575 height 27
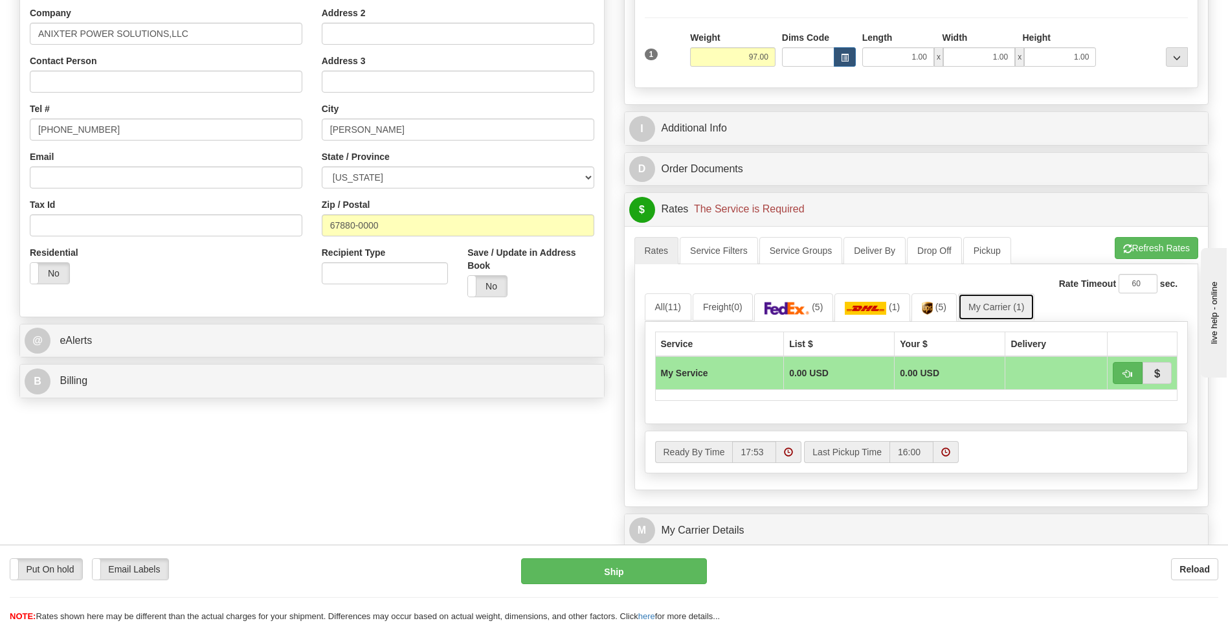
click at [989, 307] on link "My Carrier (1)" at bounding box center [996, 306] width 76 height 27
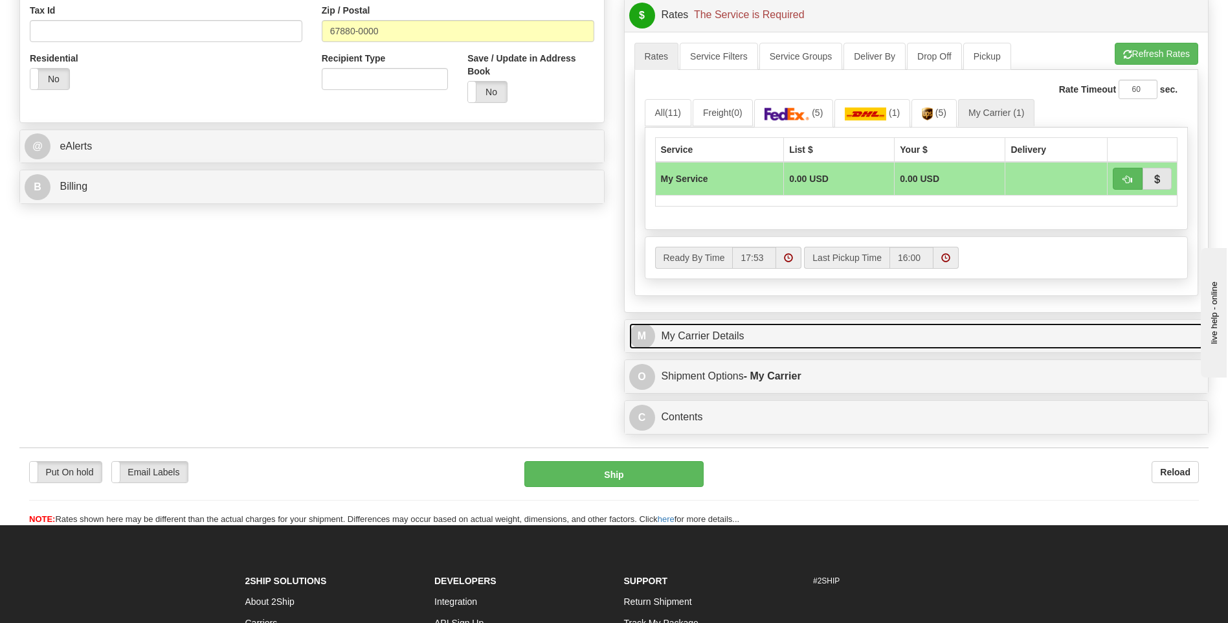
click at [752, 329] on link "M My Carrier Details" at bounding box center [916, 336] width 575 height 27
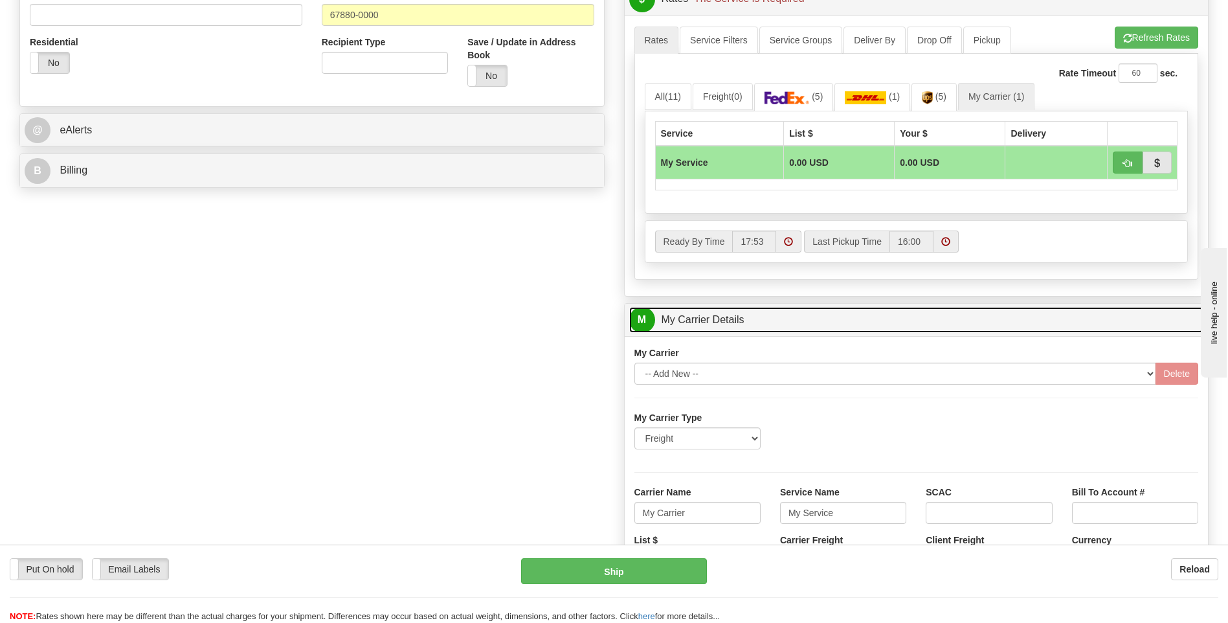
scroll to position [647, 0]
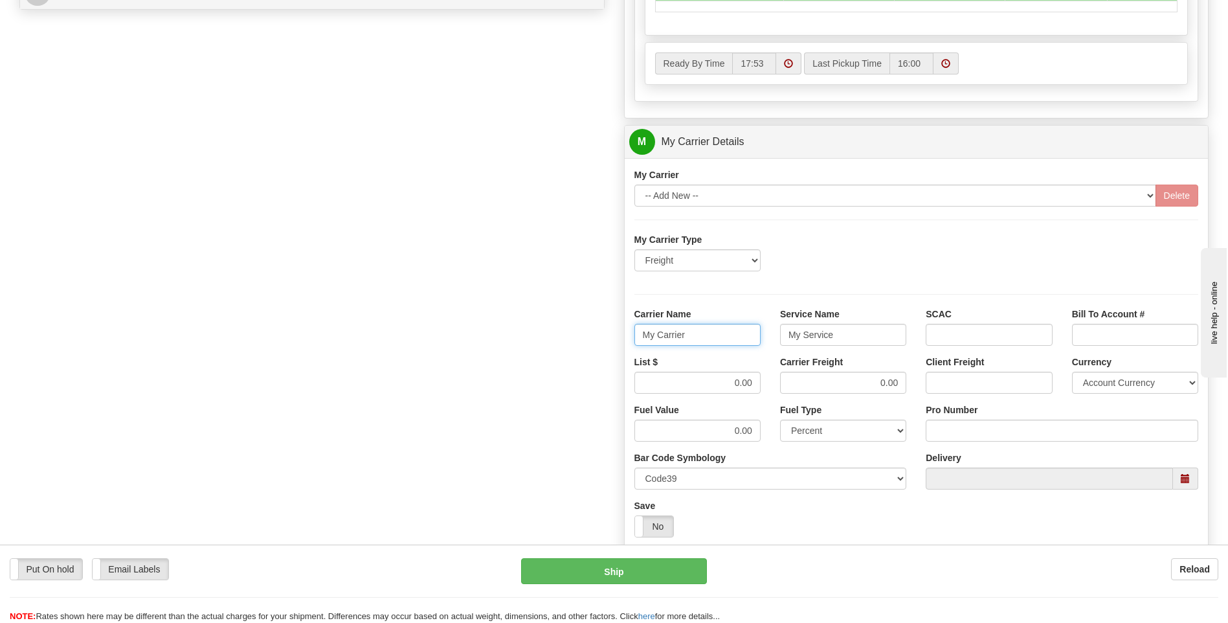
drag, startPoint x: 720, startPoint y: 342, endPoint x: 595, endPoint y: 353, distance: 125.4
click at [595, 353] on div "Order # 86688296 S Sender" at bounding box center [614, 69] width 1208 height 1249
type input "XPO"
type input "LTL"
drag, startPoint x: 723, startPoint y: 382, endPoint x: 759, endPoint y: 381, distance: 35.6
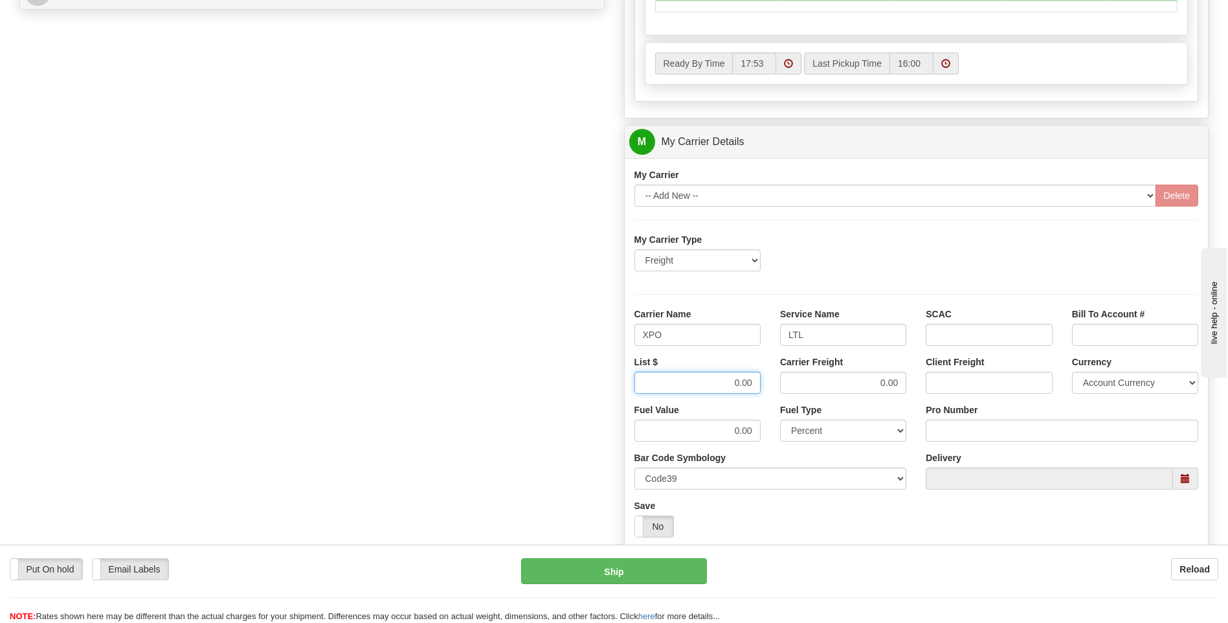
click at [759, 381] on input "0.00" at bounding box center [697, 382] width 126 height 22
type input "385"
click at [931, 427] on input "Pro Number" at bounding box center [1061, 430] width 272 height 22
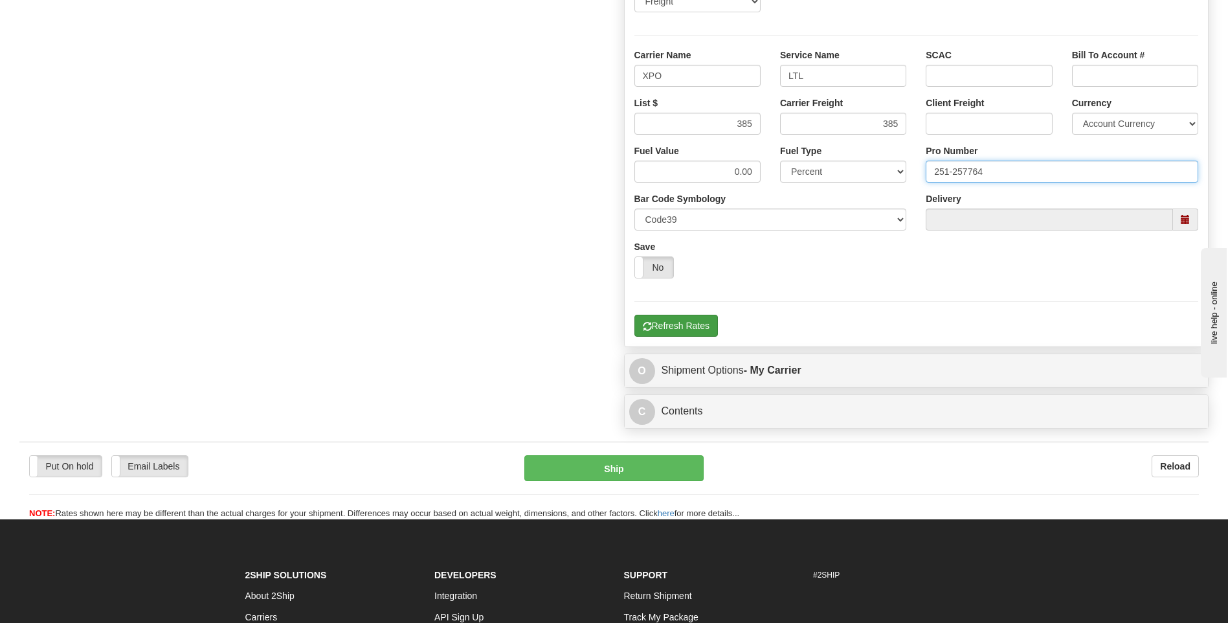
type input "251-257764"
click at [694, 331] on button "Refresh Rates" at bounding box center [675, 326] width 83 height 22
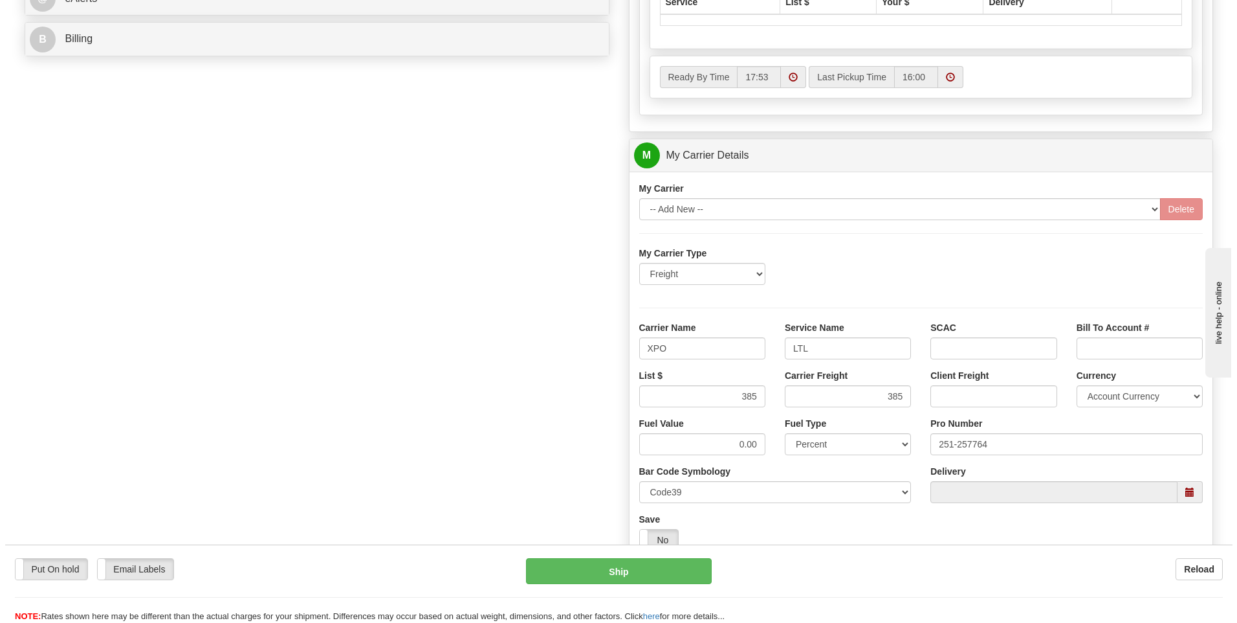
scroll to position [420, 0]
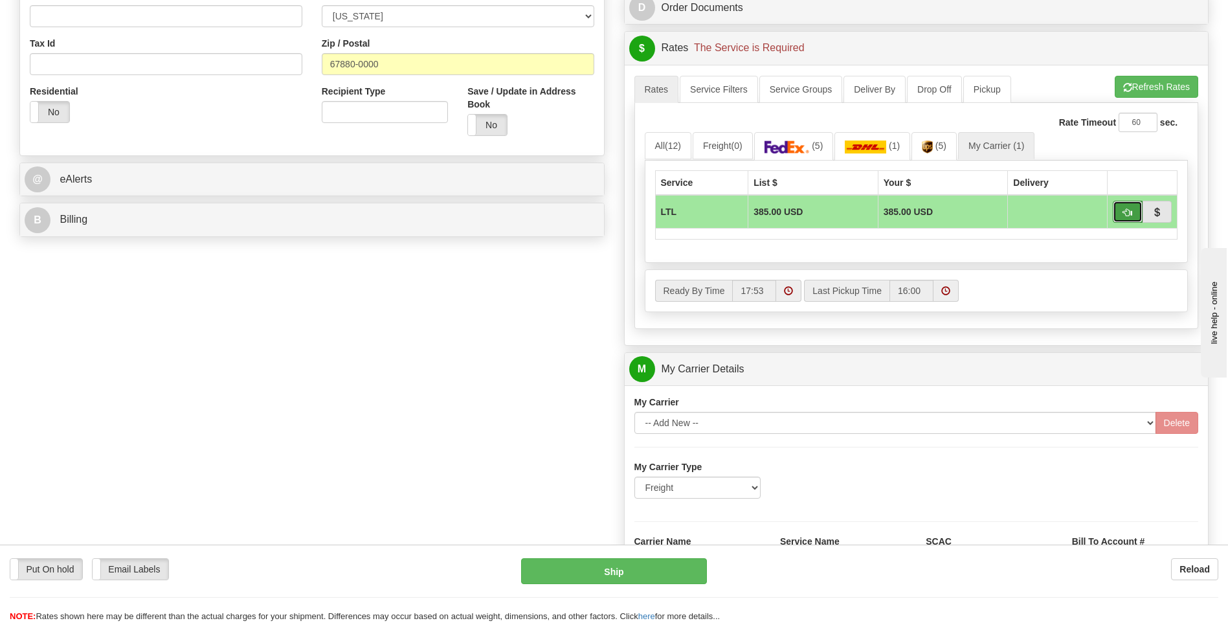
click at [1123, 214] on span "button" at bounding box center [1127, 212] width 9 height 8
type input "00"
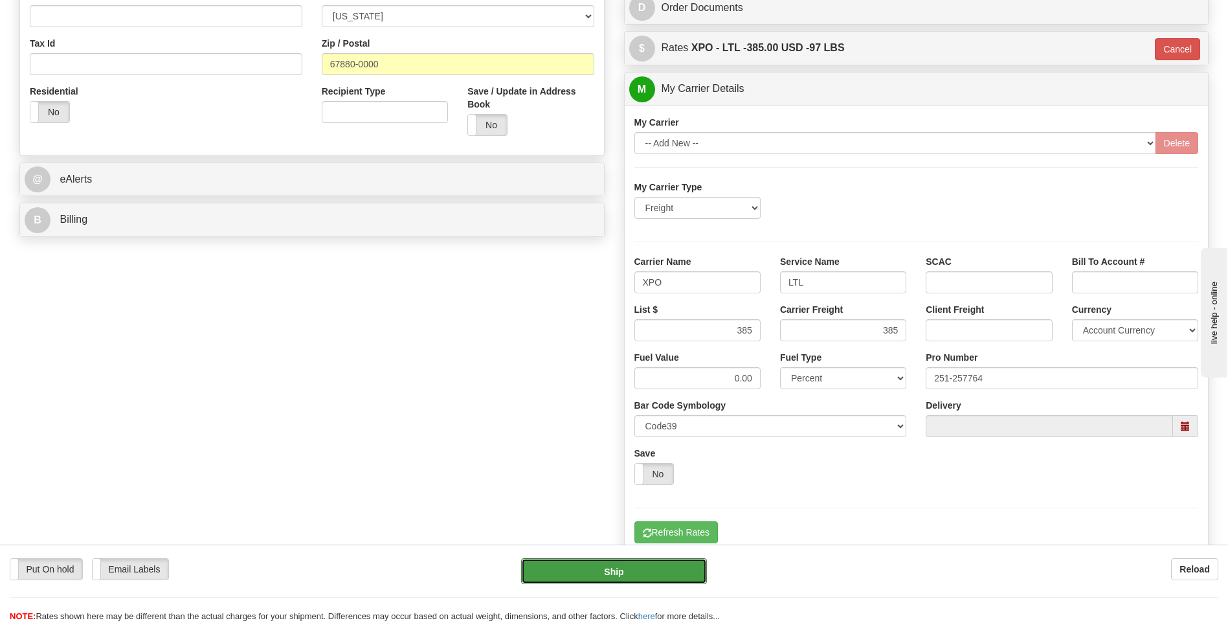
click at [648, 570] on button "Ship" at bounding box center [613, 571] width 185 height 26
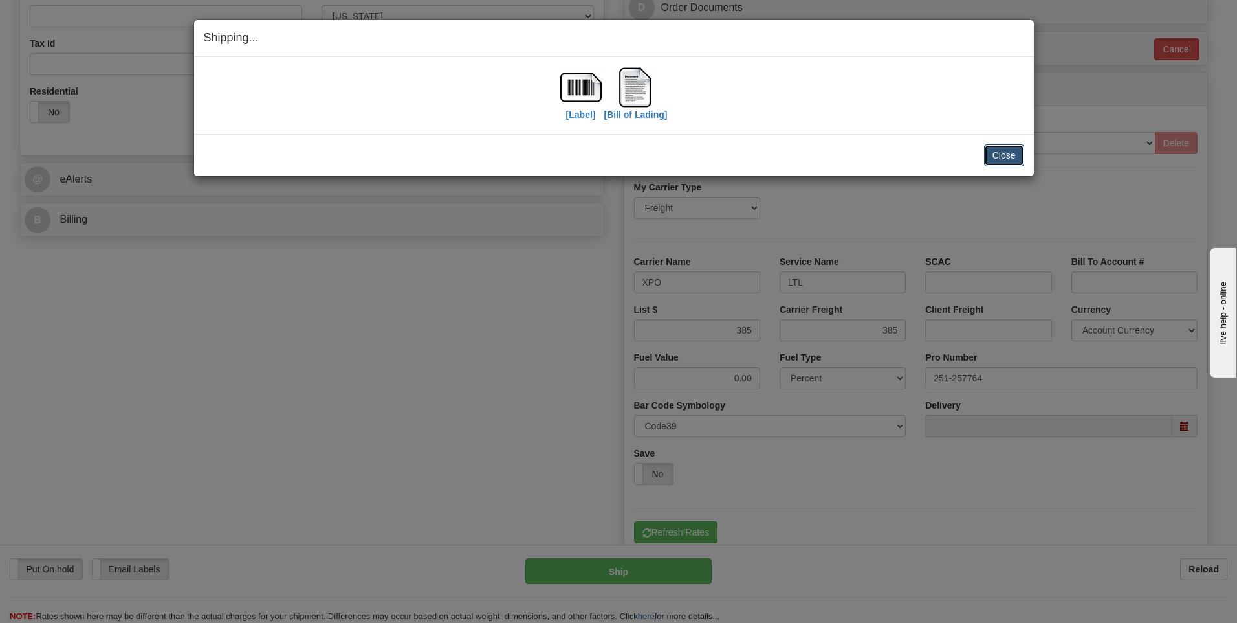
click at [1013, 161] on button "Close" at bounding box center [1004, 155] width 40 height 22
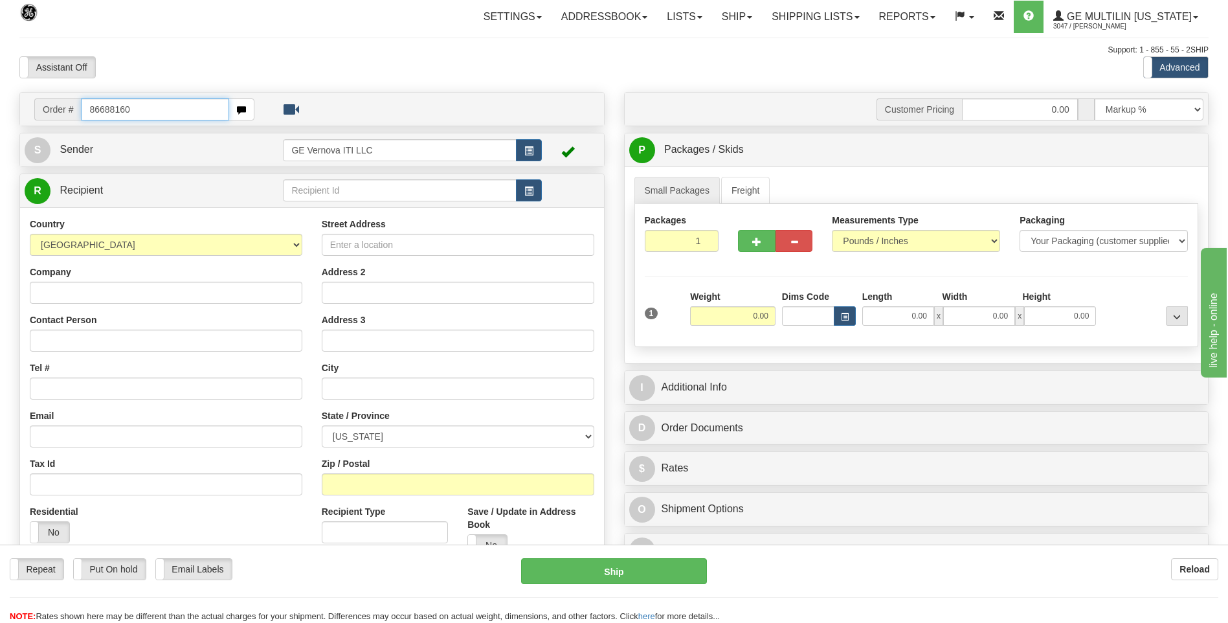
type input "86688160"
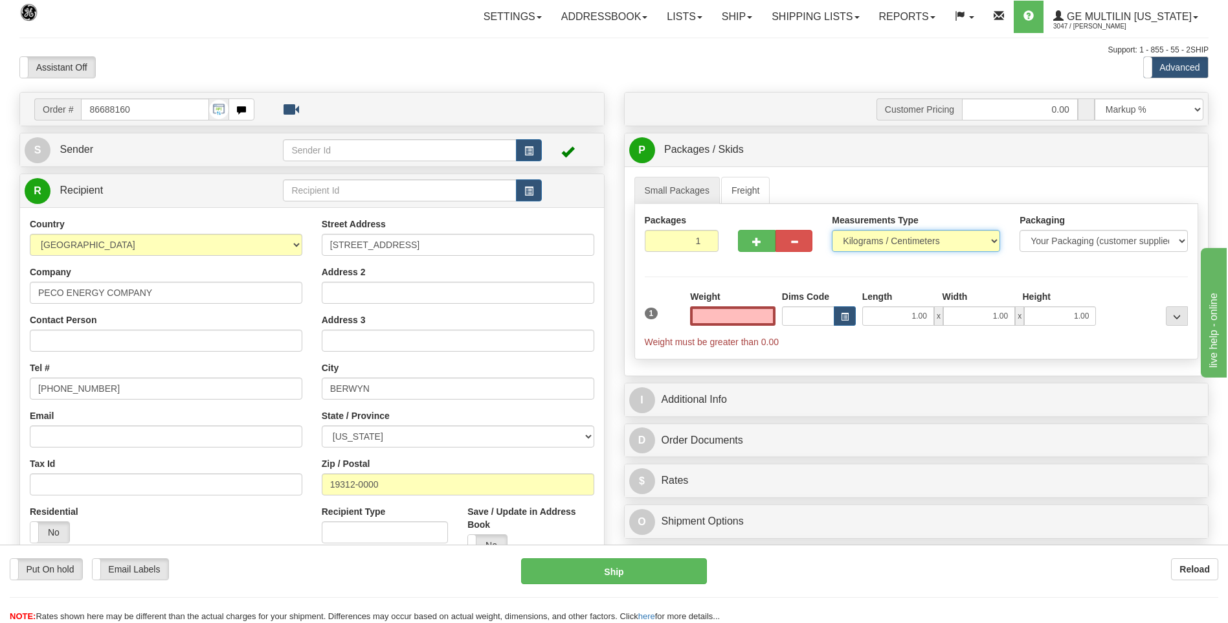
type input "0.00"
click at [889, 250] on select "Pounds / Inches Kilograms / Centimeters" at bounding box center [916, 241] width 168 height 22
select select "0"
click at [832, 230] on select "Pounds / Inches Kilograms / Centimeters" at bounding box center [916, 241] width 168 height 22
click at [766, 314] on input "0.00" at bounding box center [732, 315] width 85 height 19
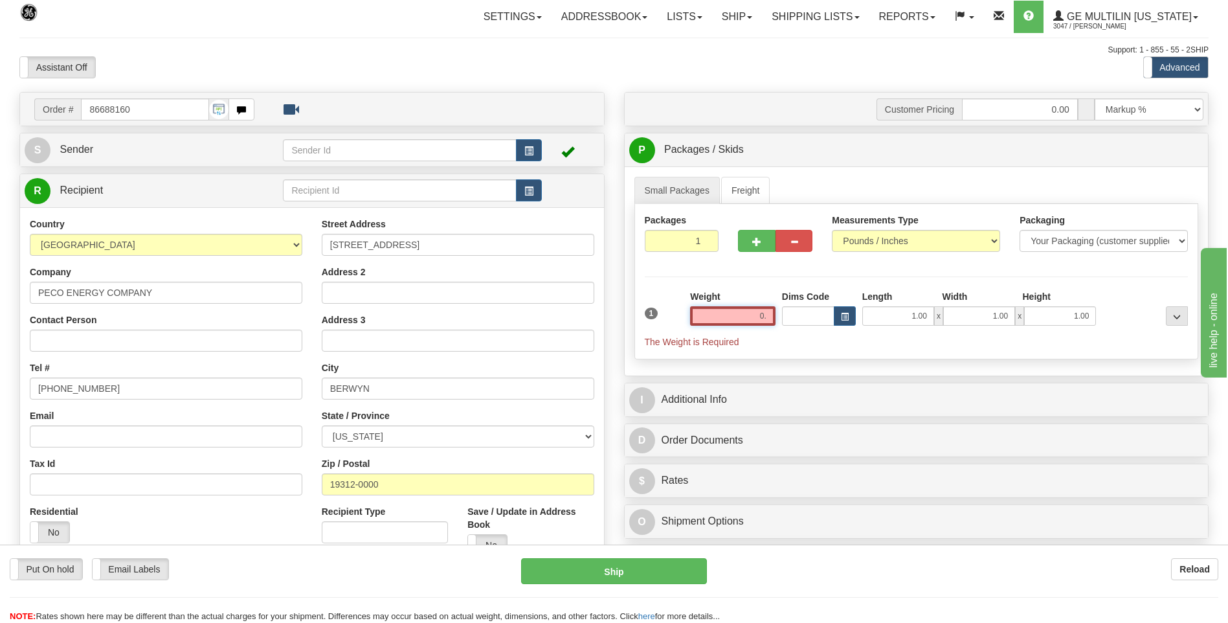
type input "0"
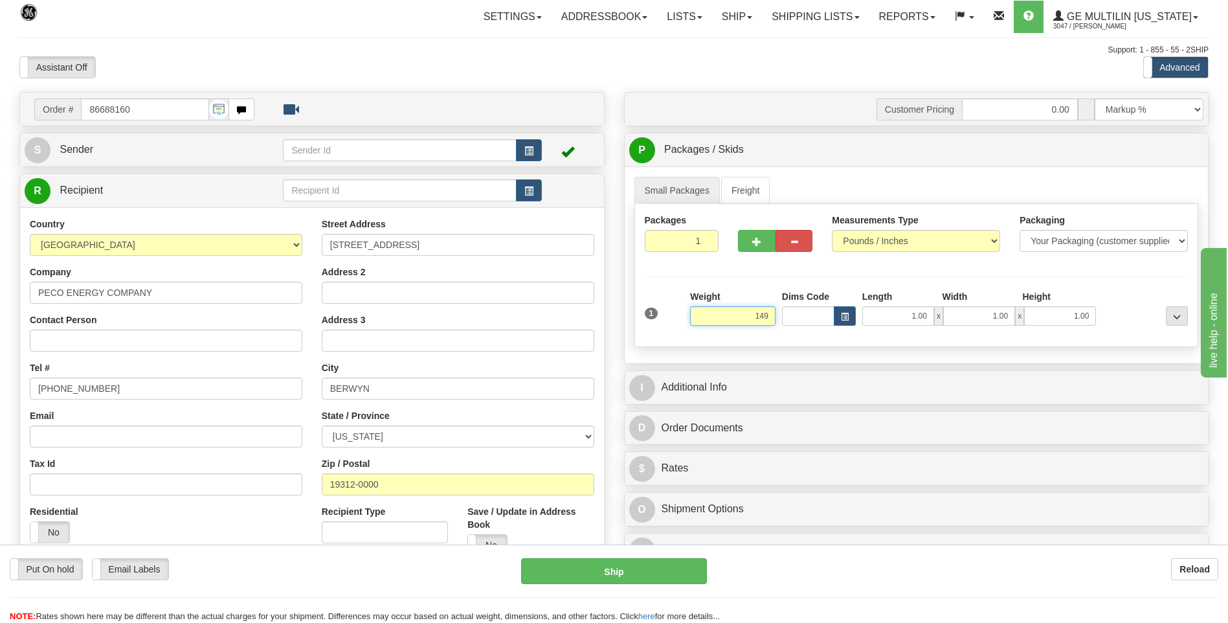
click button "Delete" at bounding box center [0, 0] width 0 height 0
type input "149.00"
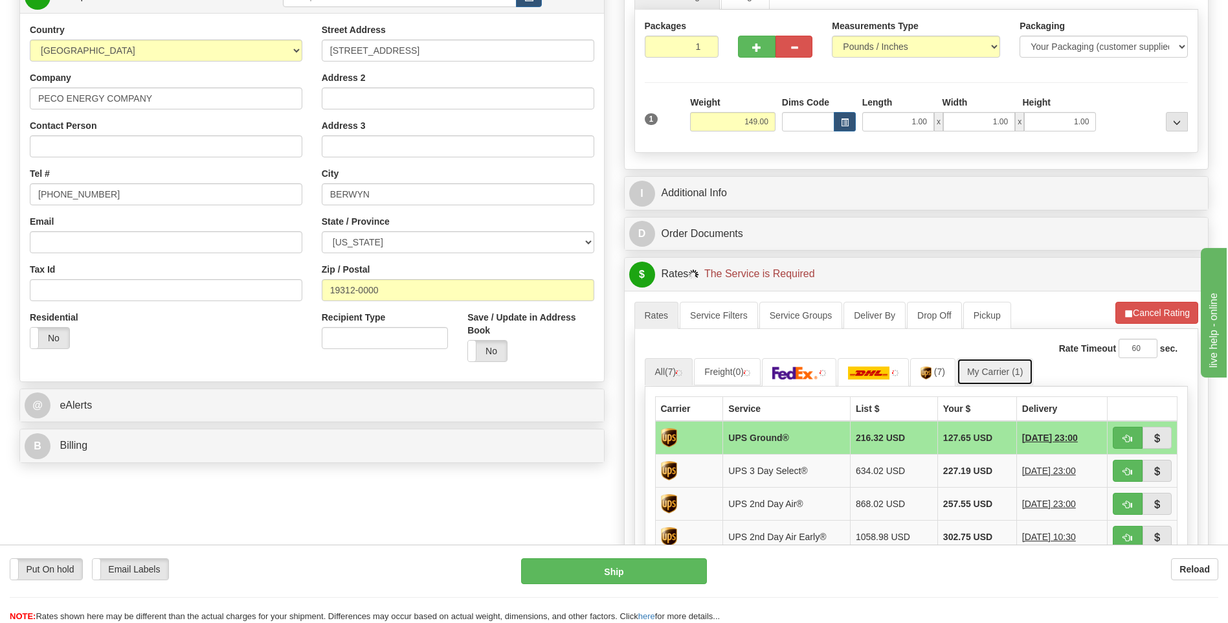
click at [1017, 370] on span "(1)" at bounding box center [1016, 371] width 11 height 10
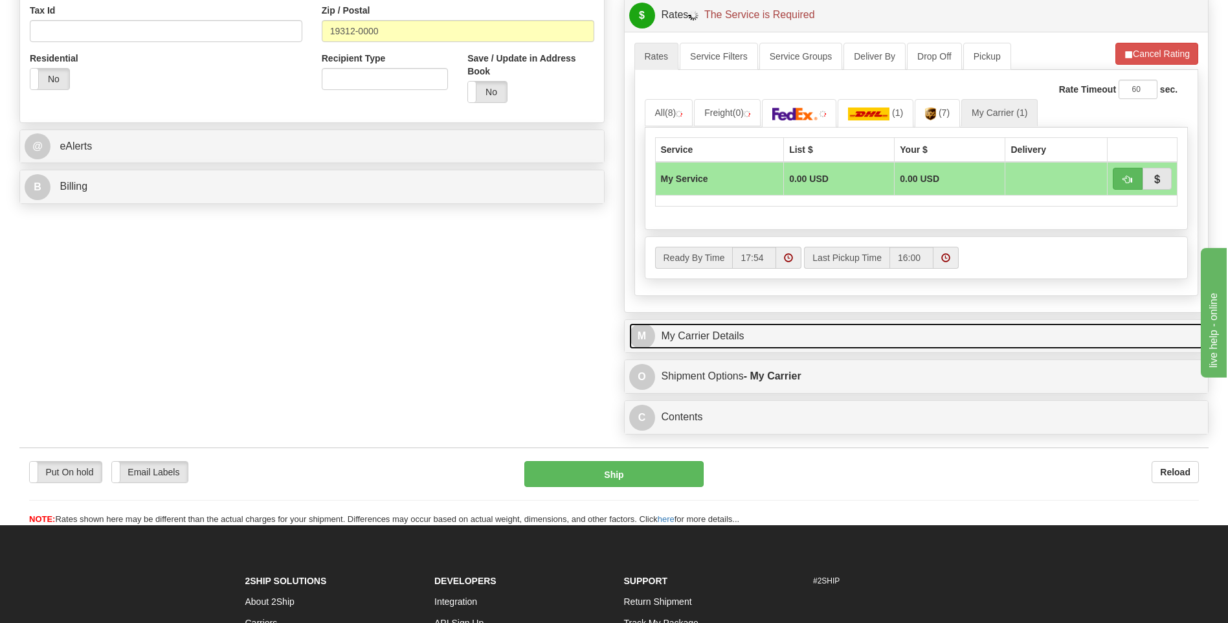
click at [768, 342] on link "M My Carrier Details" at bounding box center [916, 336] width 575 height 27
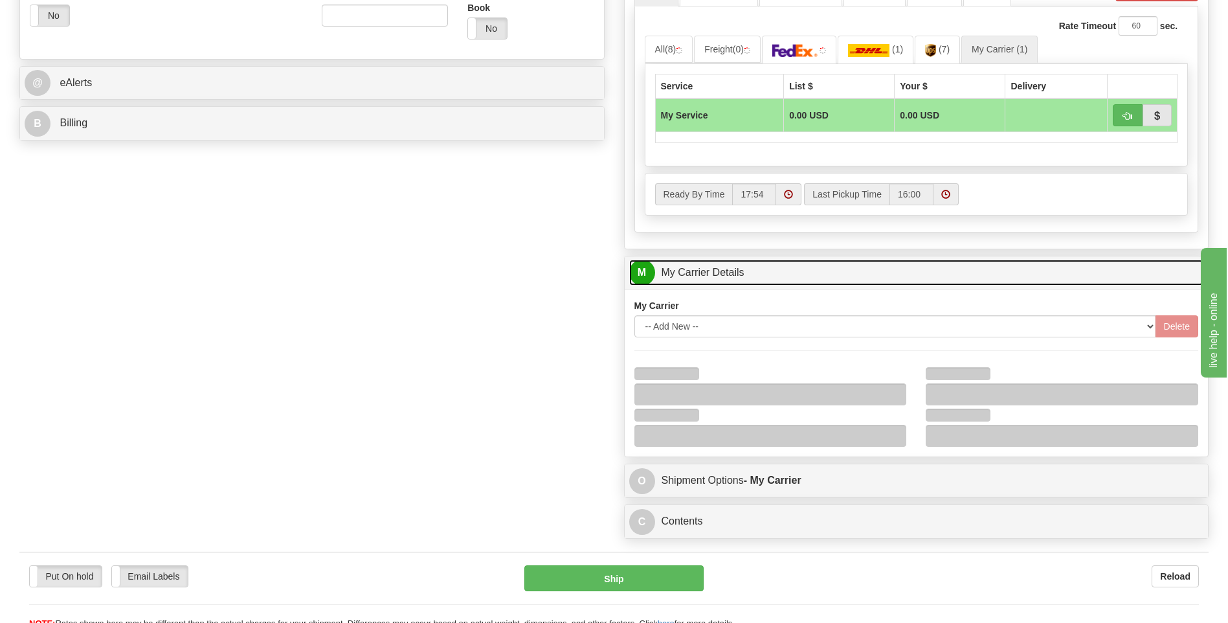
scroll to position [582, 0]
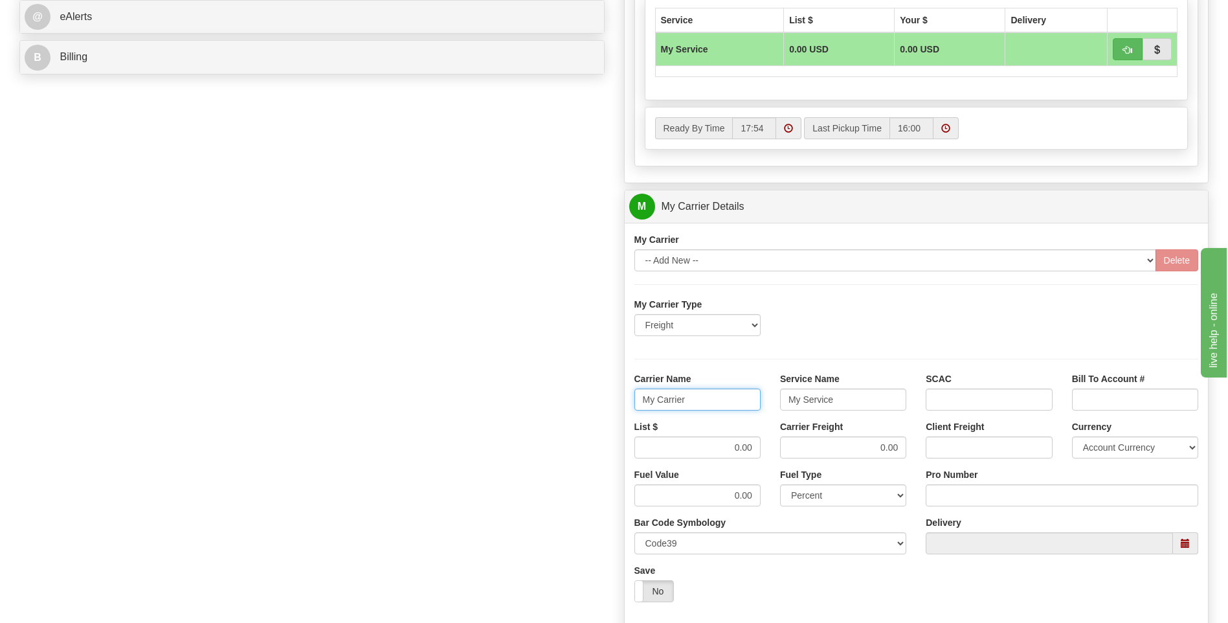
drag, startPoint x: 711, startPoint y: 397, endPoint x: 609, endPoint y: 404, distance: 101.8
click at [609, 404] on div "Order # 86688160 S Sender" at bounding box center [614, 133] width 1208 height 1249
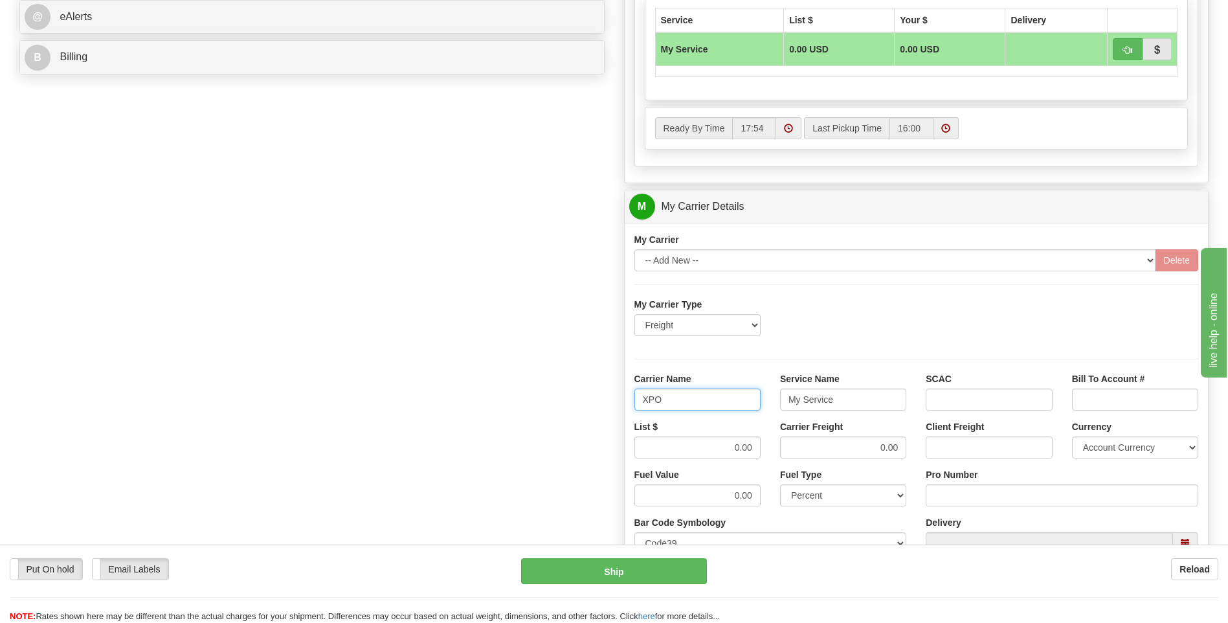
type input "XPO"
type input "LTL"
drag, startPoint x: 716, startPoint y: 457, endPoint x: 821, endPoint y: 467, distance: 105.3
click at [821, 467] on div "List $ 0.00 Carrier Freight 0.00 Client Freight Currency Account Currency ARN A…" at bounding box center [916, 444] width 584 height 48
type input "385"
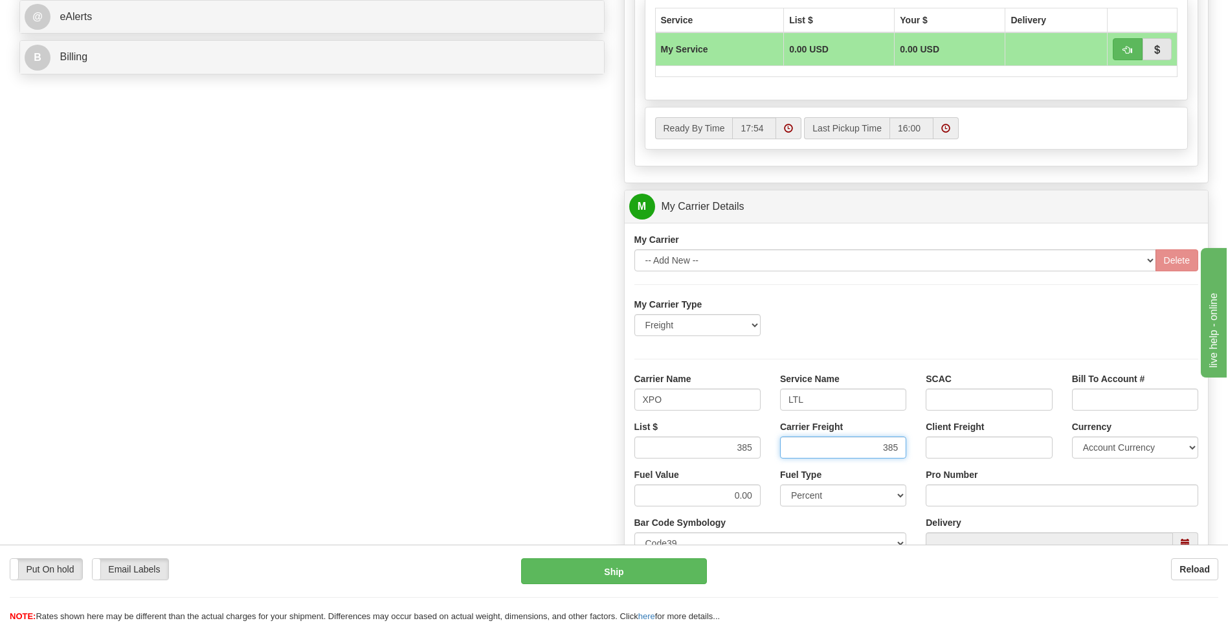
type input "385"
click at [955, 496] on input "Pro Number" at bounding box center [1061, 495] width 272 height 22
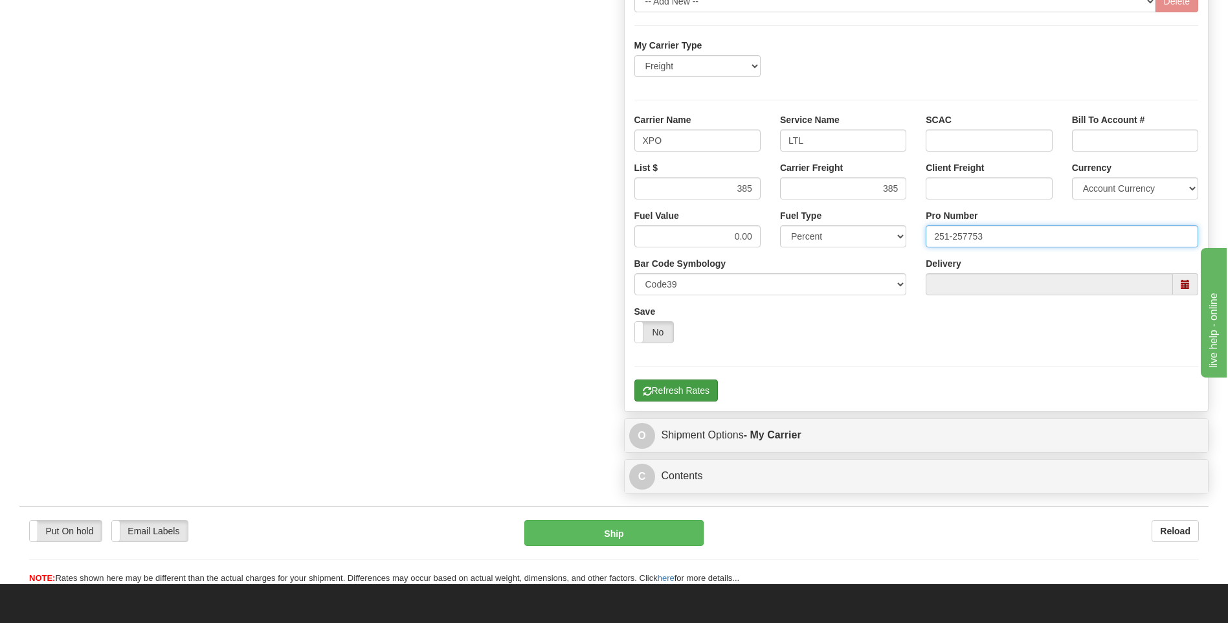
type input "251-257753"
click at [675, 385] on button "Refresh Rates" at bounding box center [675, 390] width 83 height 22
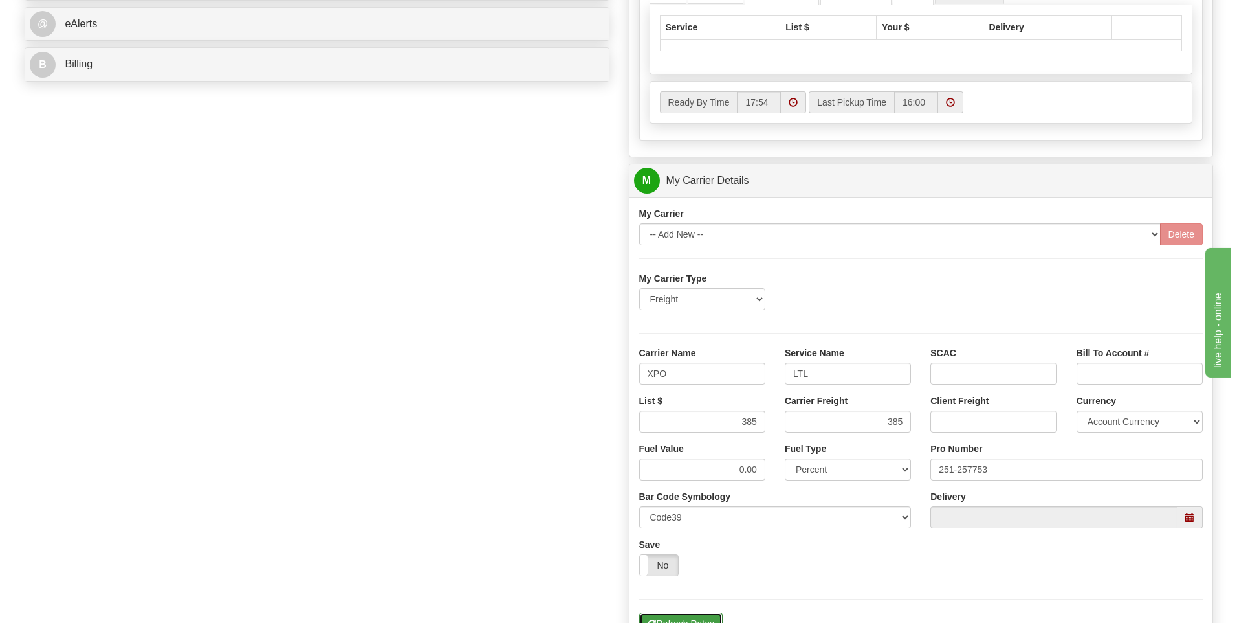
scroll to position [355, 0]
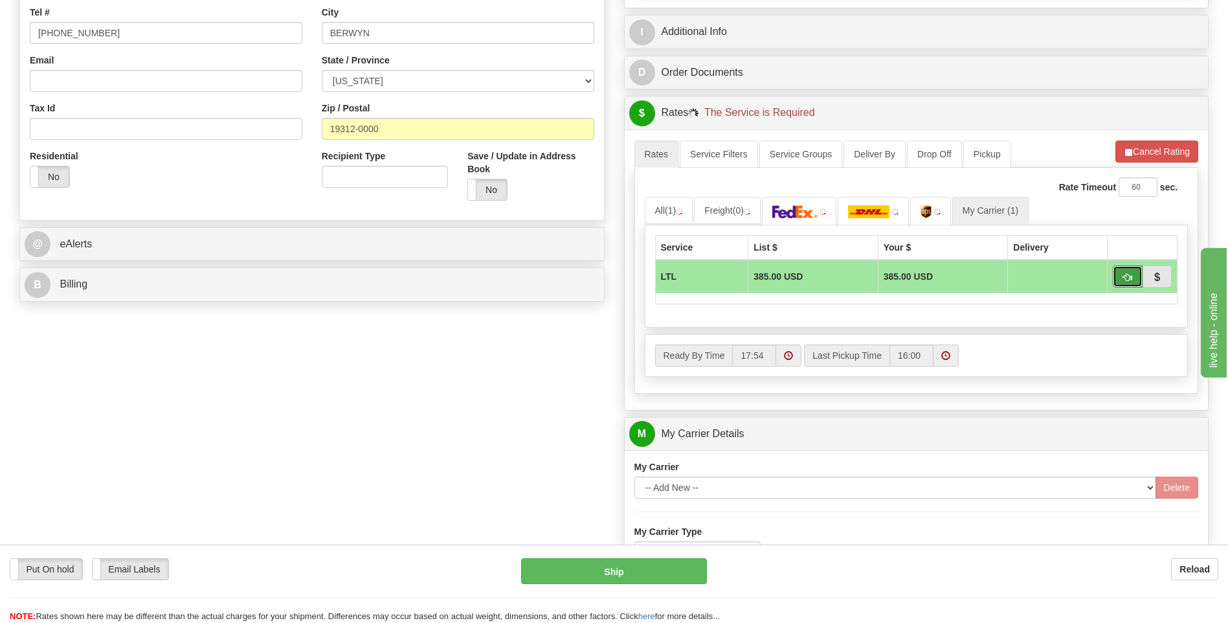
click at [1127, 282] on button "button" at bounding box center [1127, 276] width 30 height 22
type input "00"
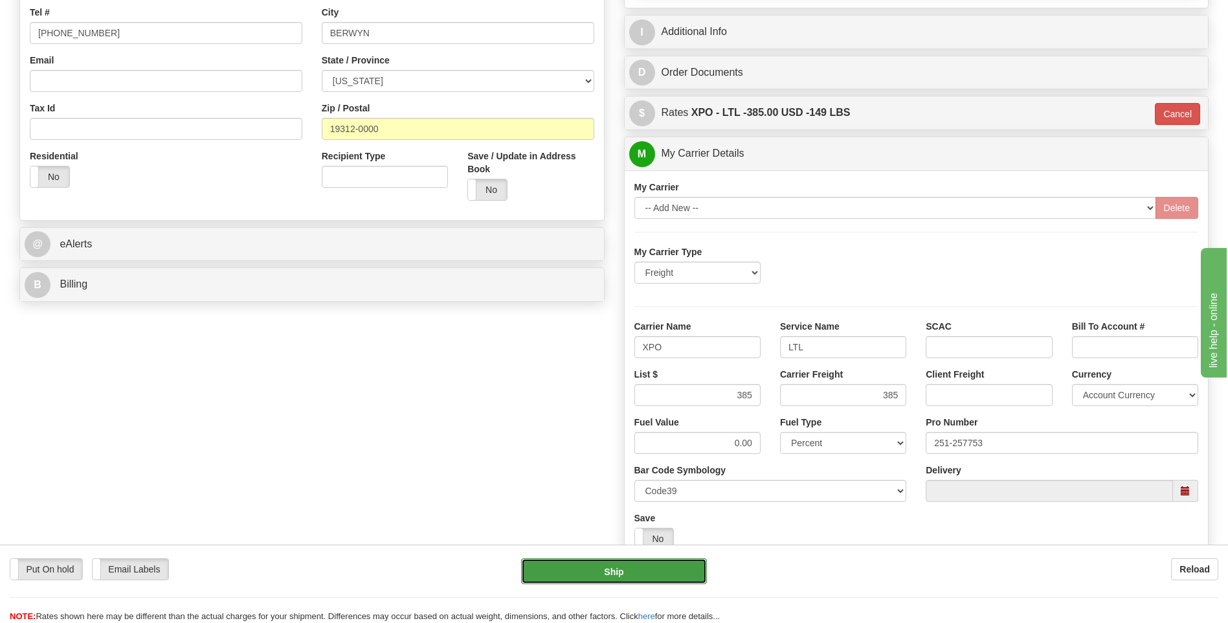
click at [653, 576] on button "Ship" at bounding box center [613, 571] width 185 height 26
